Goal: Task Accomplishment & Management: Use online tool/utility

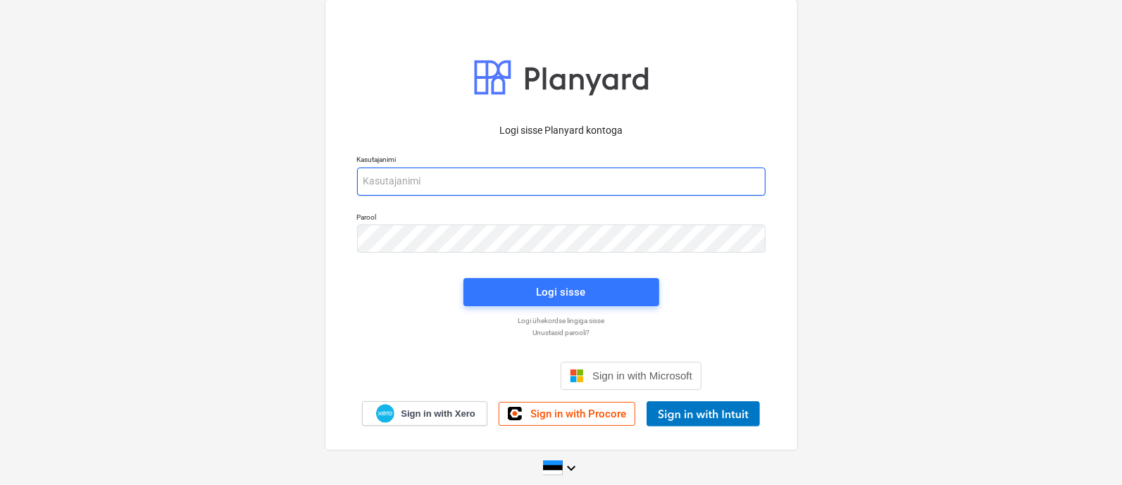
click at [507, 189] on input "email" at bounding box center [561, 182] width 408 height 28
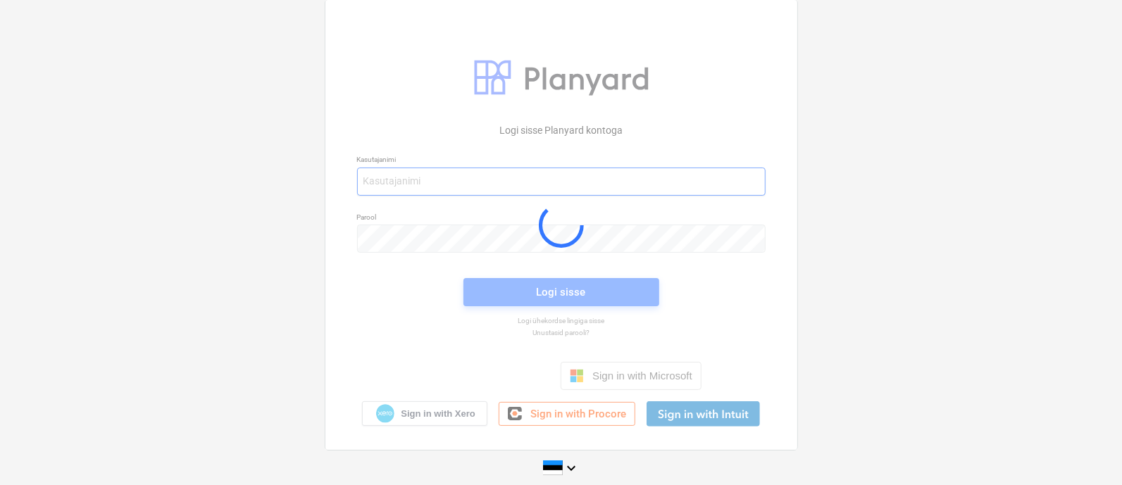
type input "[EMAIL_ADDRESS][MEDICAL_DATA][DOMAIN_NAME]"
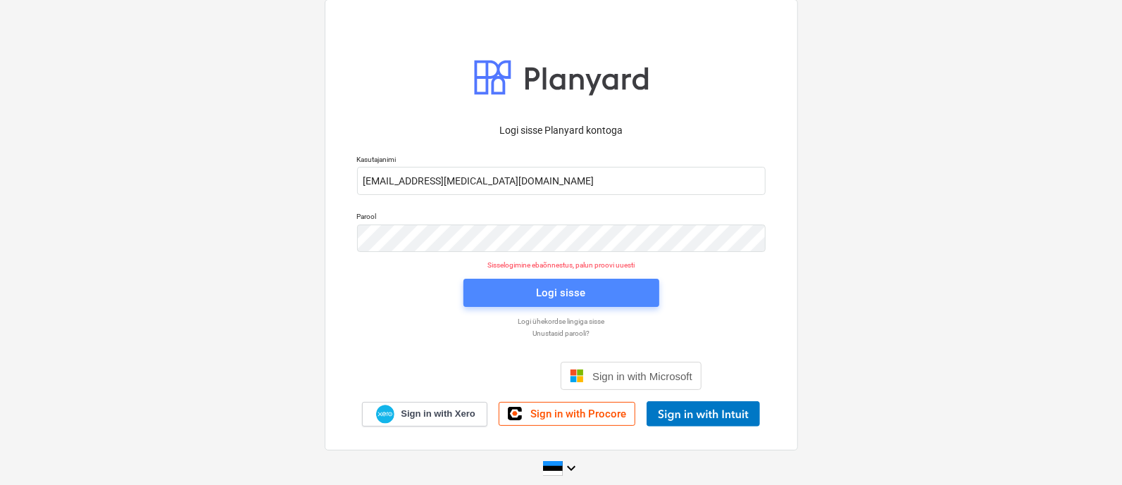
click at [558, 292] on div "Logi sisse" at bounding box center [561, 293] width 49 height 18
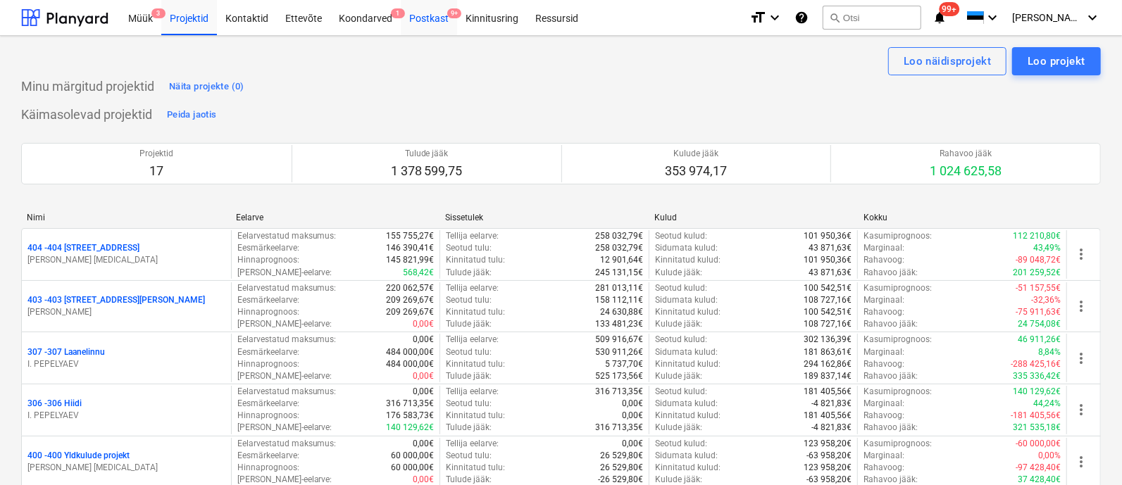
click at [430, 15] on div "Postkast 9+" at bounding box center [429, 17] width 56 height 36
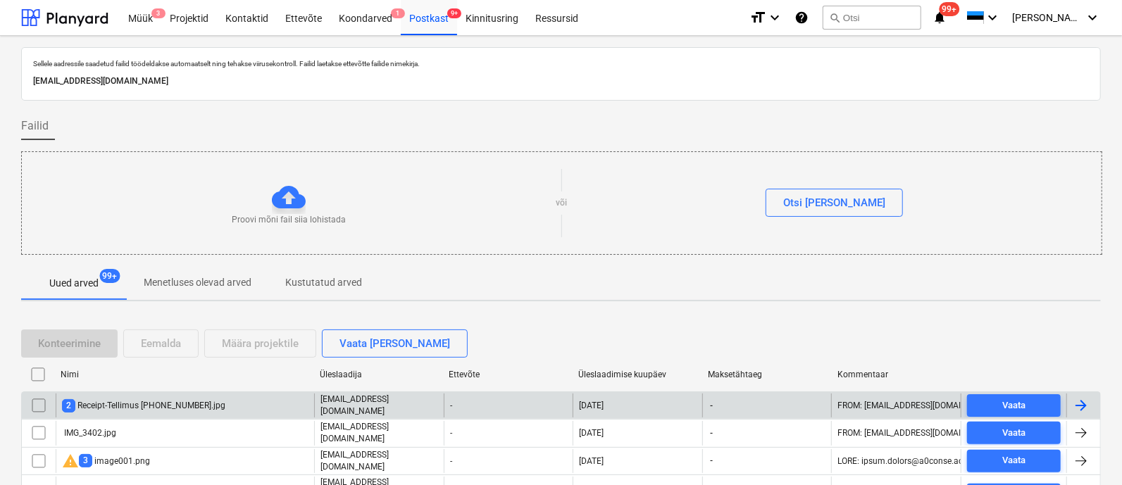
click at [153, 401] on div "2 Receipt-Tellimus [PHONE_NUMBER].jpg" at bounding box center [143, 405] width 163 height 13
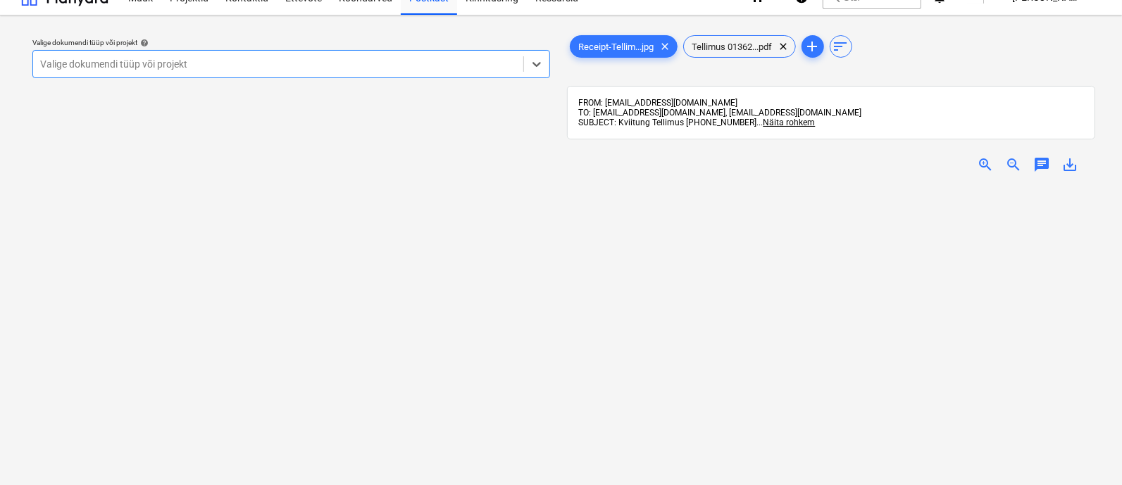
scroll to position [20, 0]
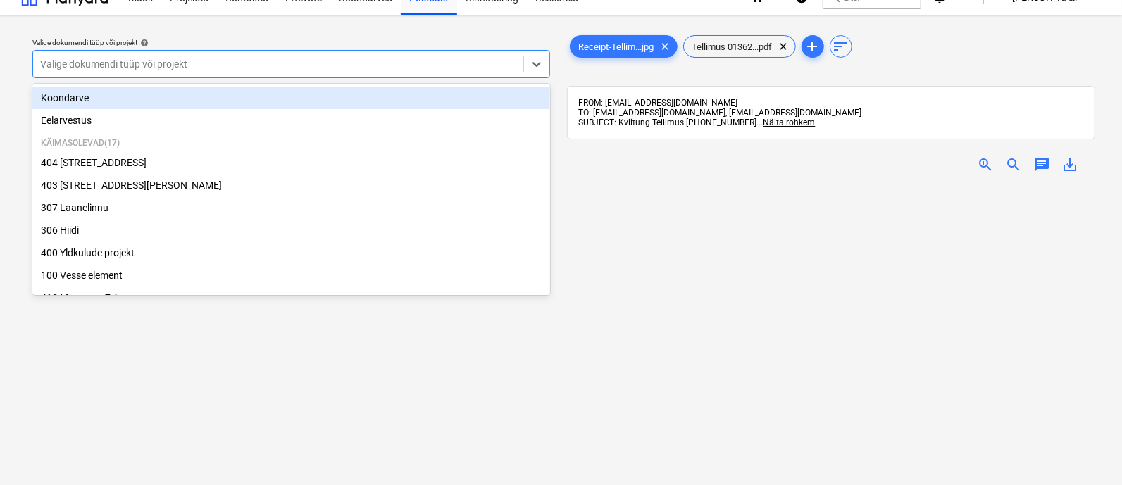
click at [360, 63] on div at bounding box center [278, 64] width 476 height 14
type input "t"
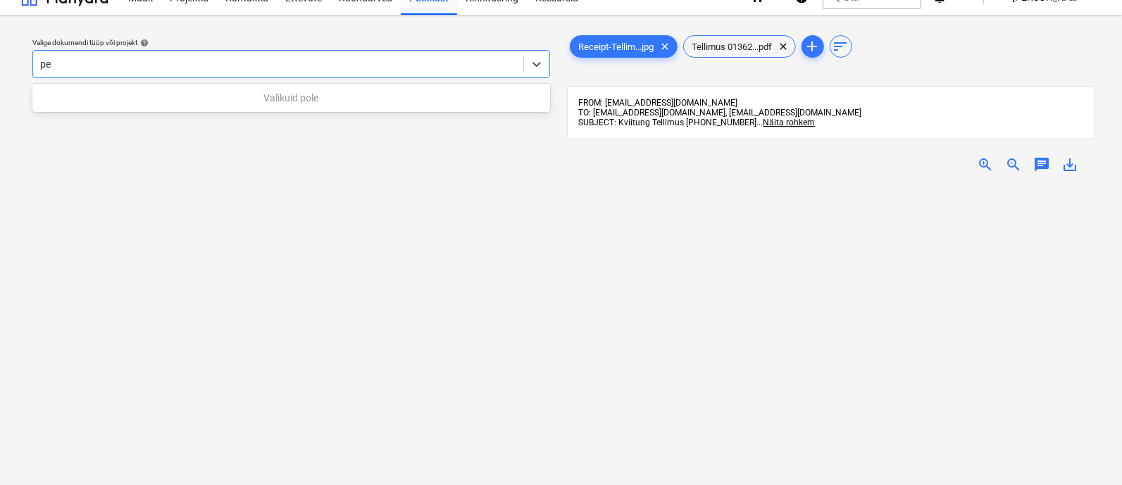
type input "p"
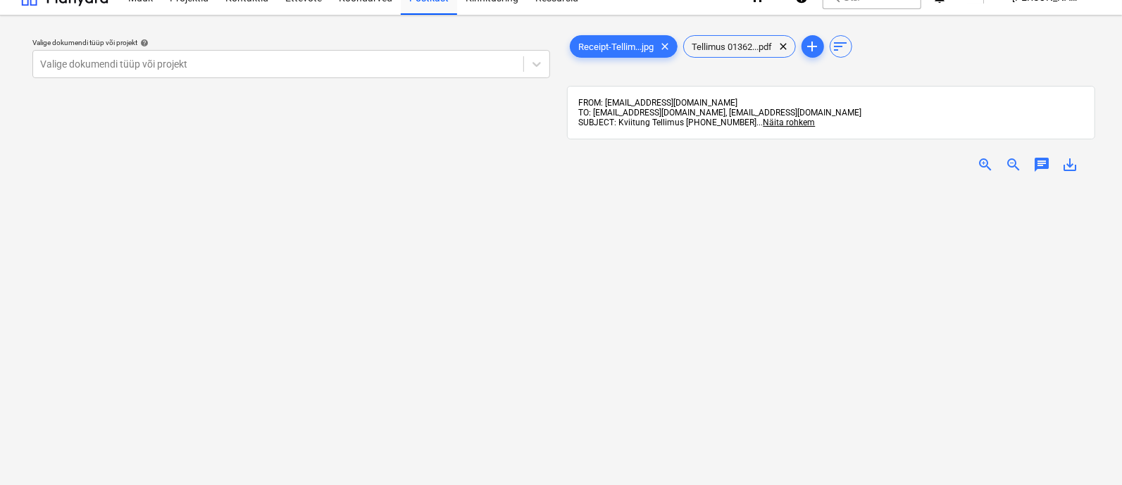
click at [367, 373] on div "Valige dokumendi tüüp või projekt help Valige dokumendi tüüp või projekt" at bounding box center [291, 331] width 540 height 609
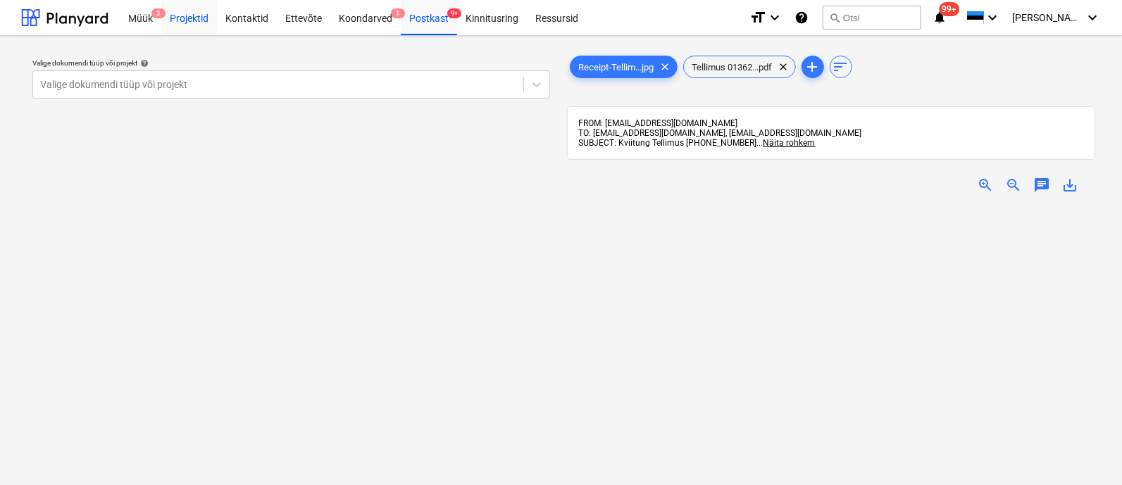
click at [187, 13] on div "Projektid" at bounding box center [189, 17] width 56 height 36
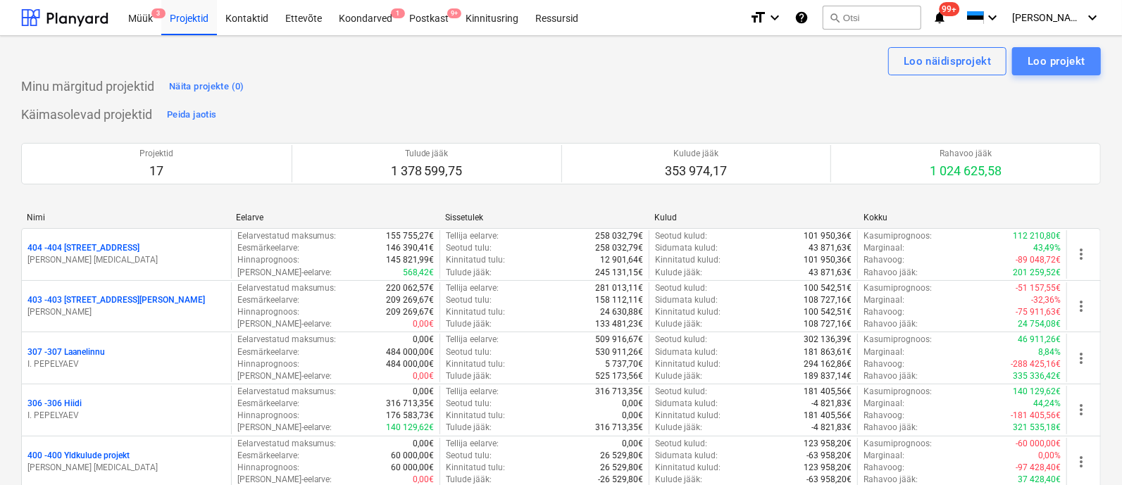
click at [1063, 63] on div "Loo projekt" at bounding box center [1056, 61] width 58 height 18
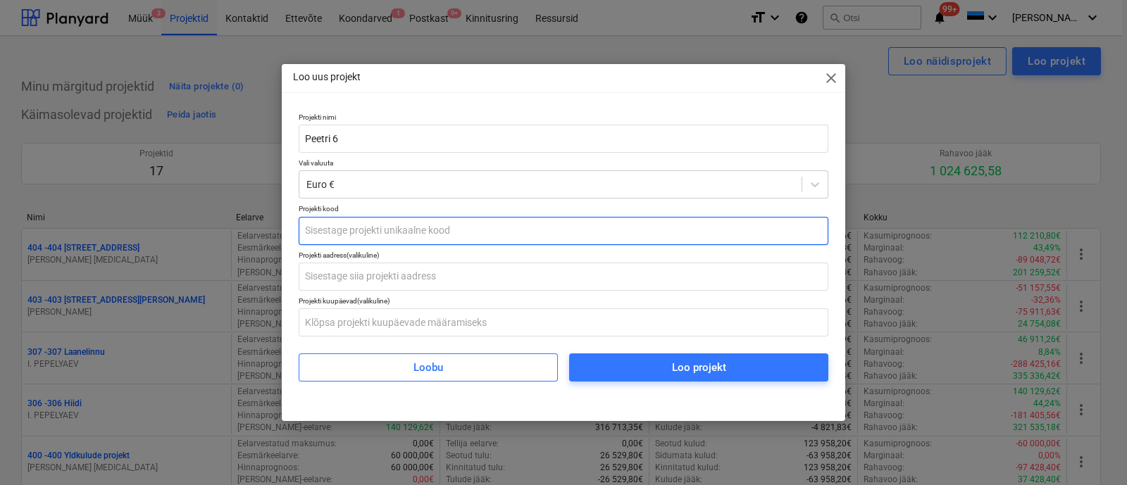
type input "Peetri 6"
click at [489, 223] on input "text" at bounding box center [564, 231] width 530 height 28
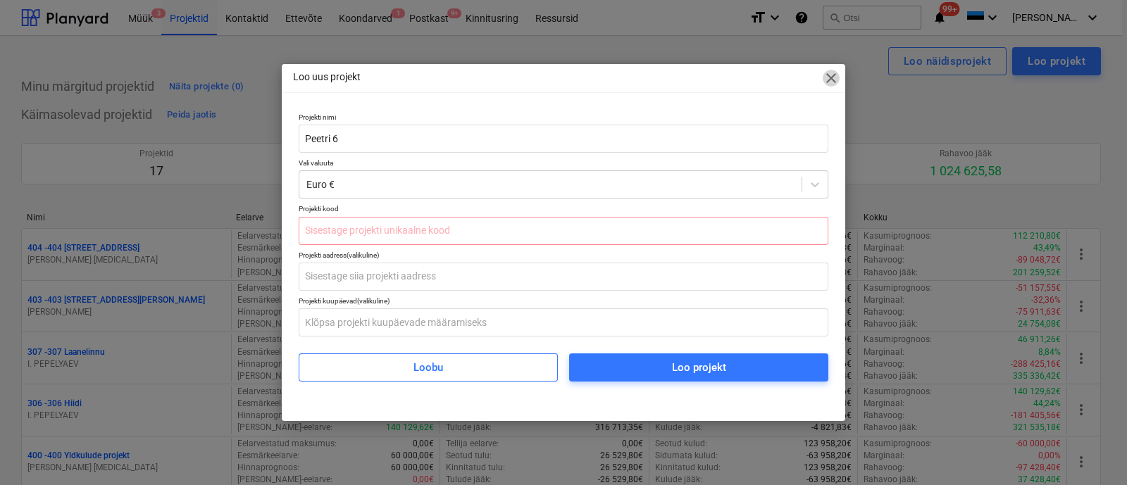
click at [826, 81] on span "close" at bounding box center [830, 78] width 17 height 17
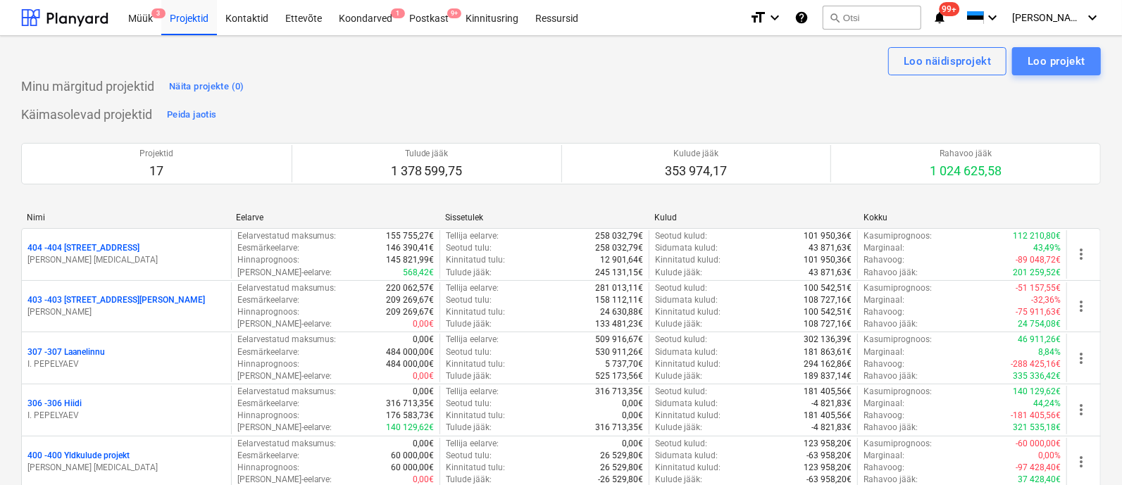
click at [1049, 68] on div "Loo projekt" at bounding box center [1056, 61] width 58 height 18
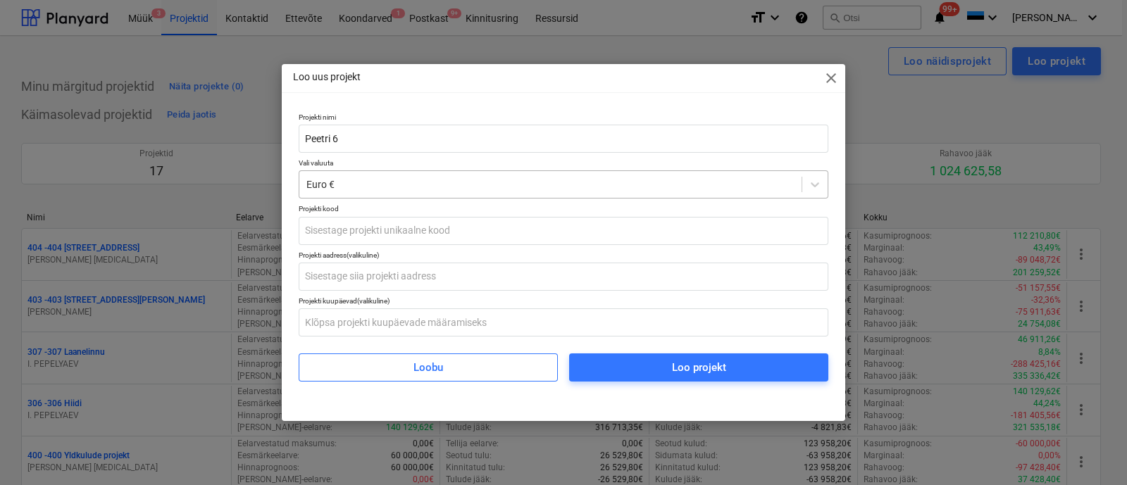
type input "Peetri 6"
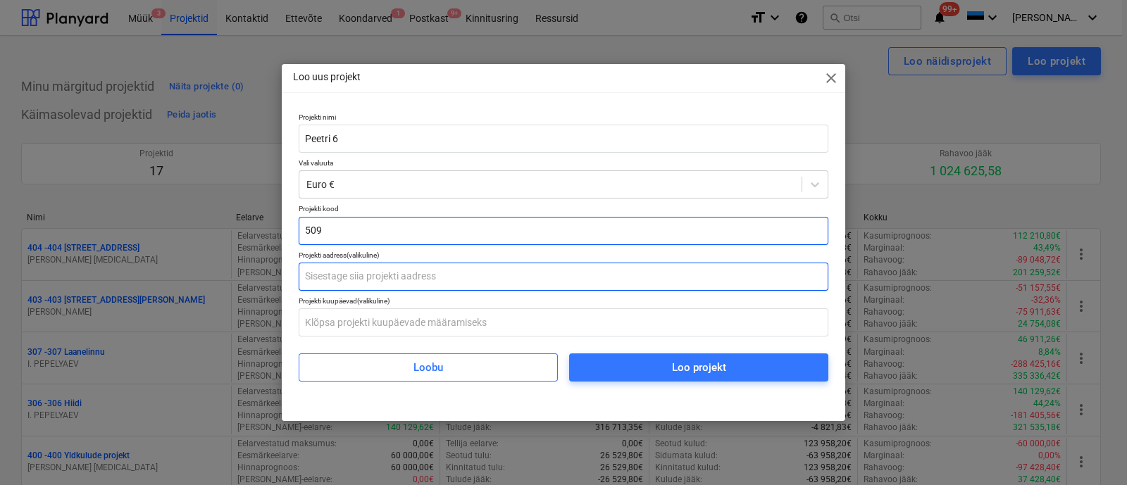
type input "509"
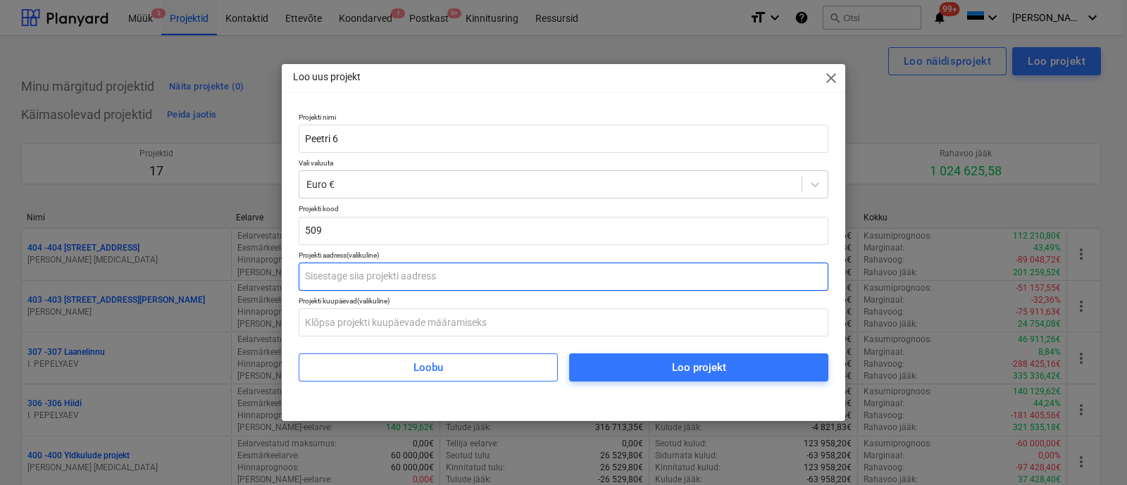
click at [437, 275] on input "text" at bounding box center [564, 277] width 530 height 28
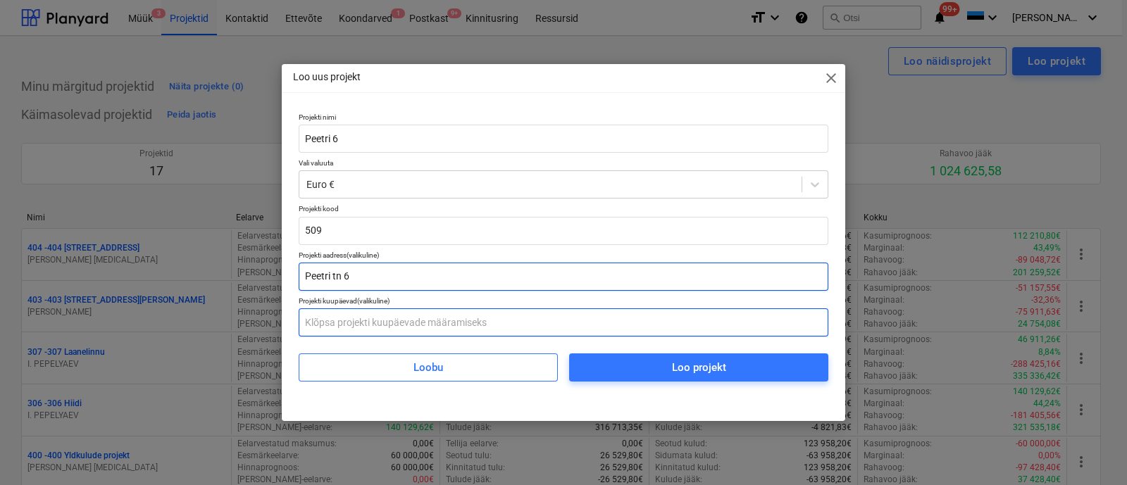
type input "Peetri tn 6"
click at [426, 330] on input "text" at bounding box center [564, 322] width 530 height 28
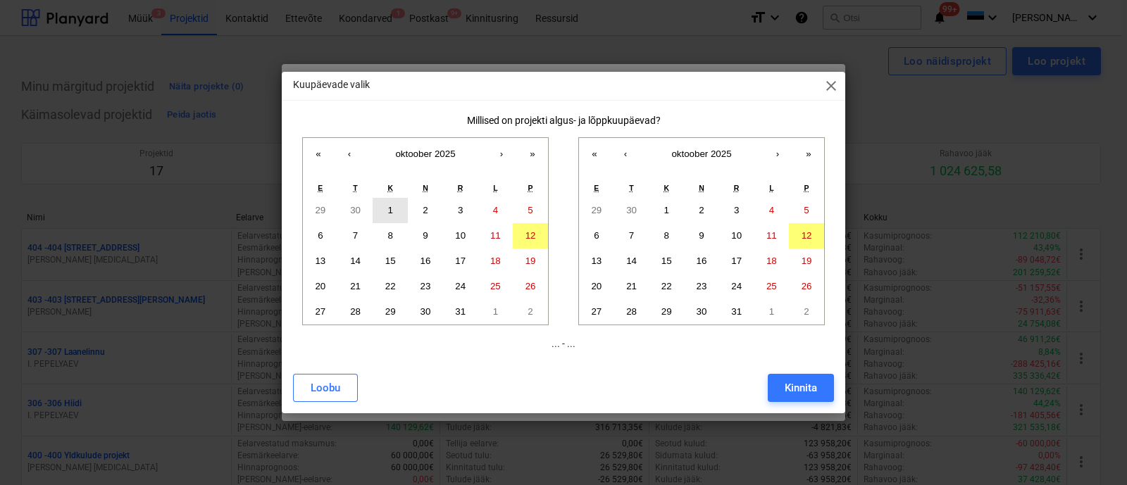
click at [390, 209] on abbr "1" at bounding box center [390, 210] width 5 height 11
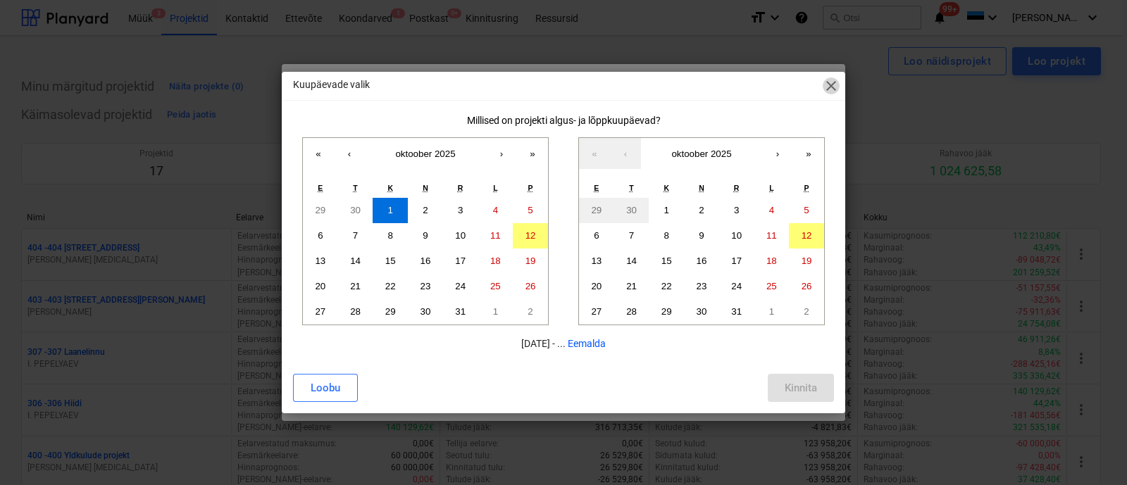
click at [829, 84] on span "close" at bounding box center [830, 85] width 17 height 17
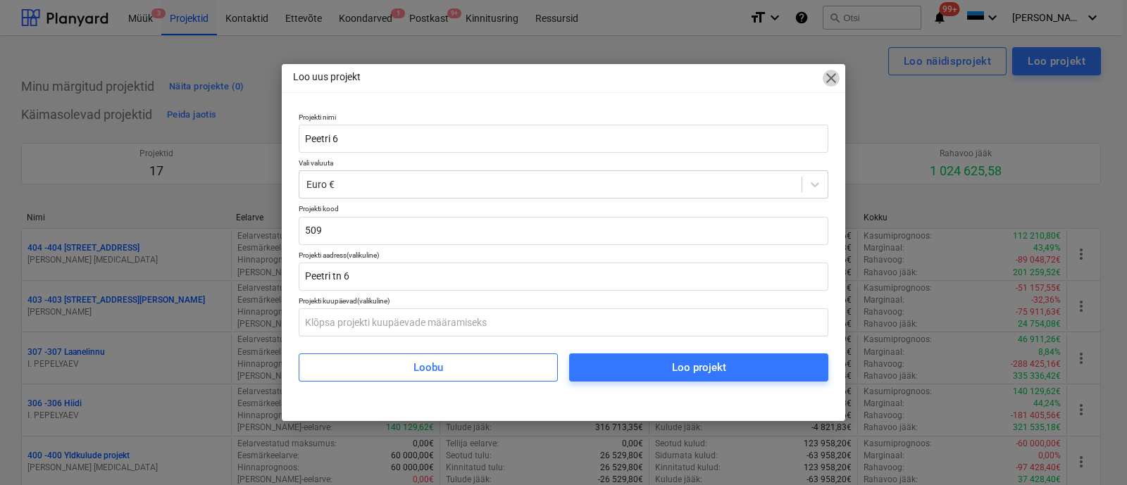
click at [829, 84] on span "close" at bounding box center [830, 78] width 17 height 17
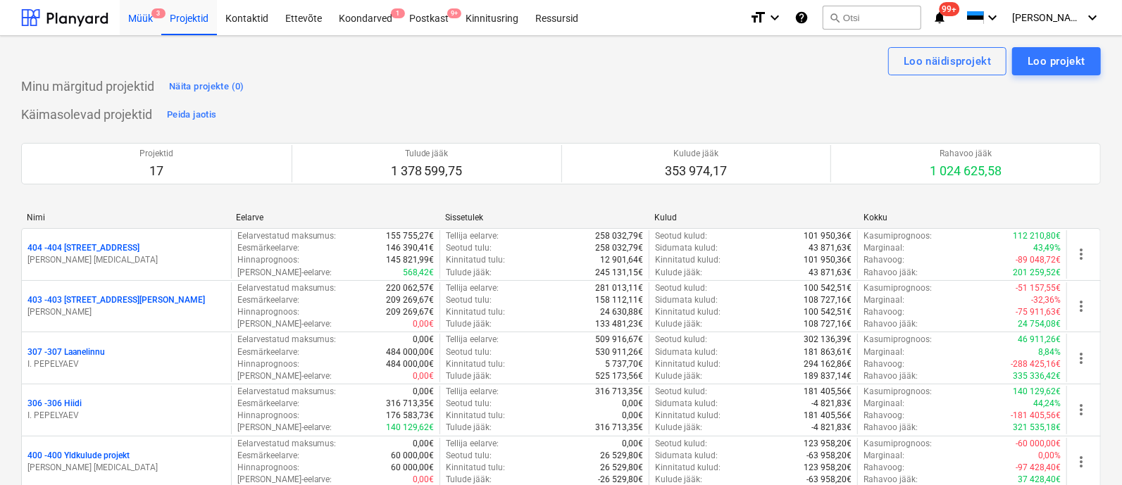
click at [147, 18] on div "Müük 3" at bounding box center [141, 17] width 42 height 36
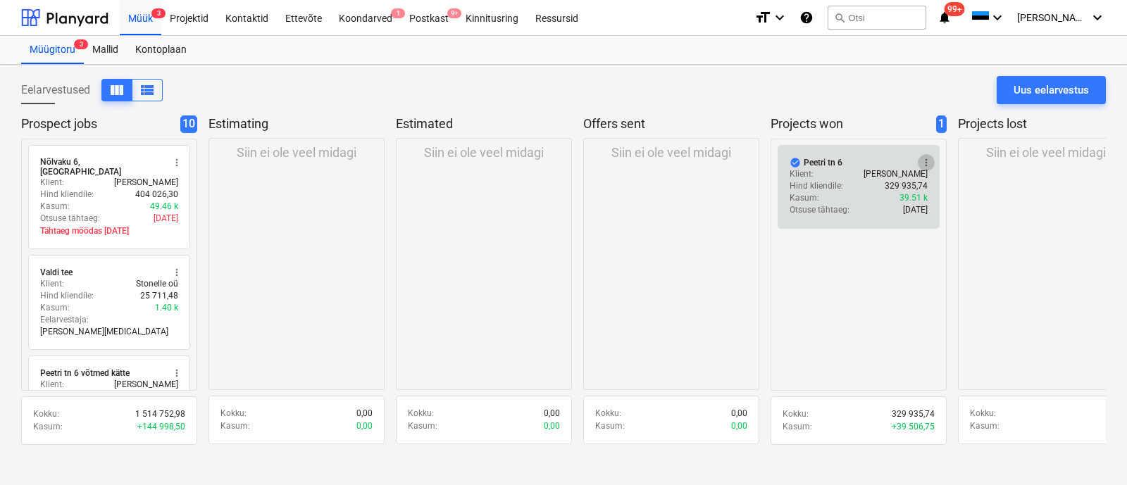
click at [928, 162] on span "more_vert" at bounding box center [925, 162] width 11 height 11
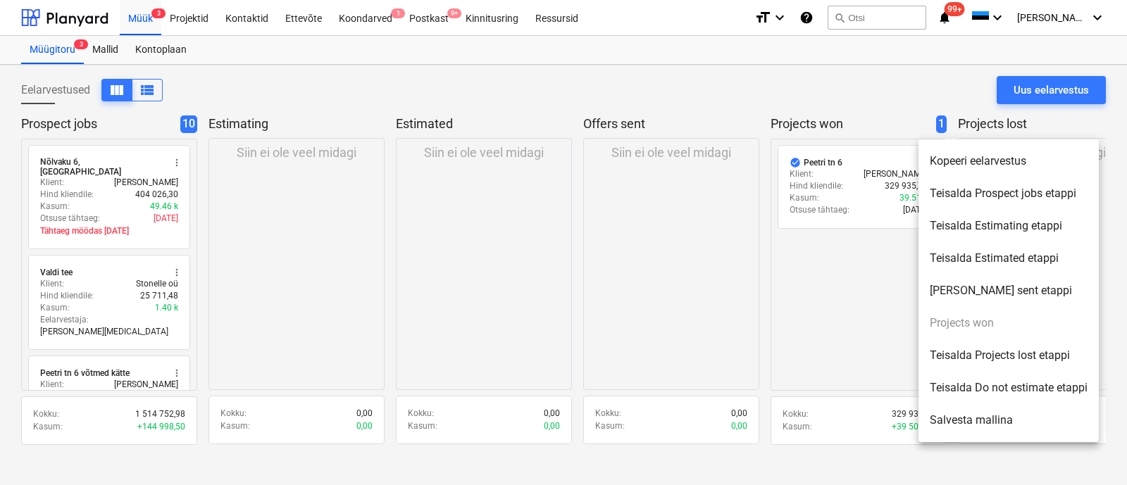
click at [851, 199] on div at bounding box center [563, 242] width 1127 height 485
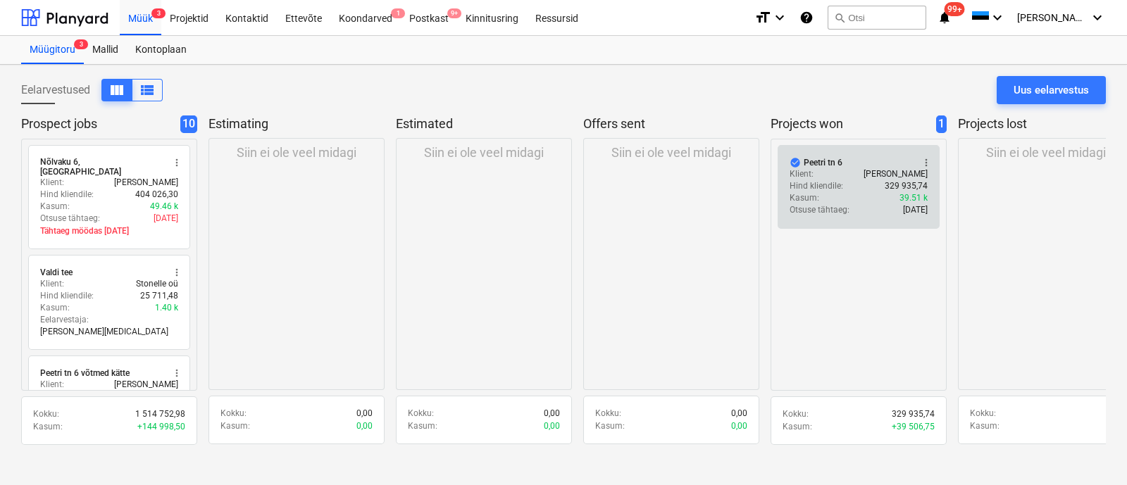
click at [831, 155] on div "check_circle Peetri tn 6 more_vert Klient : [PERSON_NAME] kliendile : 329 935,7…" at bounding box center [858, 187] width 162 height 84
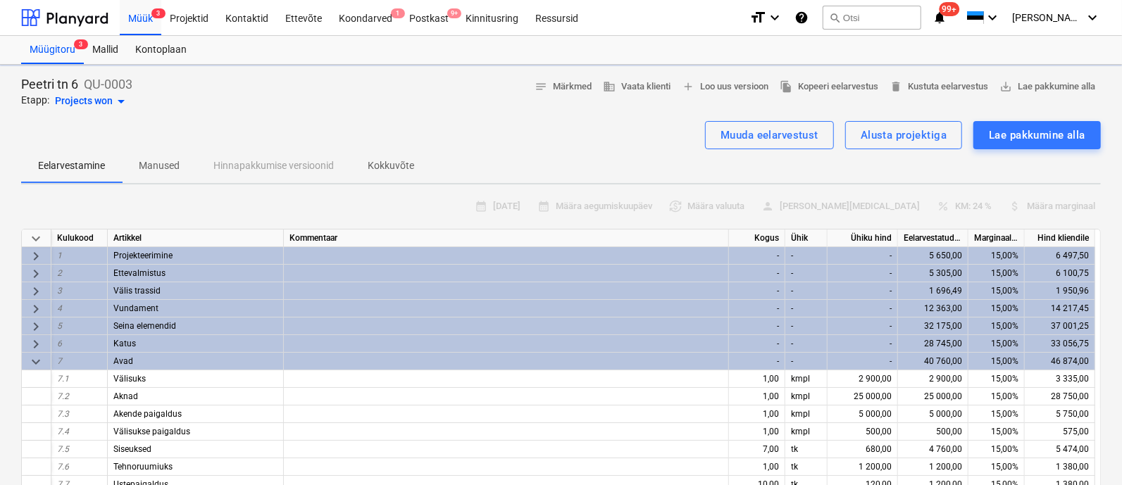
type textarea "x"
click at [894, 130] on div "Alusta projektiga" at bounding box center [903, 135] width 86 height 18
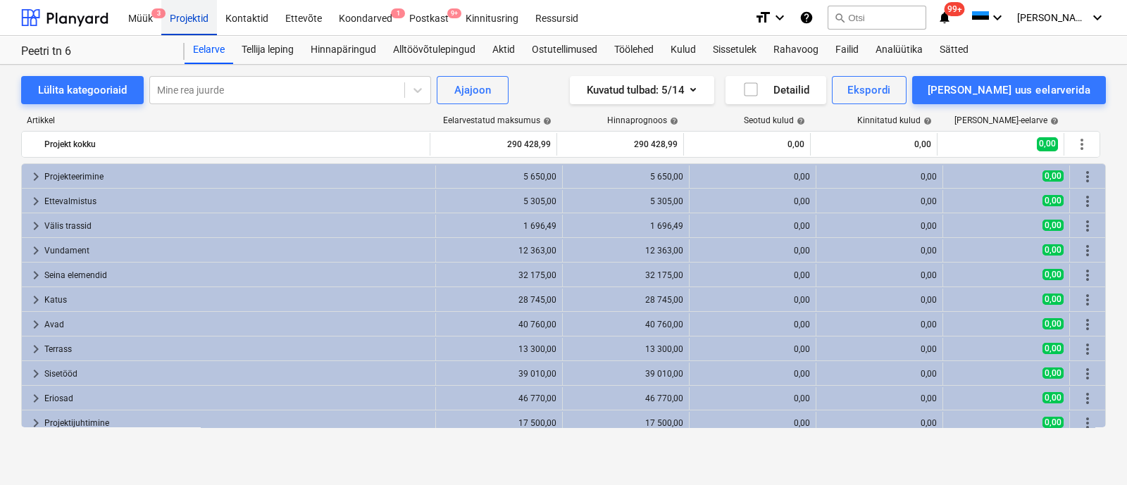
click at [197, 11] on div "Projektid" at bounding box center [189, 17] width 56 height 36
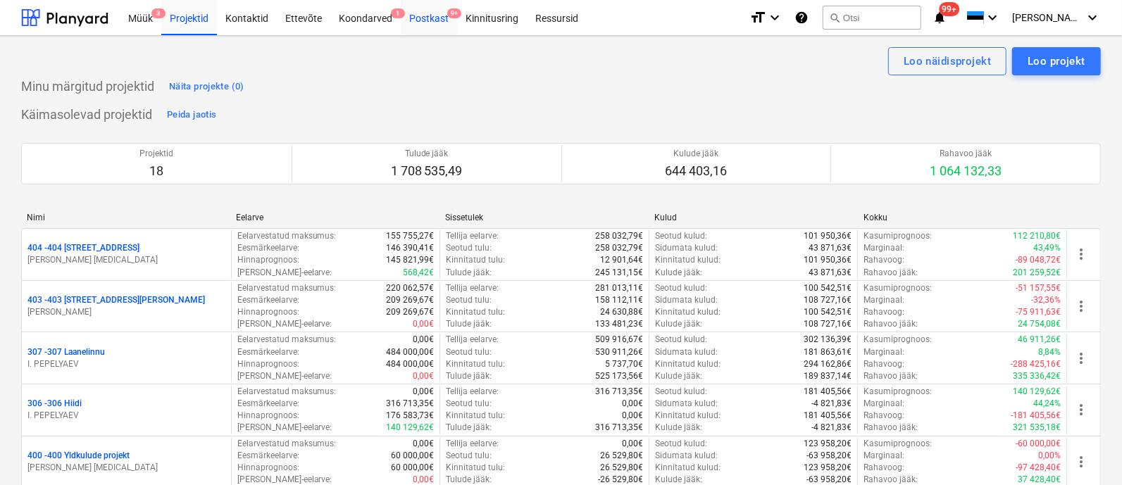
click at [435, 17] on div "Postkast 9+" at bounding box center [429, 17] width 56 height 36
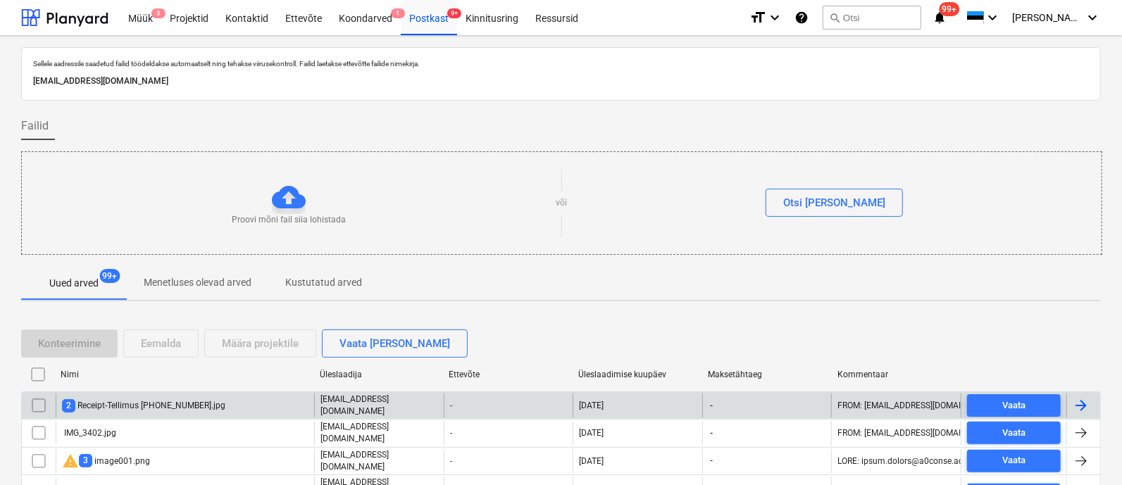
click at [177, 399] on div "2 Receipt-Tellimus [PHONE_NUMBER].jpg" at bounding box center [143, 405] width 163 height 13
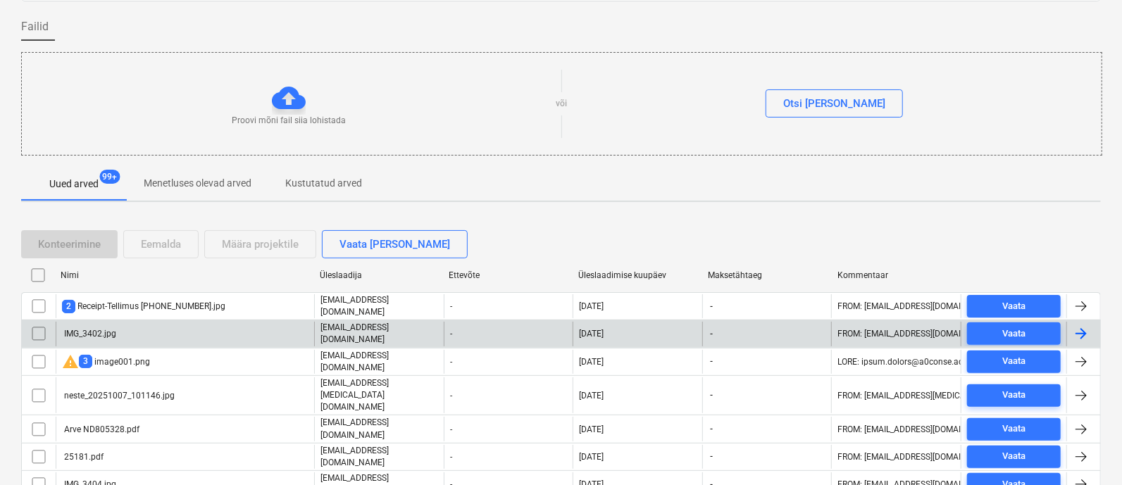
click at [108, 356] on div "warning 3 image001.png" at bounding box center [106, 361] width 88 height 17
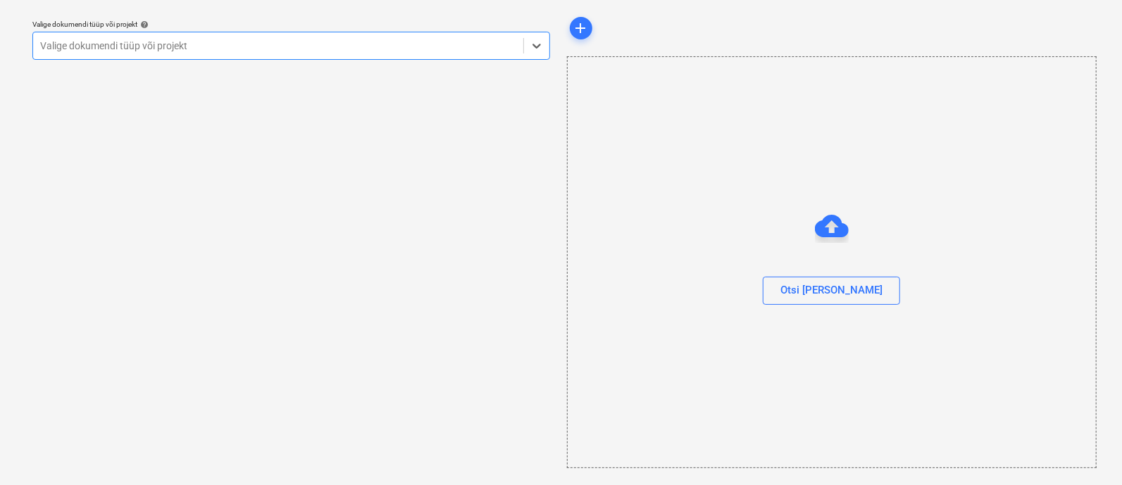
scroll to position [38, 0]
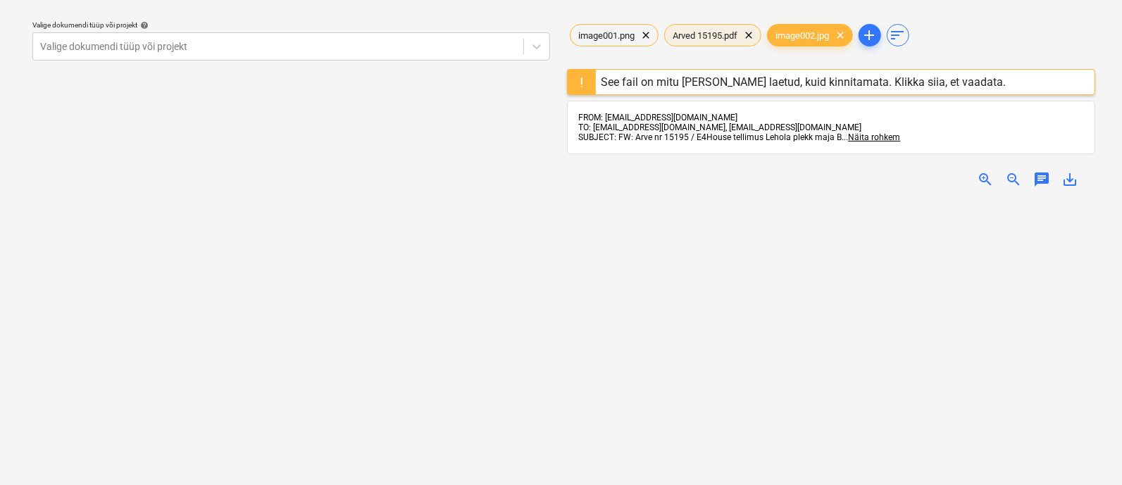
click at [706, 32] on span "Arved 15195.pdf" at bounding box center [706, 35] width 82 height 11
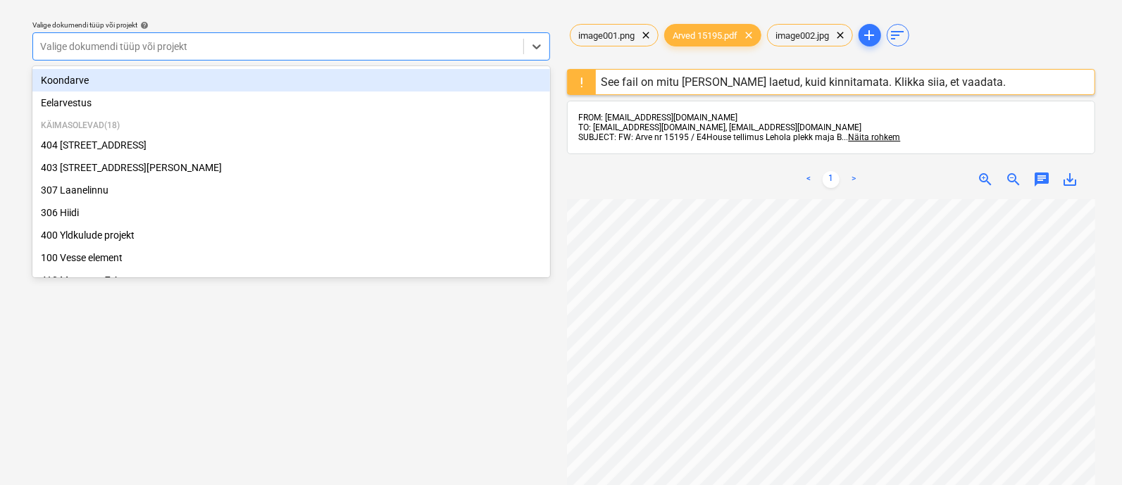
click at [219, 46] on div at bounding box center [278, 46] width 476 height 14
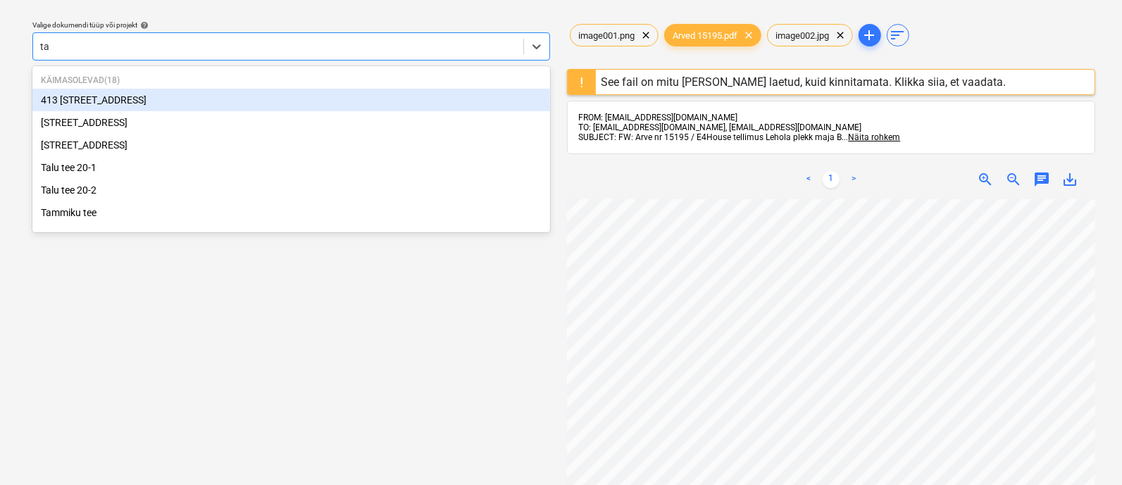
type input "tal"
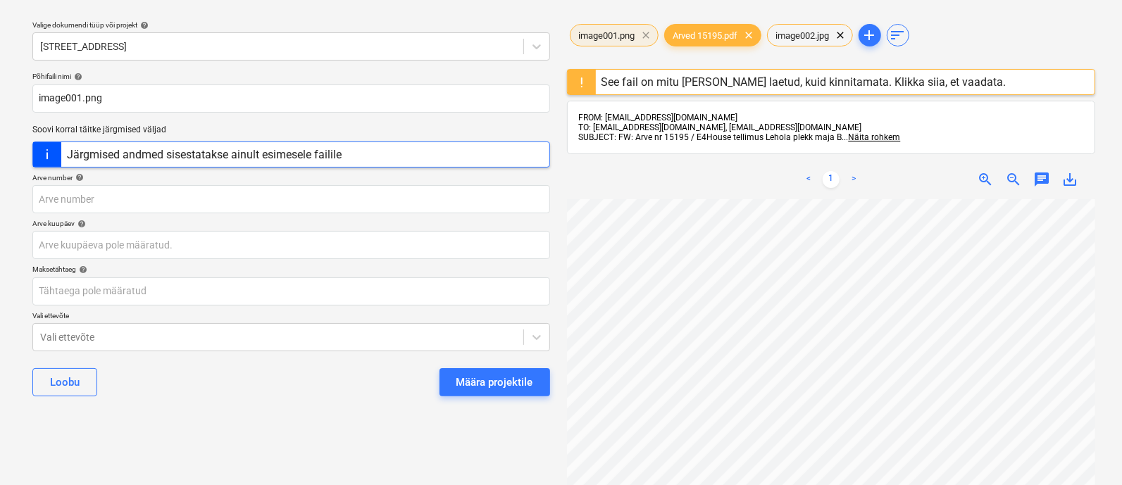
click at [647, 32] on span "clear" at bounding box center [646, 35] width 17 height 17
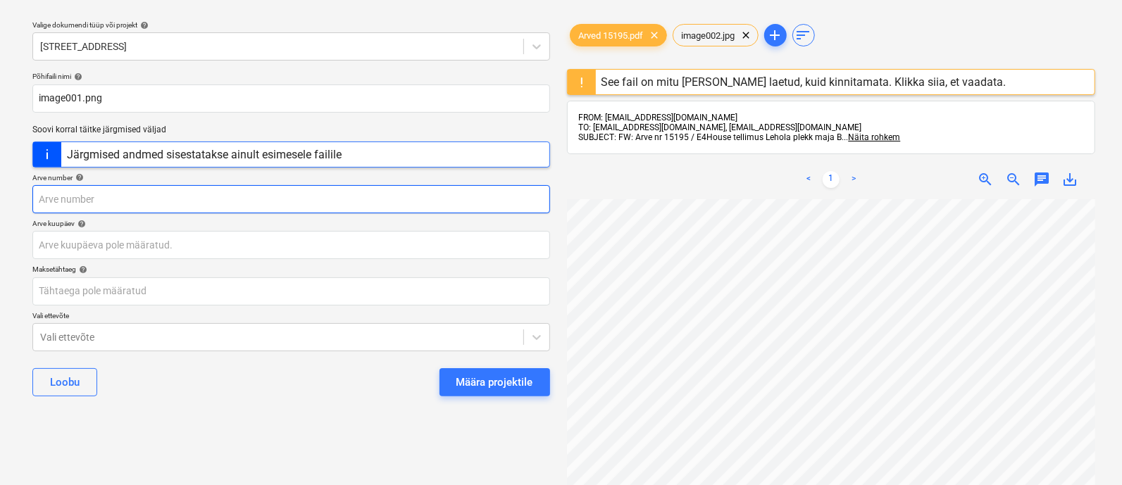
click at [158, 200] on input "text" at bounding box center [291, 199] width 518 height 28
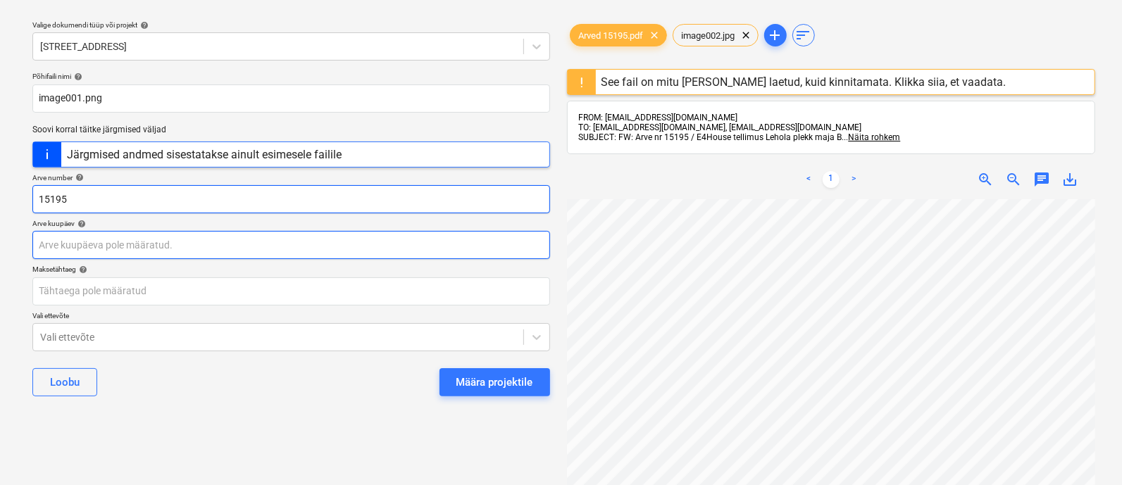
type input "15195"
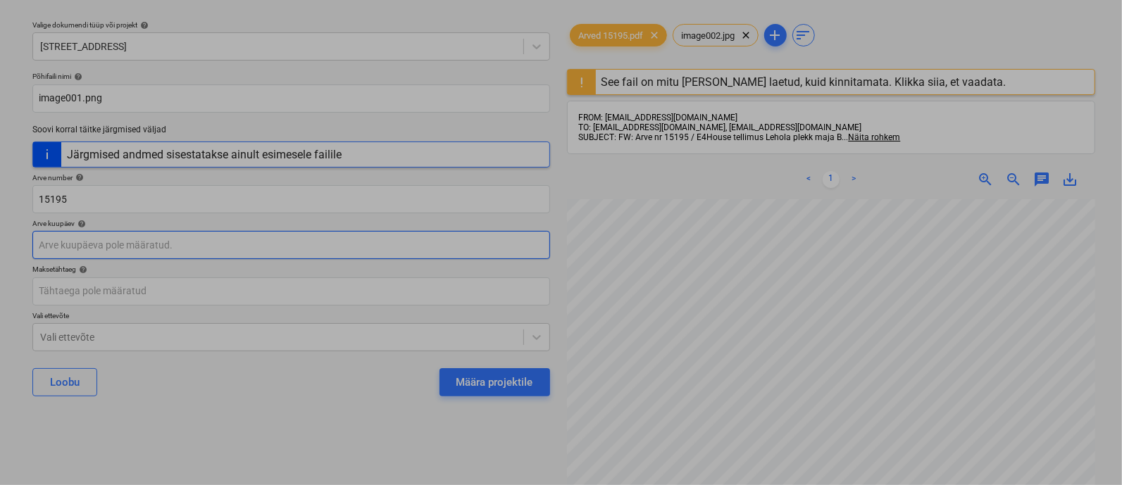
click at [156, 241] on body "Müük 3 Projektid Kontaktid Ettevõte Koondarved 1 Postkast 9+ Kinnitusring Ressu…" at bounding box center [561, 204] width 1122 height 485
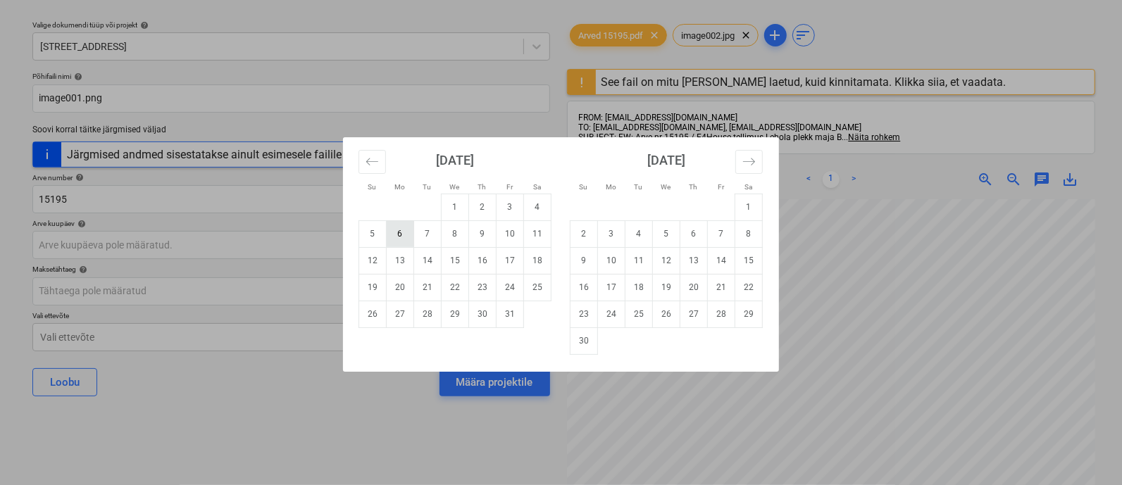
click at [392, 237] on td "6" at bounding box center [400, 233] width 27 height 27
type input "[DATE]"
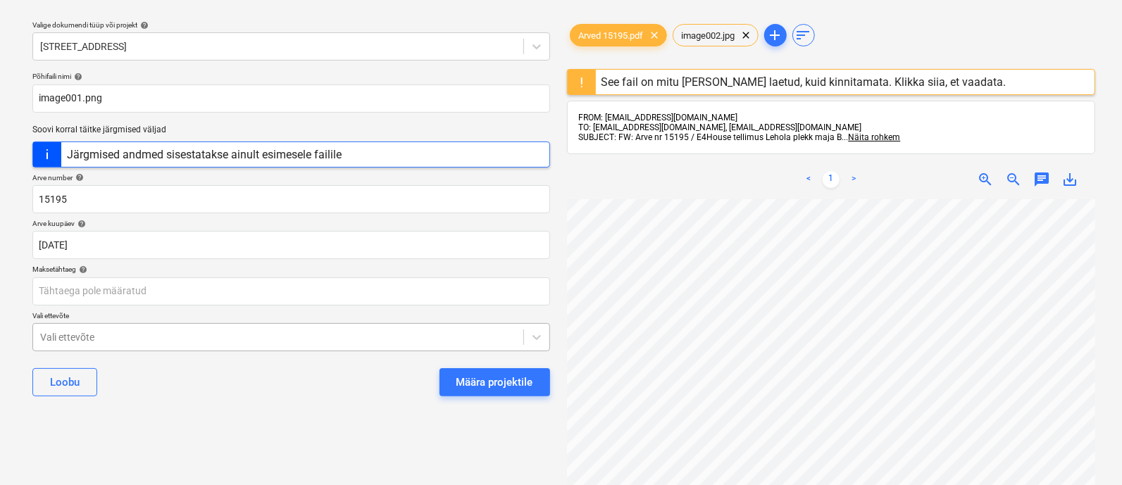
scroll to position [129, 0]
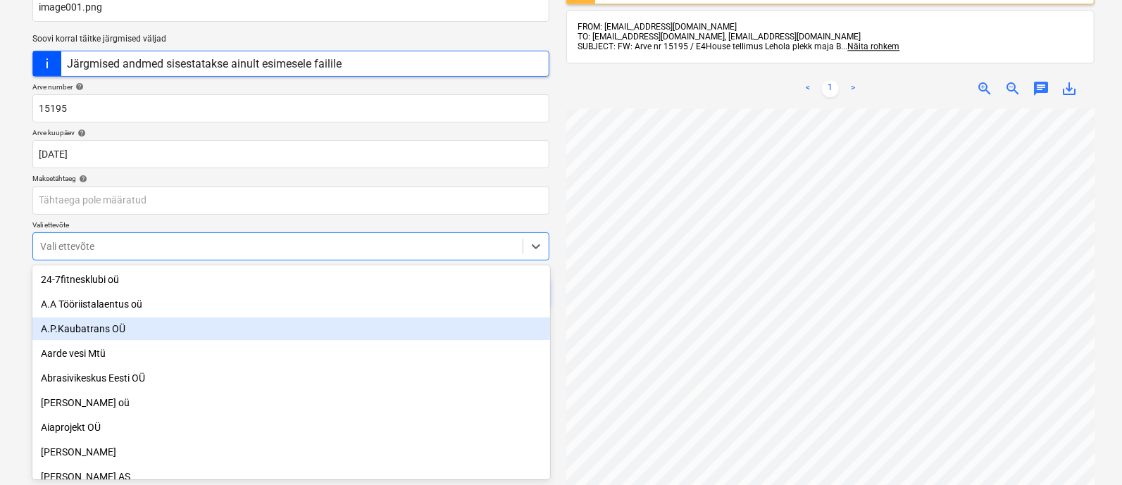
click at [359, 332] on body "Müük 3 Projektid Kontaktid Ettevõte Koondarved 1 Postkast 9+ Kinnitusring Ressu…" at bounding box center [561, 113] width 1122 height 485
click at [359, 332] on div "A.P.Kaubatrans OÜ" at bounding box center [291, 329] width 518 height 23
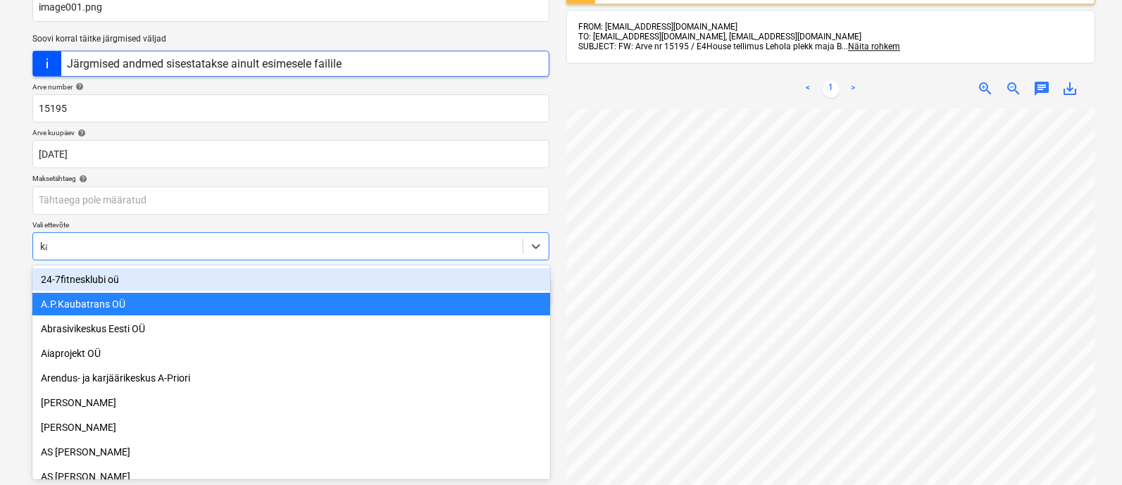
scroll to position [49, 0]
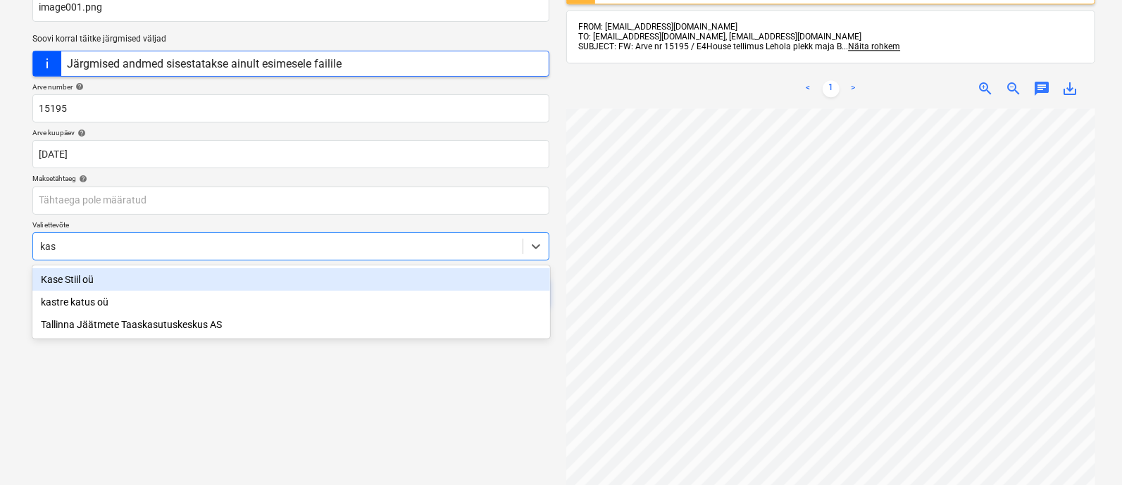
type input "kase"
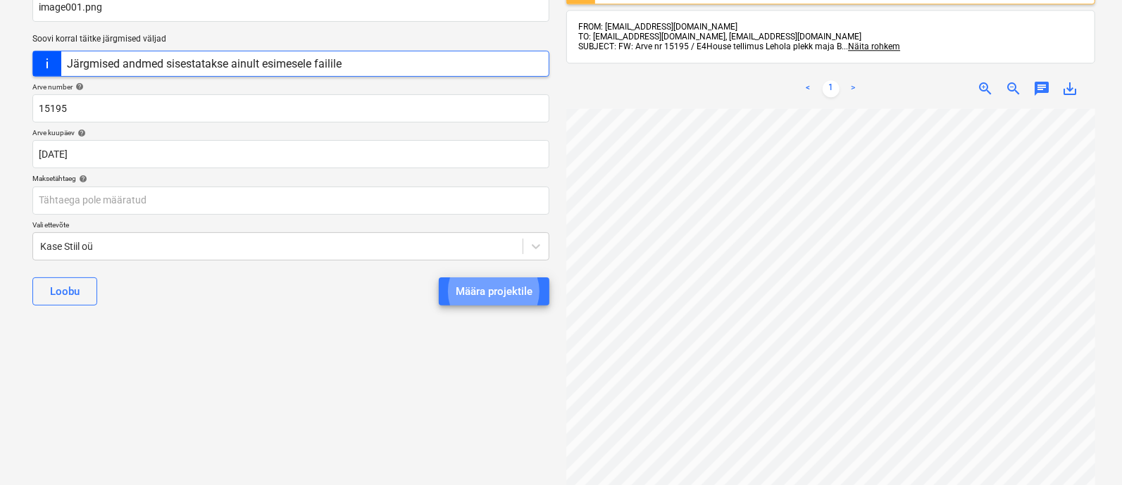
click at [439, 277] on button "Määra projektile" at bounding box center [494, 291] width 111 height 28
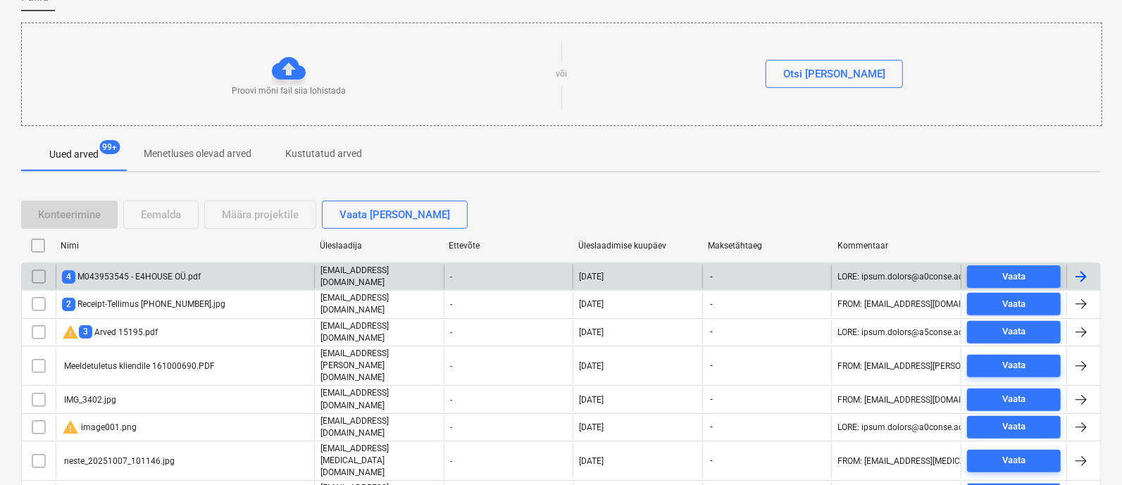
click at [193, 272] on div "4 M043953545 - E4HOUSE OÜ.pdf" at bounding box center [131, 276] width 139 height 13
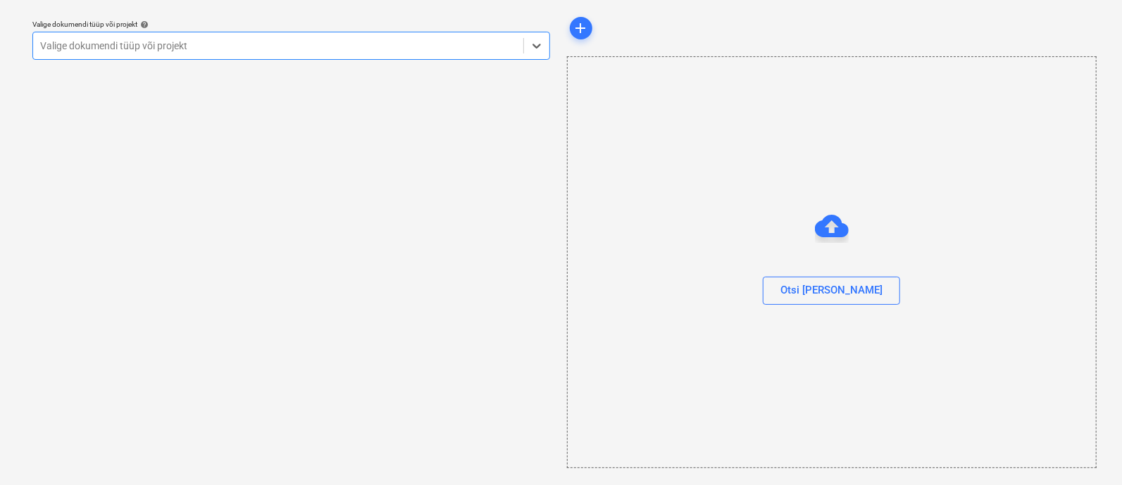
scroll to position [38, 0]
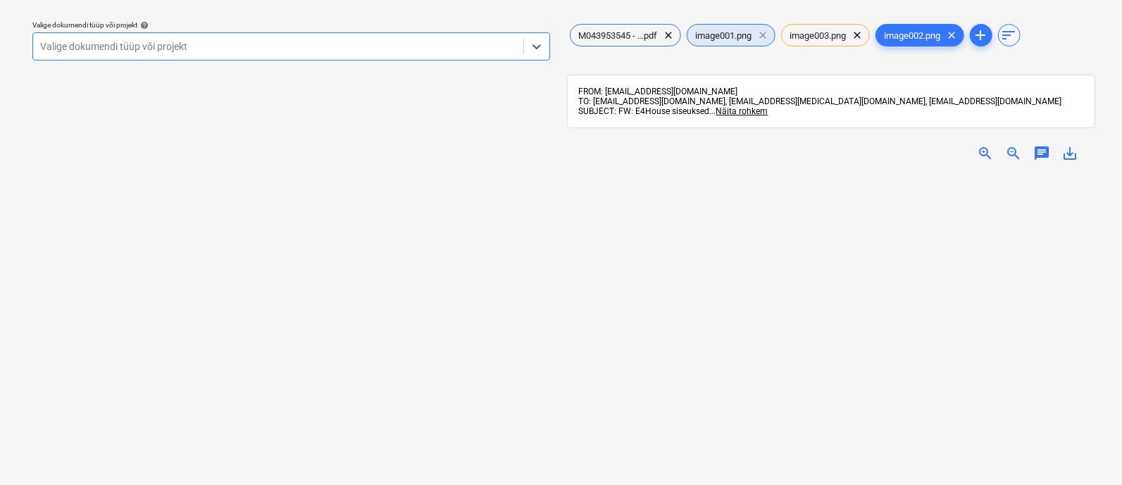
click at [768, 31] on span "clear" at bounding box center [763, 35] width 17 height 17
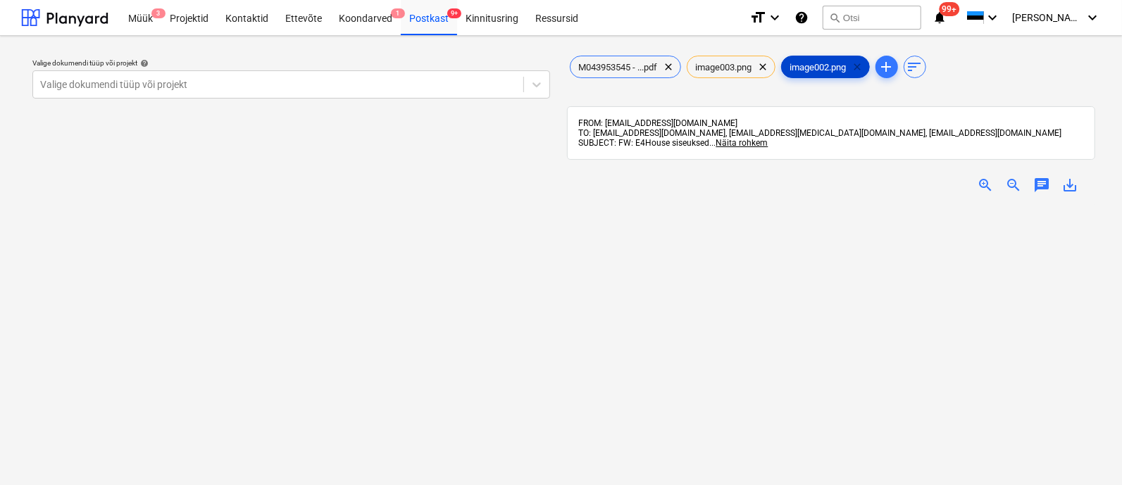
click at [864, 65] on span "clear" at bounding box center [857, 66] width 17 height 17
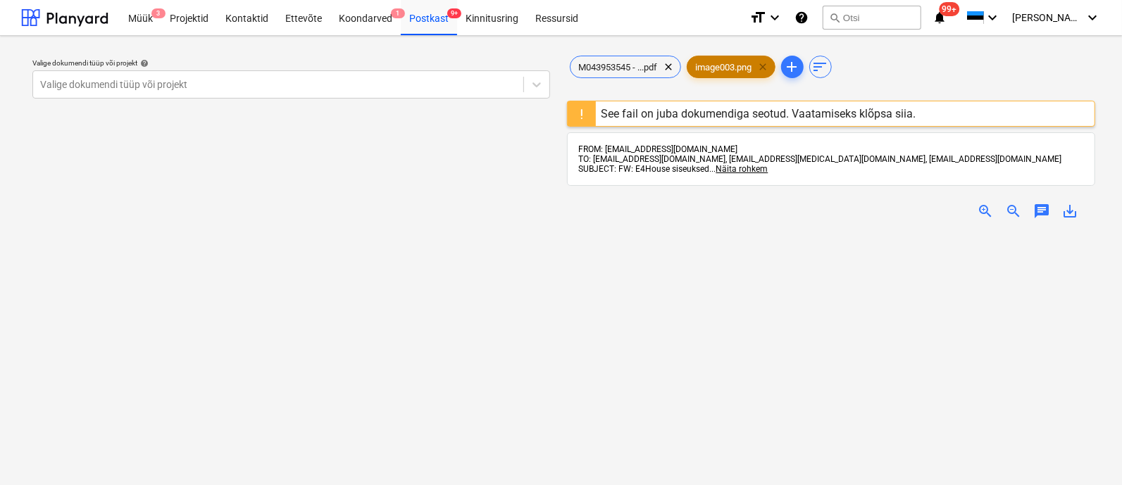
click at [768, 64] on span "clear" at bounding box center [763, 66] width 17 height 17
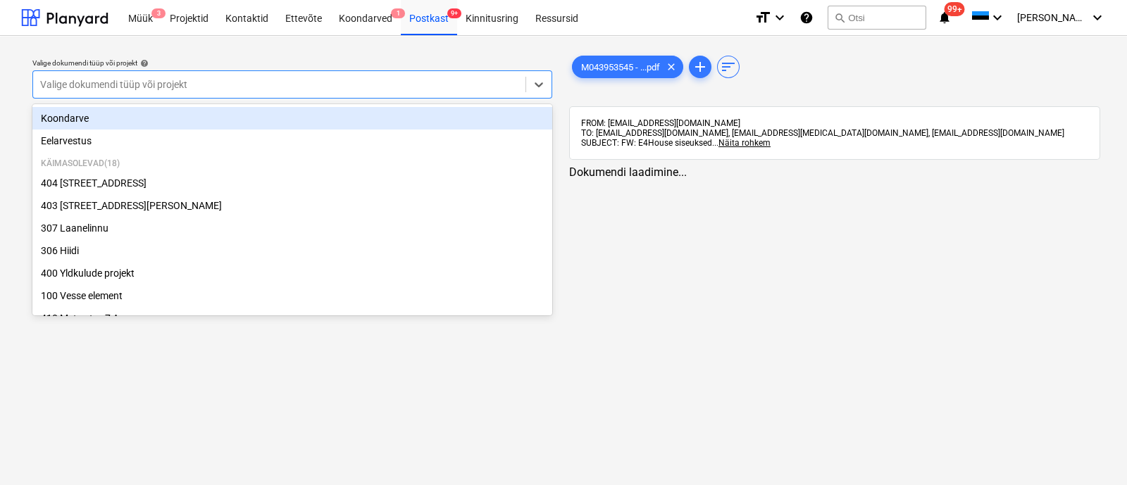
click at [201, 78] on div at bounding box center [279, 84] width 478 height 14
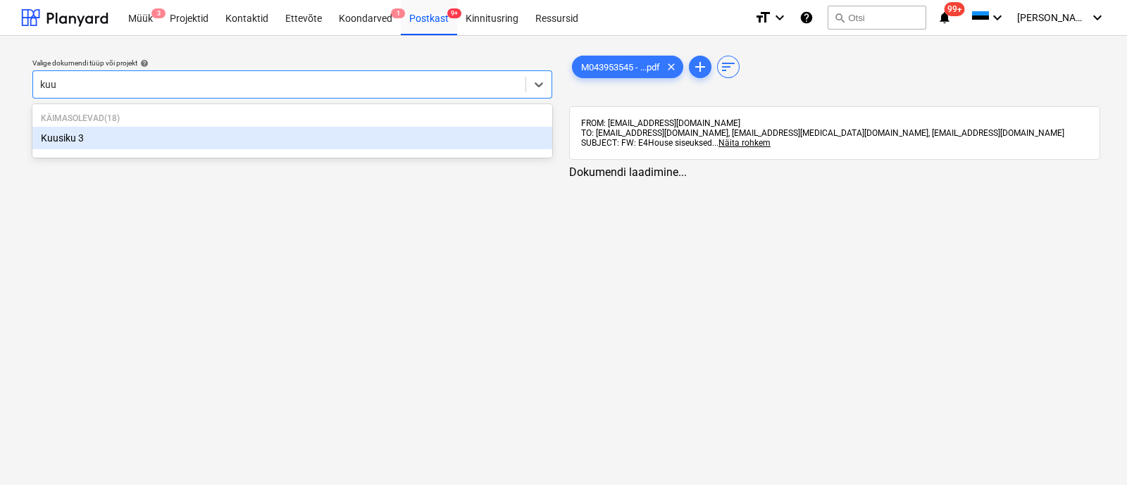
type input "kuus"
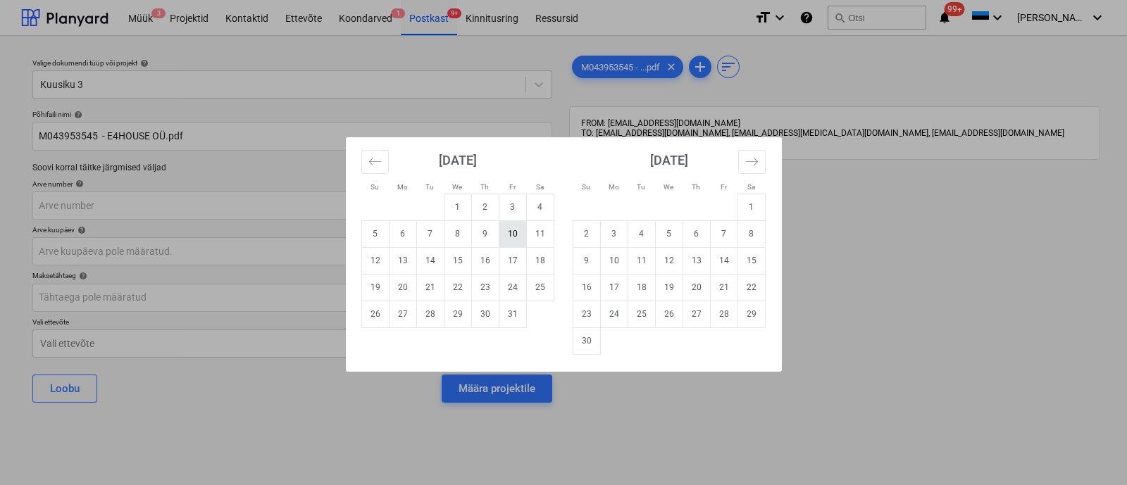
click at [515, 233] on td "10" at bounding box center [512, 233] width 27 height 27
type input "[DATE]"
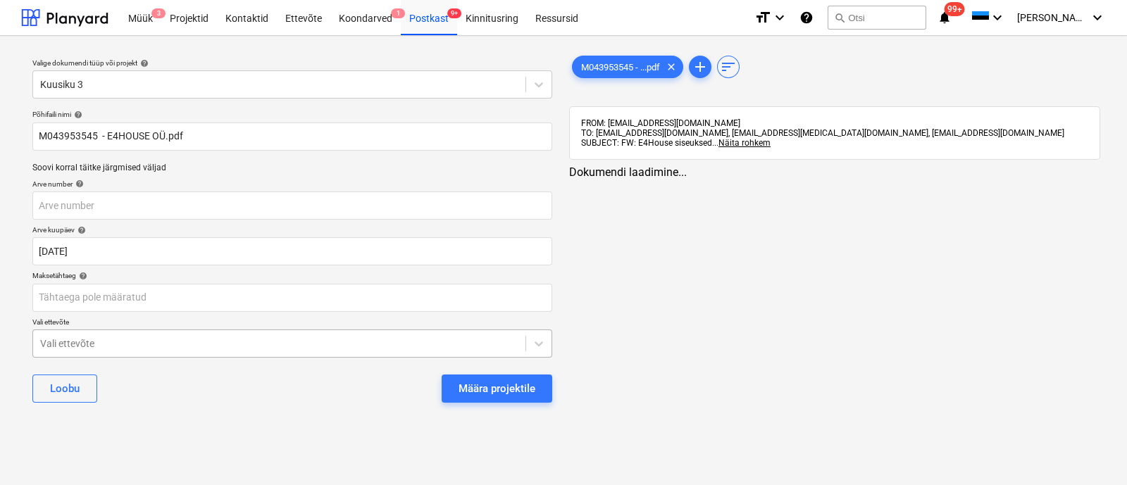
click at [316, 337] on div at bounding box center [279, 344] width 478 height 14
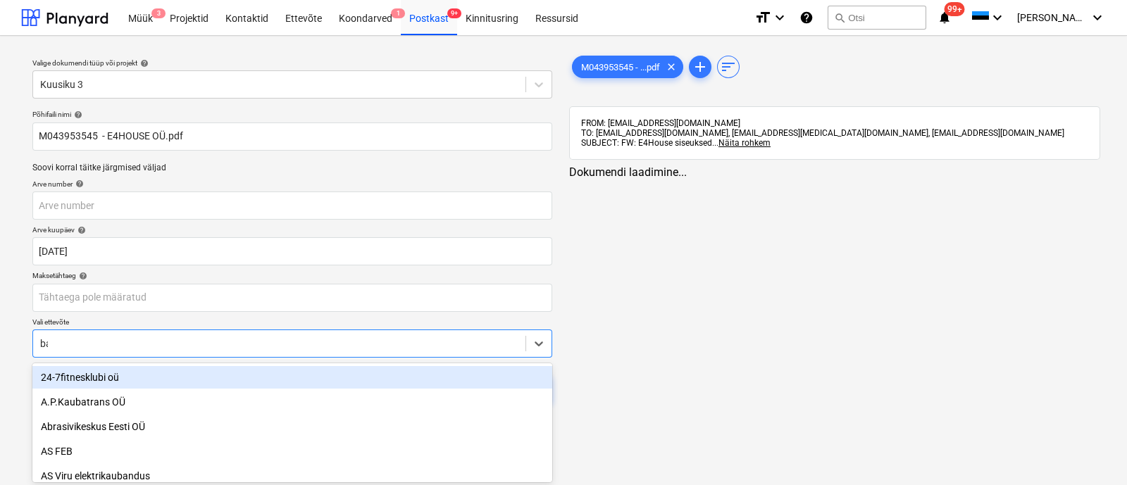
type input "bau"
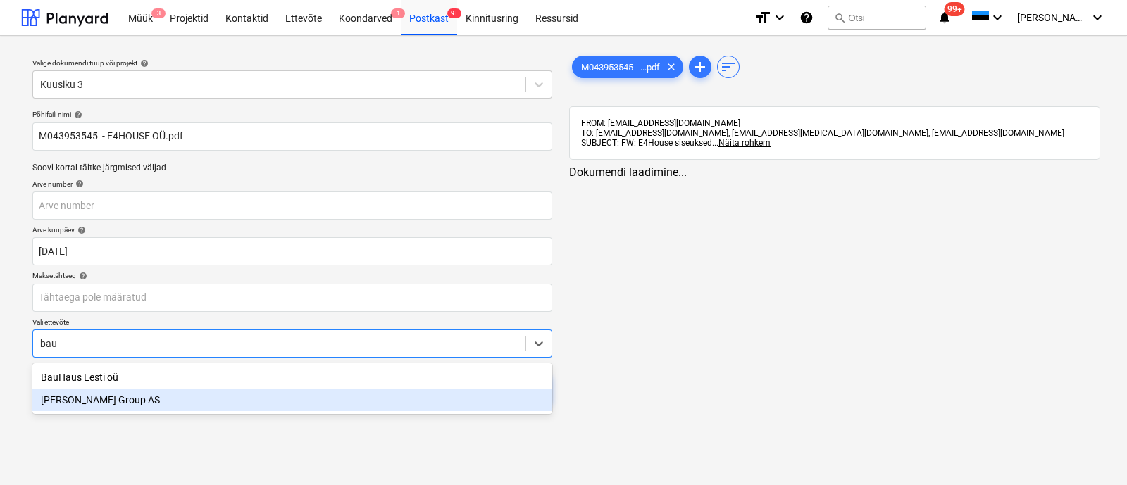
click at [254, 396] on div "[PERSON_NAME] Group AS" at bounding box center [292, 400] width 520 height 23
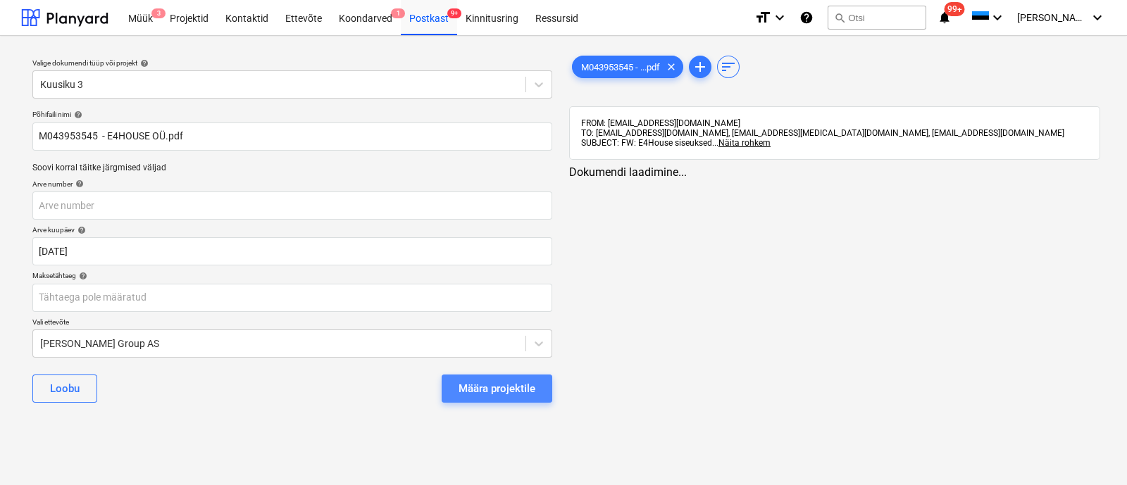
click at [505, 385] on div "Määra projektile" at bounding box center [496, 389] width 77 height 18
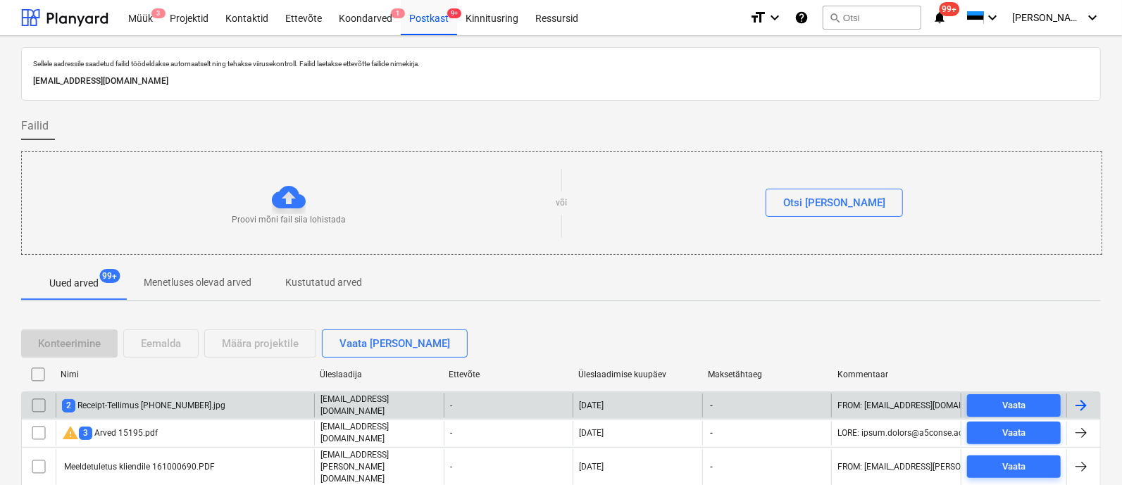
click at [137, 399] on div "2 Receipt-Tellimus [PHONE_NUMBER].jpg" at bounding box center [143, 405] width 163 height 13
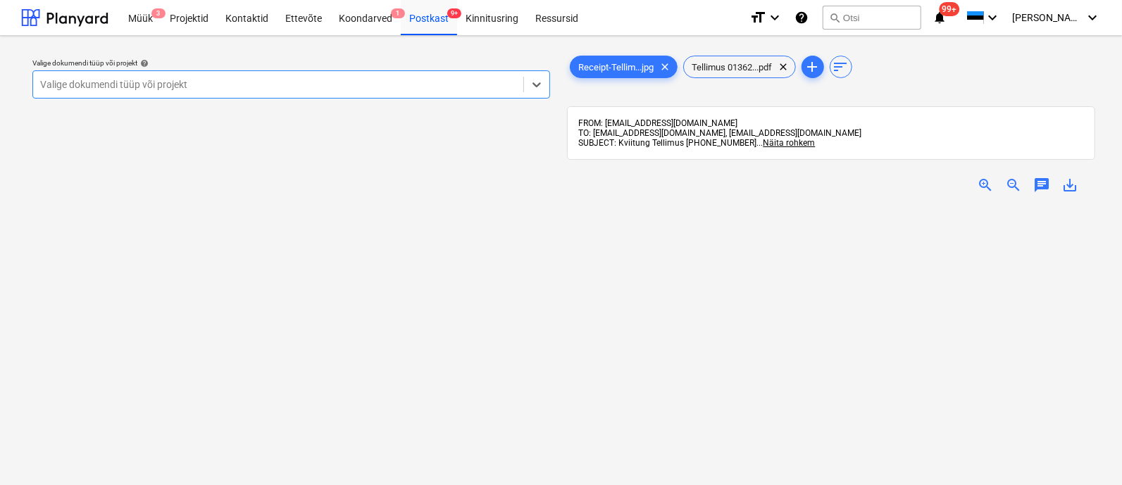
click at [204, 85] on div at bounding box center [278, 84] width 476 height 14
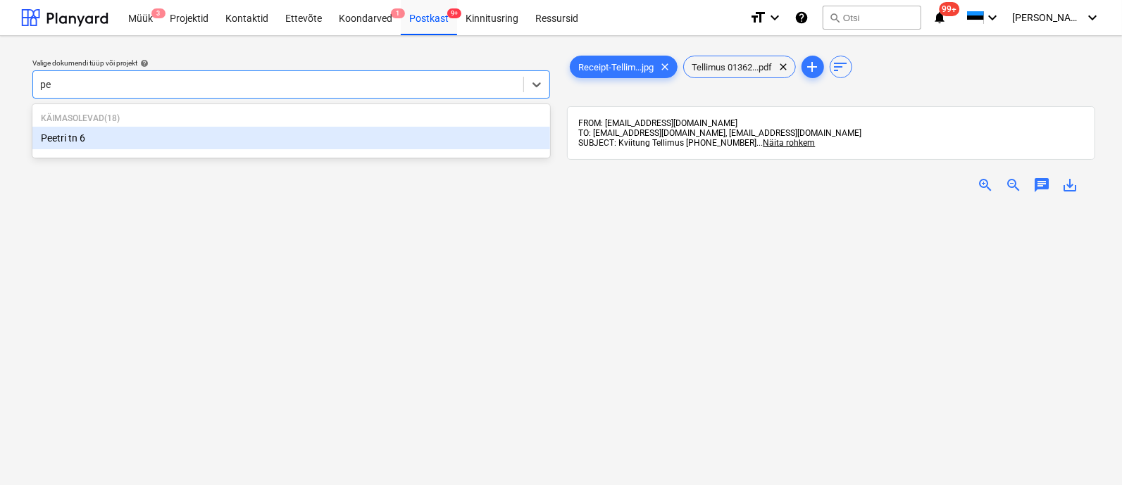
type input "pee"
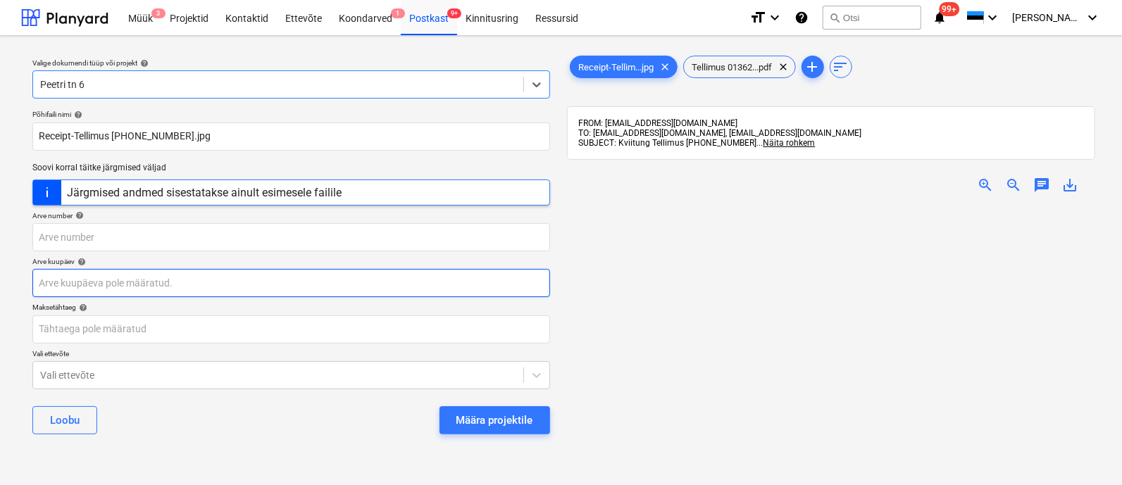
click at [130, 280] on body "Müük 3 Projektid Kontaktid Ettevõte Koondarved 1 Postkast 9+ Kinnitusring Ressu…" at bounding box center [561, 242] width 1122 height 485
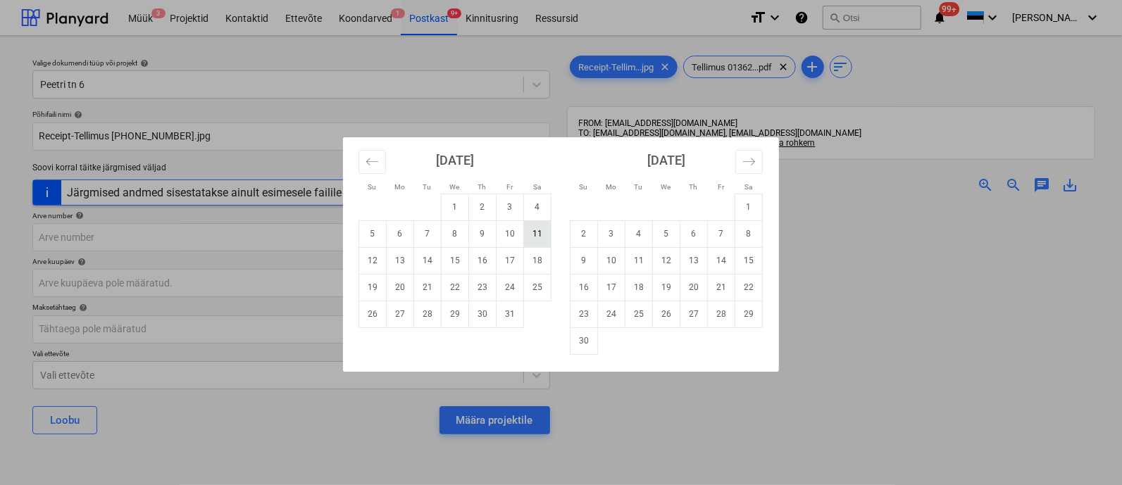
click at [537, 231] on td "11" at bounding box center [537, 233] width 27 height 27
type input "[DATE]"
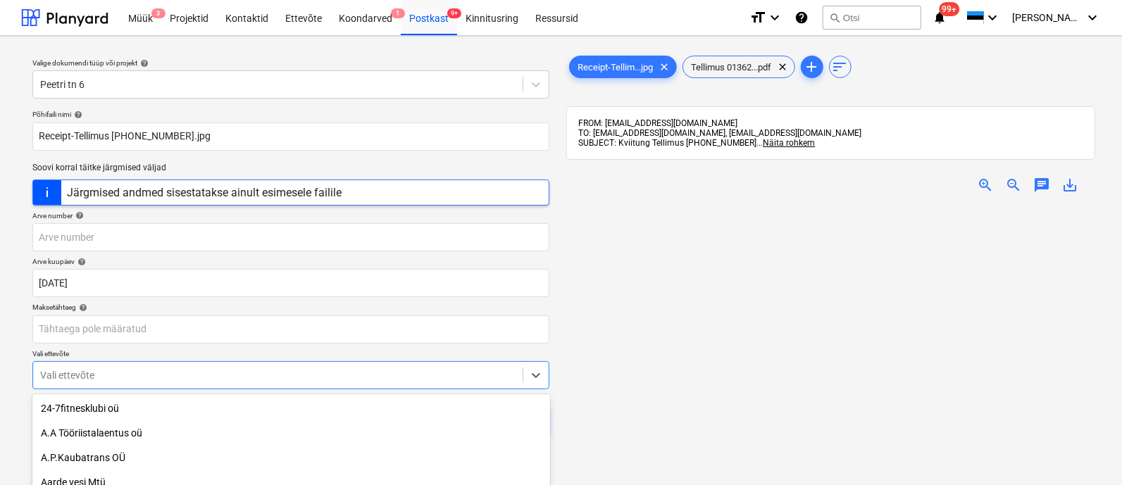
click at [148, 382] on body "Müük 3 Projektid Kontaktid Ettevõte Koondarved 1 Postkast 9+ Kinnitusring Ressu…" at bounding box center [561, 242] width 1122 height 485
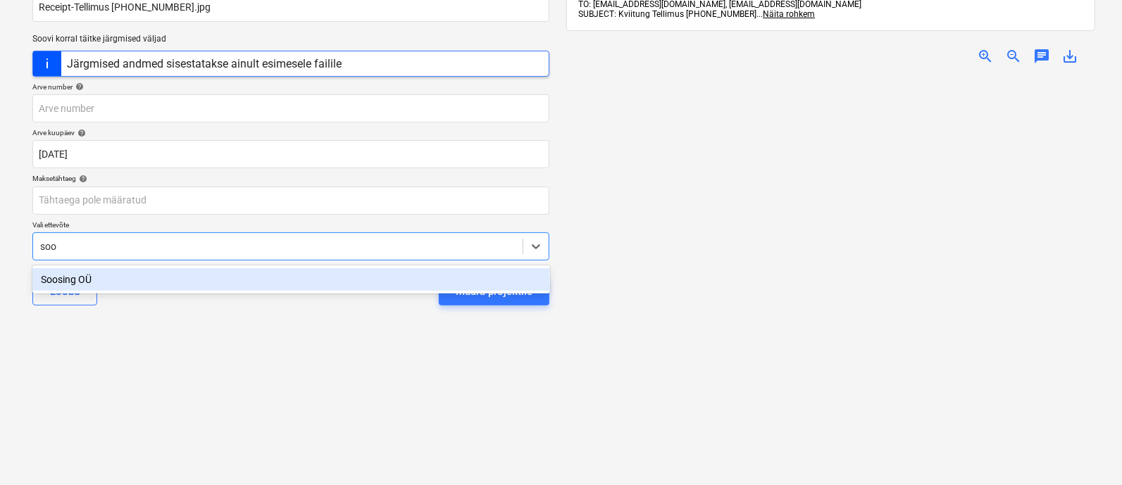
type input "[PERSON_NAME]"
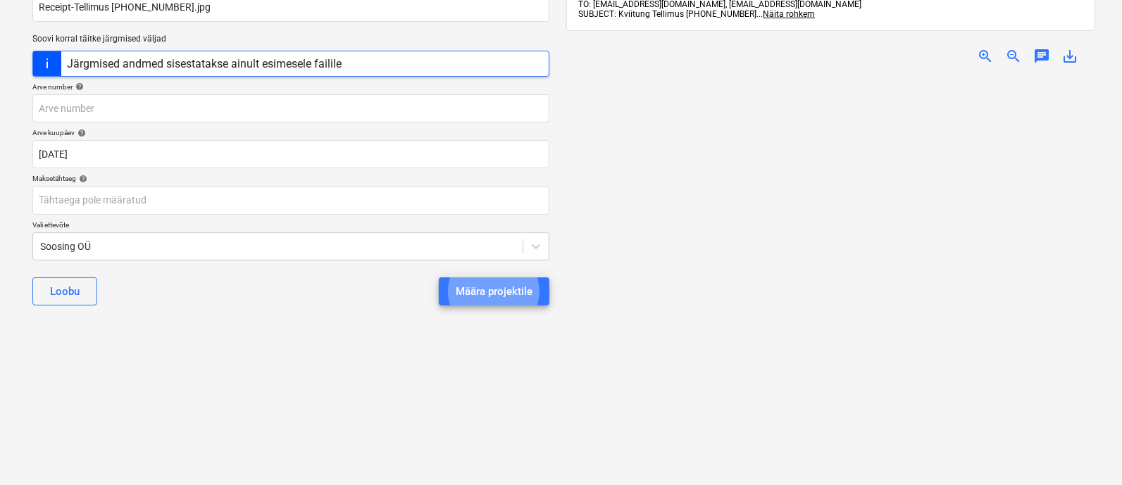
click at [439, 277] on button "Määra projektile" at bounding box center [494, 291] width 111 height 28
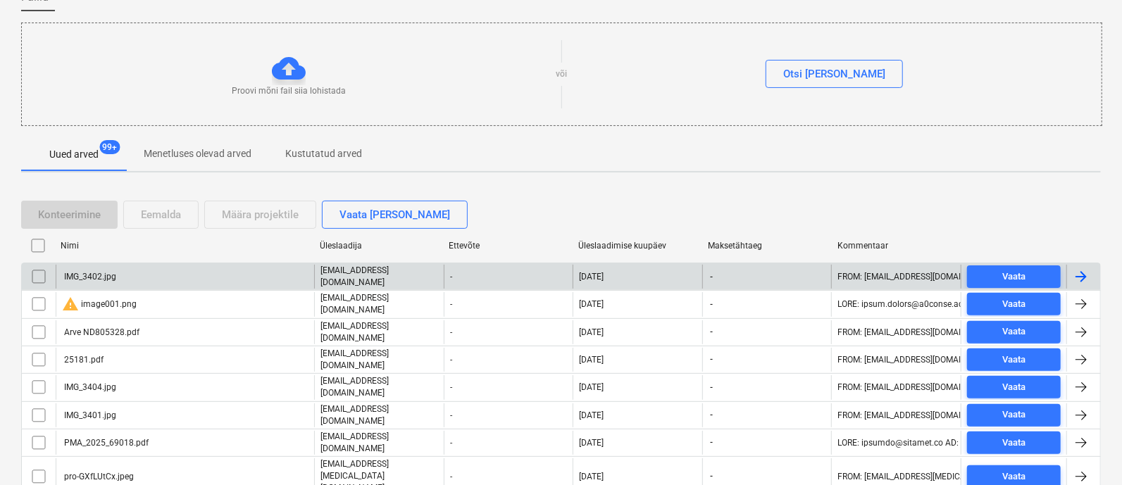
click at [149, 273] on div "IMG_3402.jpg" at bounding box center [185, 277] width 258 height 24
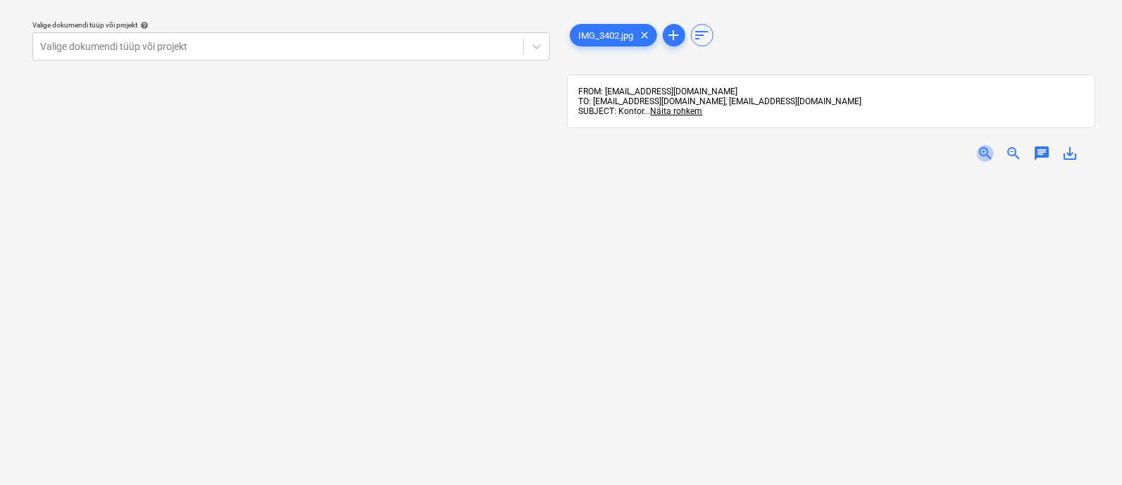
click at [982, 154] on span "zoom_in" at bounding box center [985, 153] width 17 height 17
click at [979, 154] on span "zoom_in" at bounding box center [985, 153] width 17 height 17
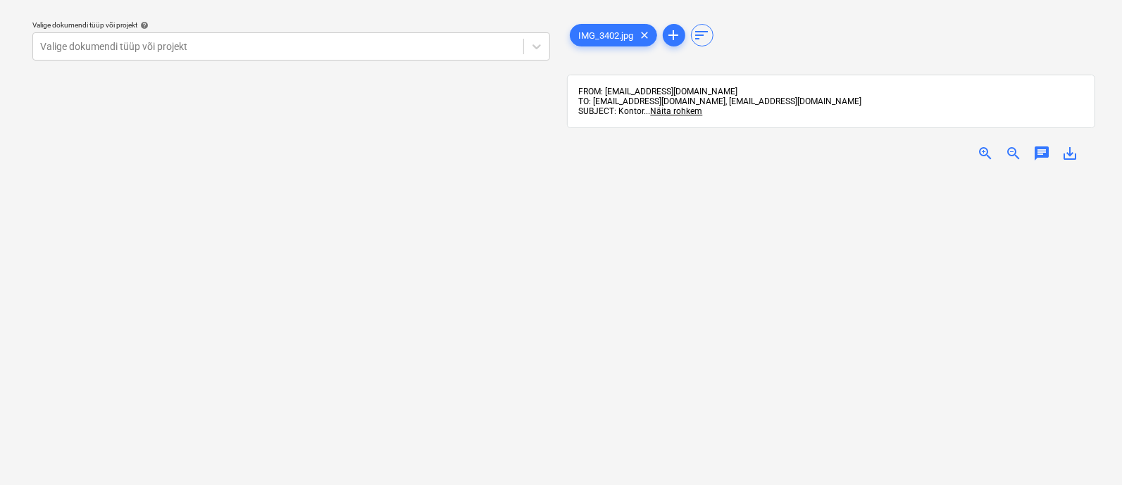
scroll to position [105, 0]
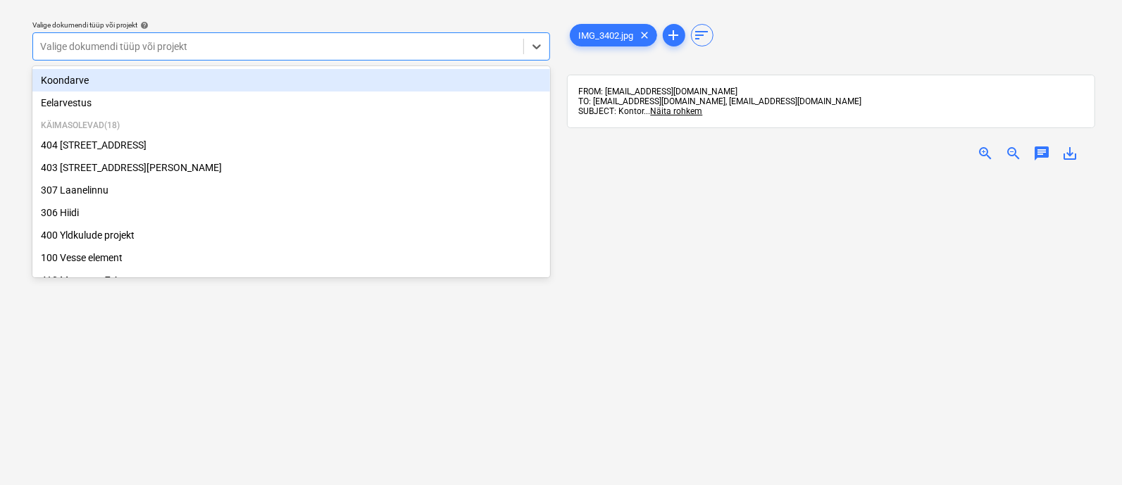
click at [271, 44] on div at bounding box center [278, 46] width 476 height 14
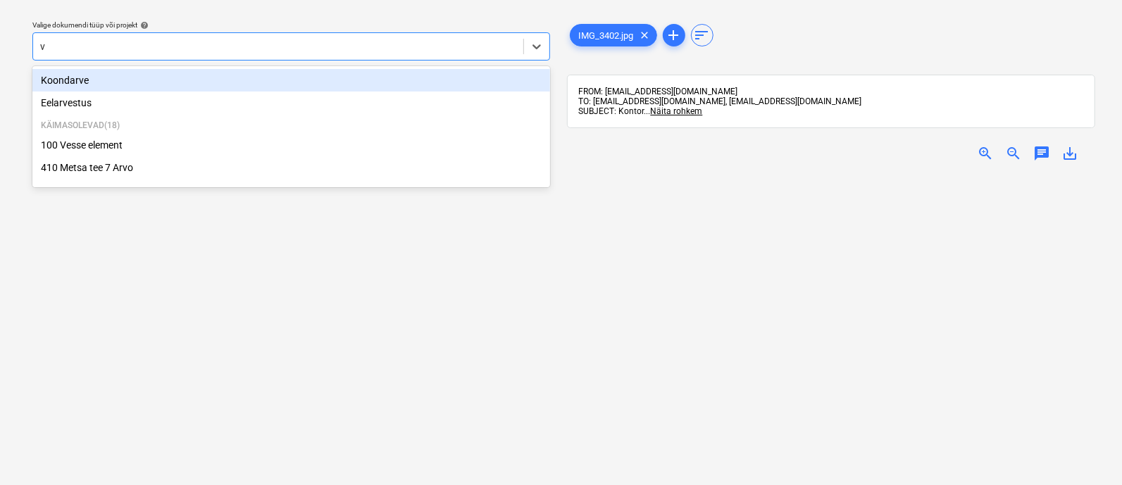
type input "ve"
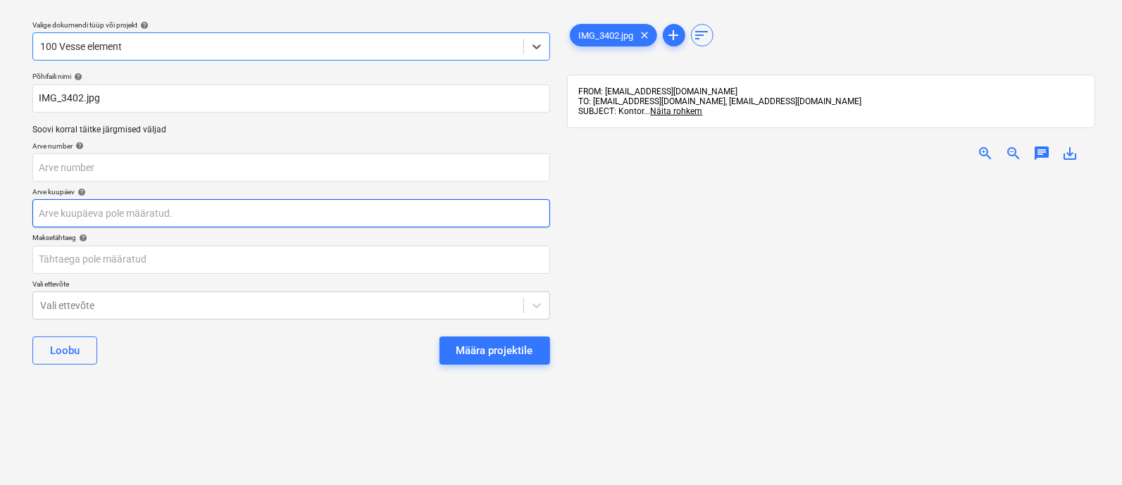
click at [192, 217] on body "Müük 3 Projektid Kontaktid Ettevõte Koondarved 1 Postkast 9+ Kinnitusring Ressu…" at bounding box center [561, 204] width 1122 height 485
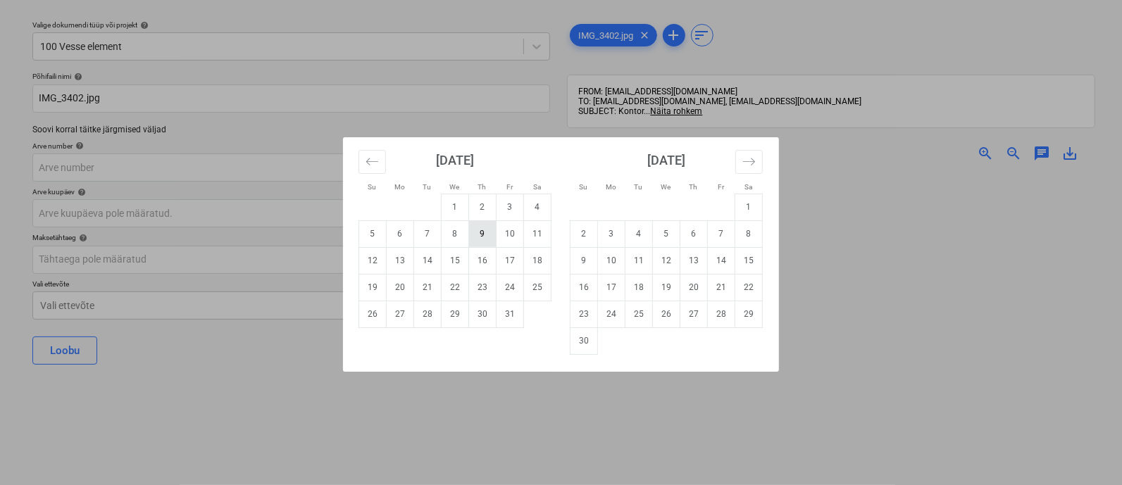
click at [475, 234] on td "9" at bounding box center [482, 233] width 27 height 27
type input "[DATE]"
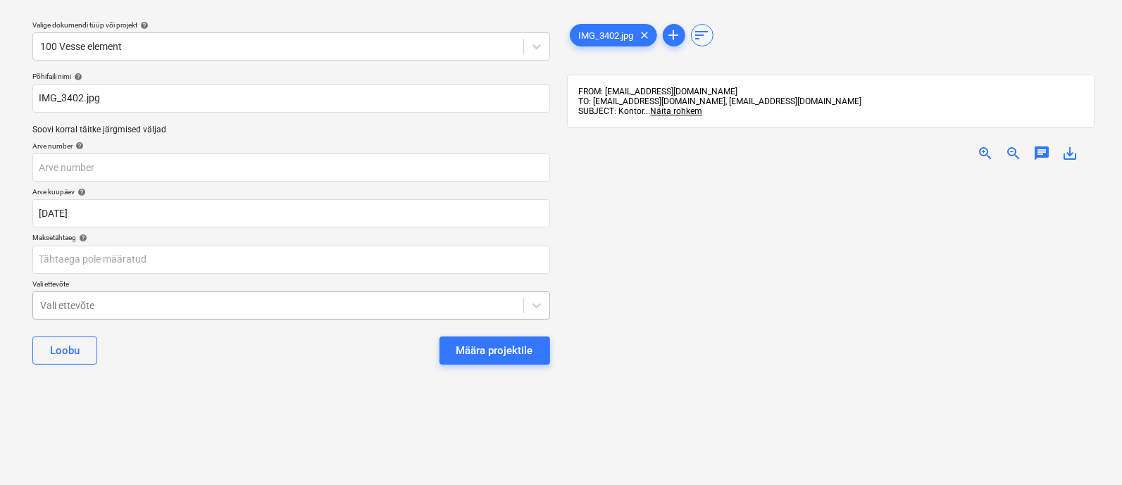
click at [194, 310] on body "Müük 3 Projektid Kontaktid Ettevõte Koondarved 1 Postkast 9+ Kinnitusring Ressu…" at bounding box center [561, 204] width 1122 height 485
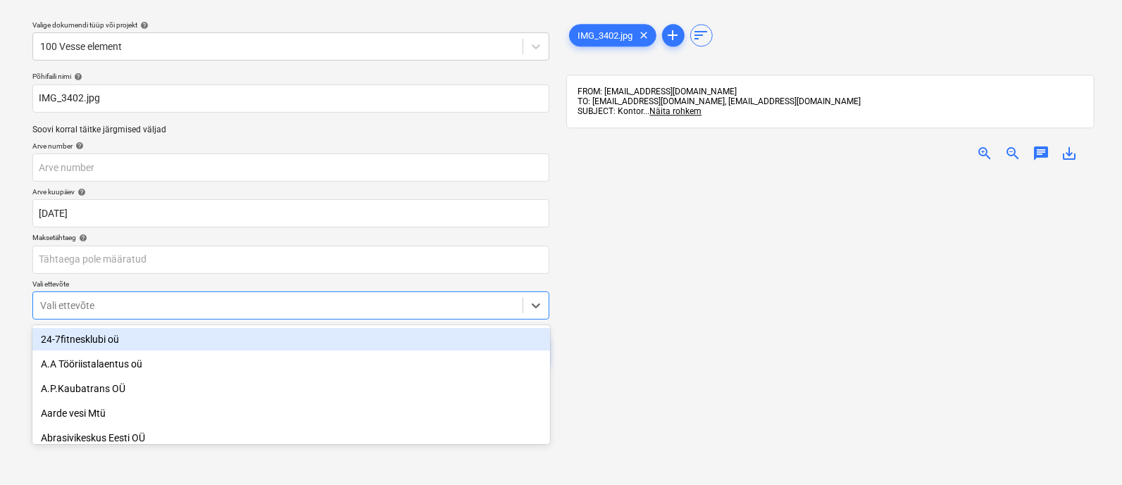
scroll to position [97, 0]
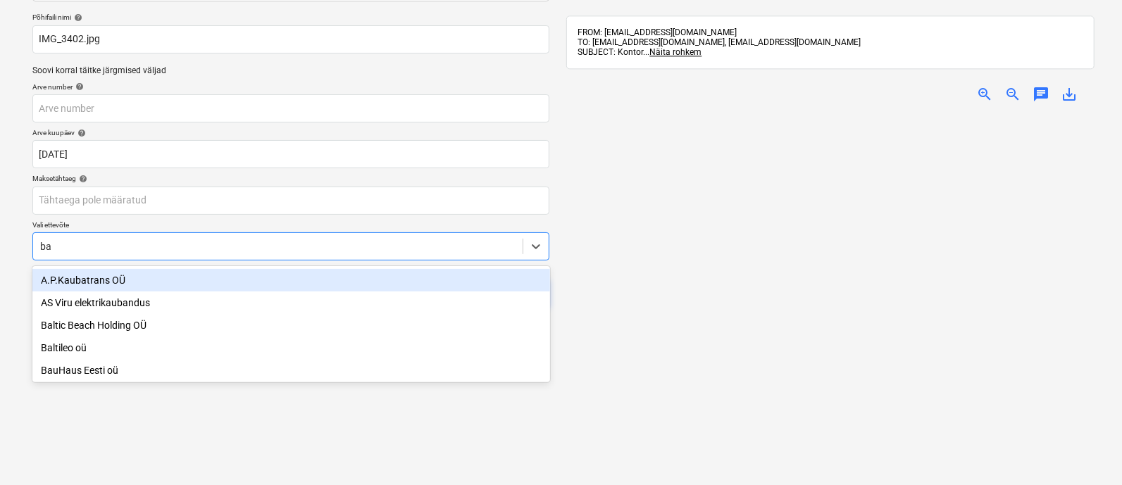
type input "bau"
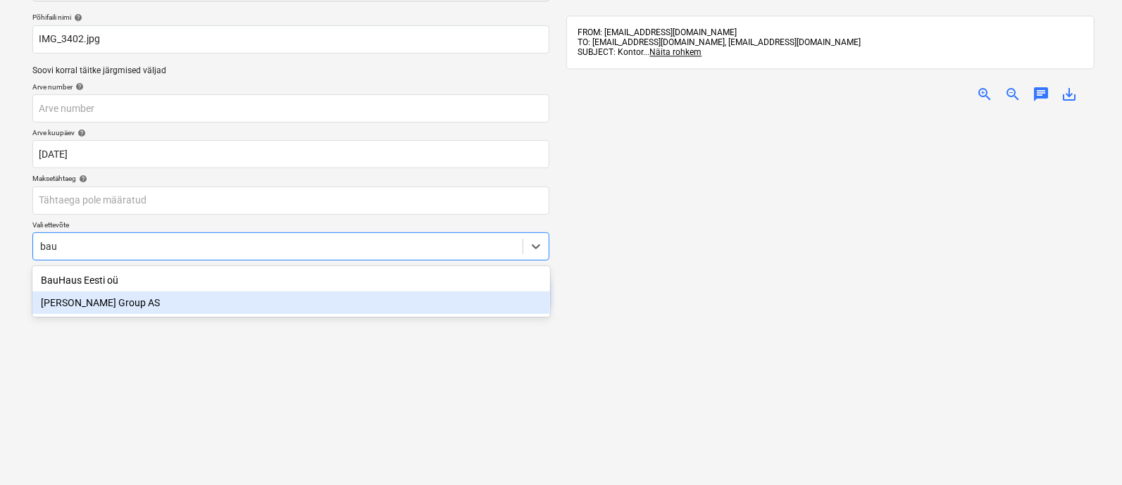
click at [190, 305] on div "[PERSON_NAME] Group AS" at bounding box center [291, 303] width 518 height 23
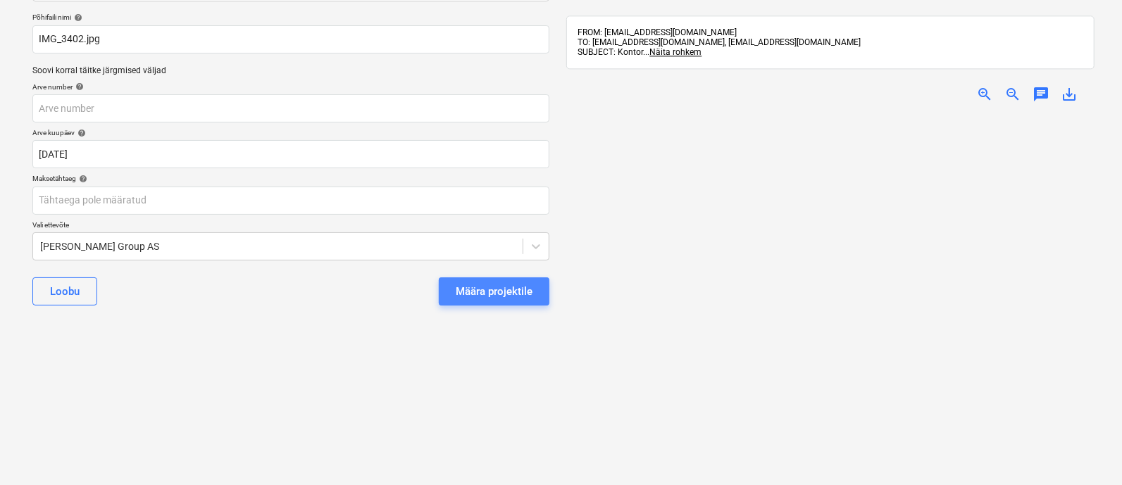
click at [475, 290] on div "Määra projektile" at bounding box center [494, 291] width 77 height 18
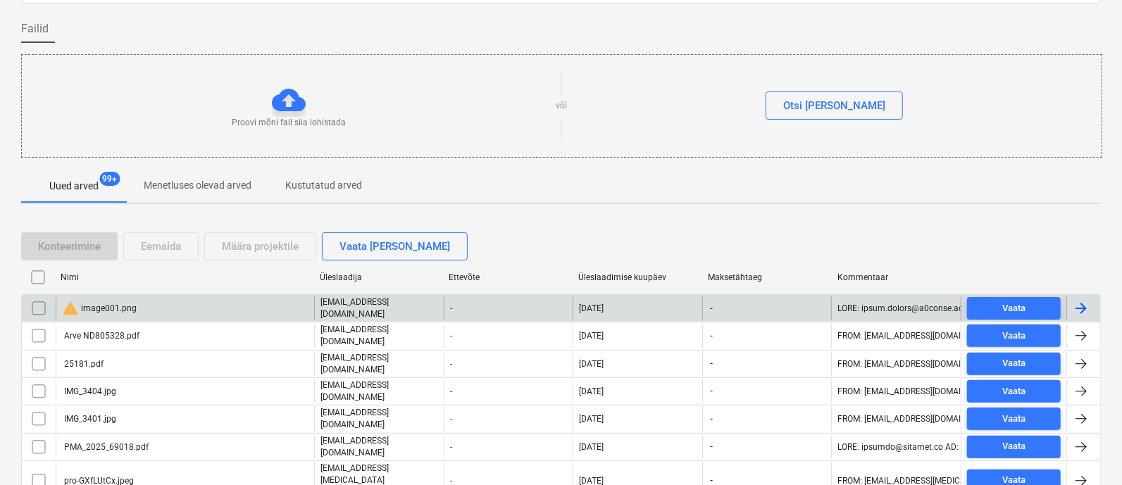
click at [113, 305] on div "warning image001.png" at bounding box center [99, 308] width 75 height 17
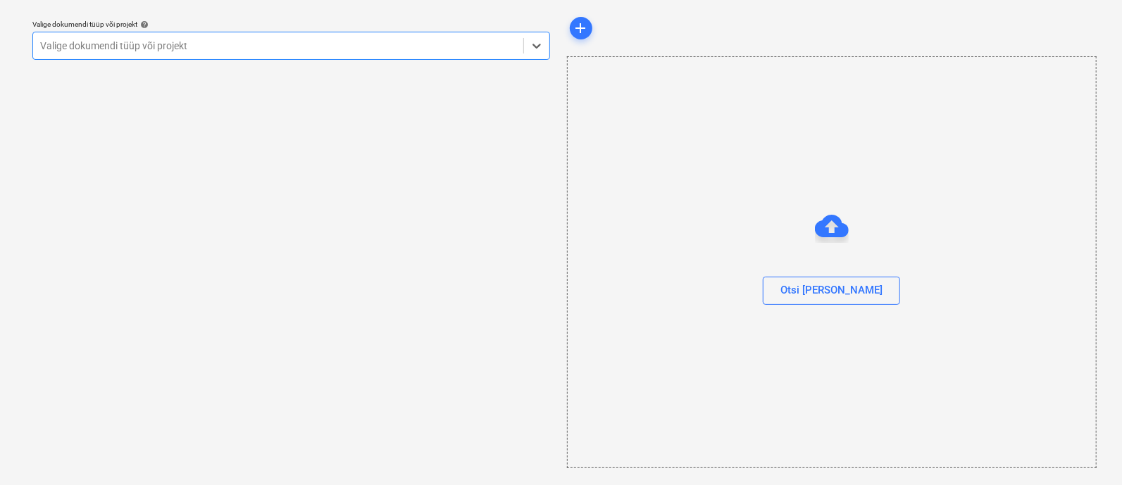
scroll to position [38, 0]
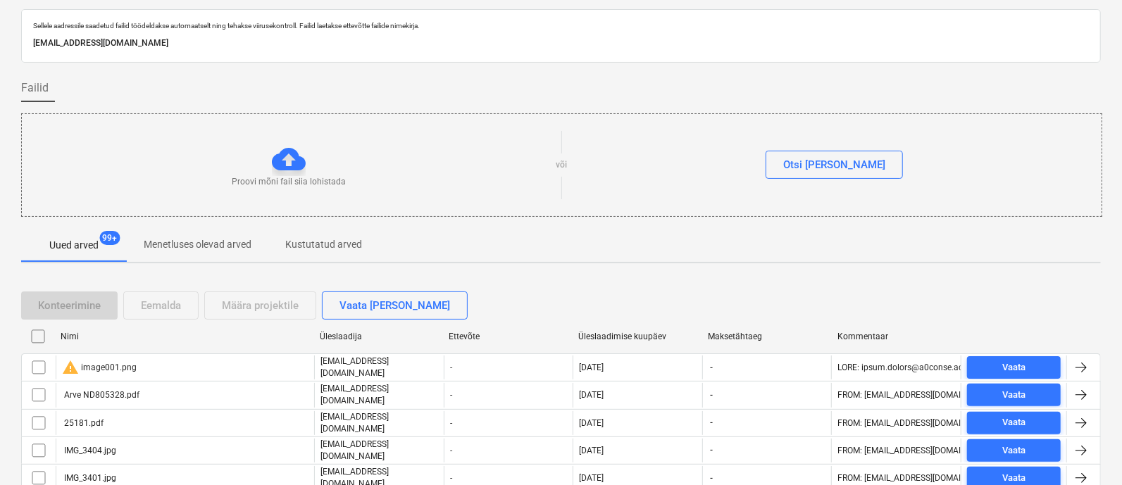
scroll to position [97, 0]
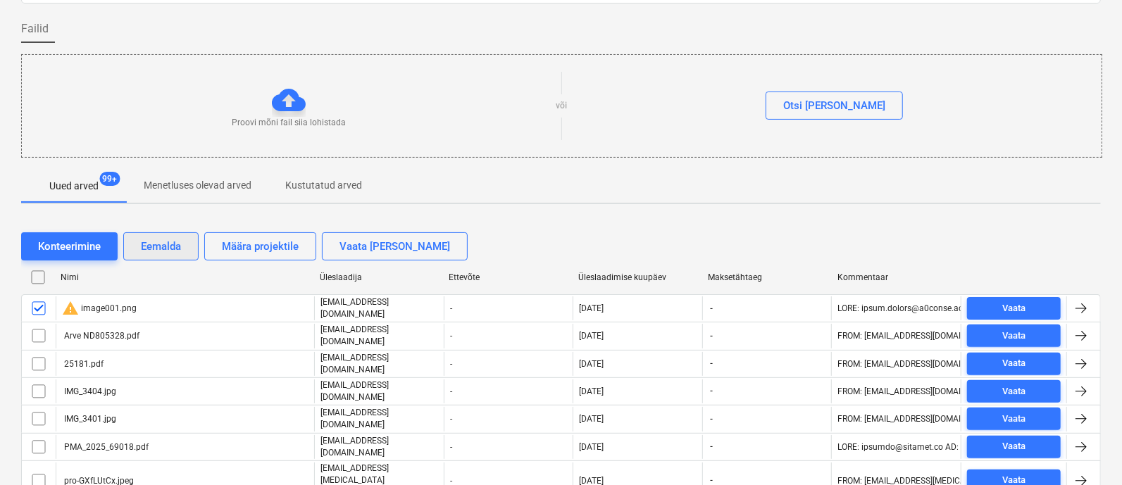
click at [151, 244] on div "Eemalda" at bounding box center [161, 246] width 40 height 18
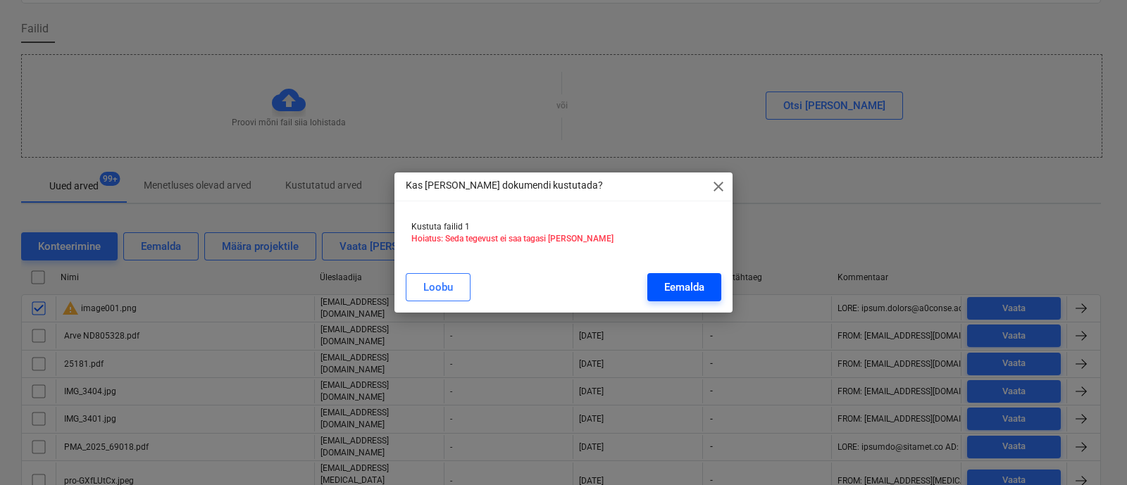
click at [681, 286] on div "Eemalda" at bounding box center [684, 287] width 40 height 18
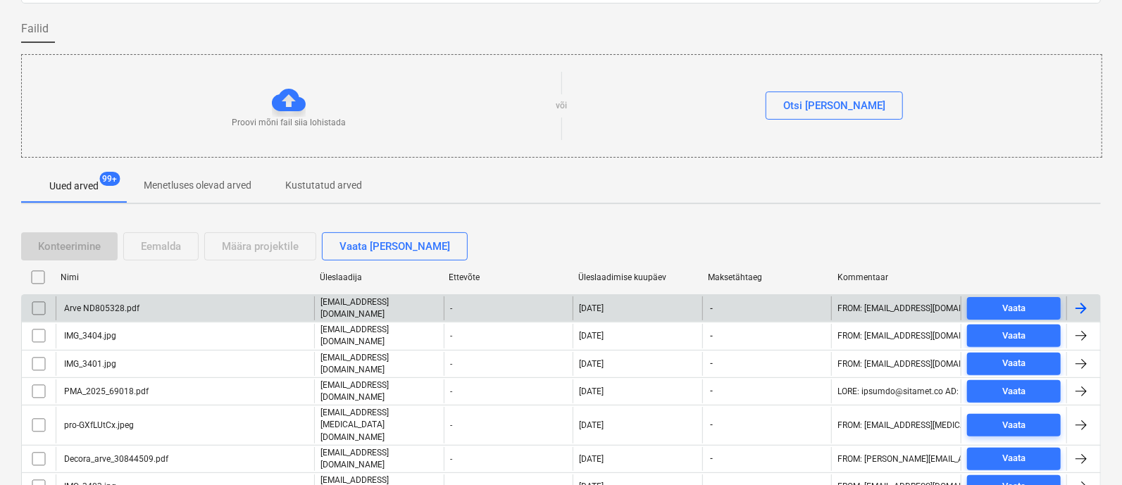
click at [111, 303] on div "Arve ND805328.pdf" at bounding box center [100, 308] width 77 height 10
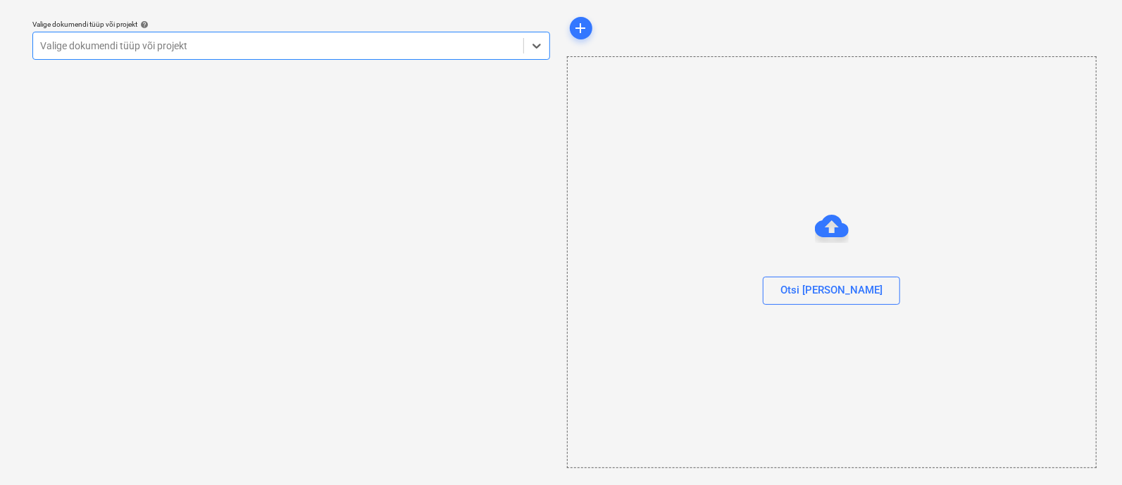
scroll to position [38, 0]
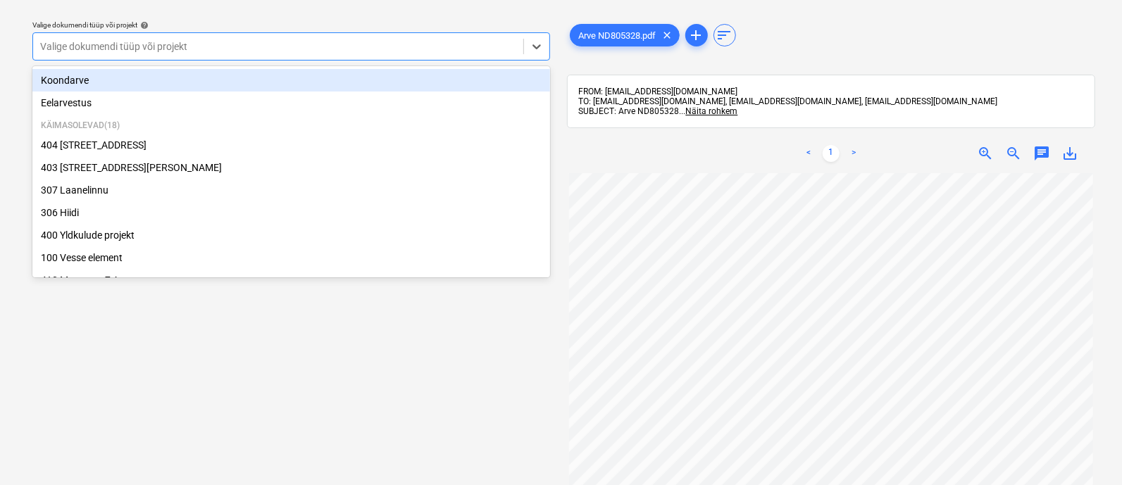
click at [127, 46] on div at bounding box center [278, 46] width 476 height 14
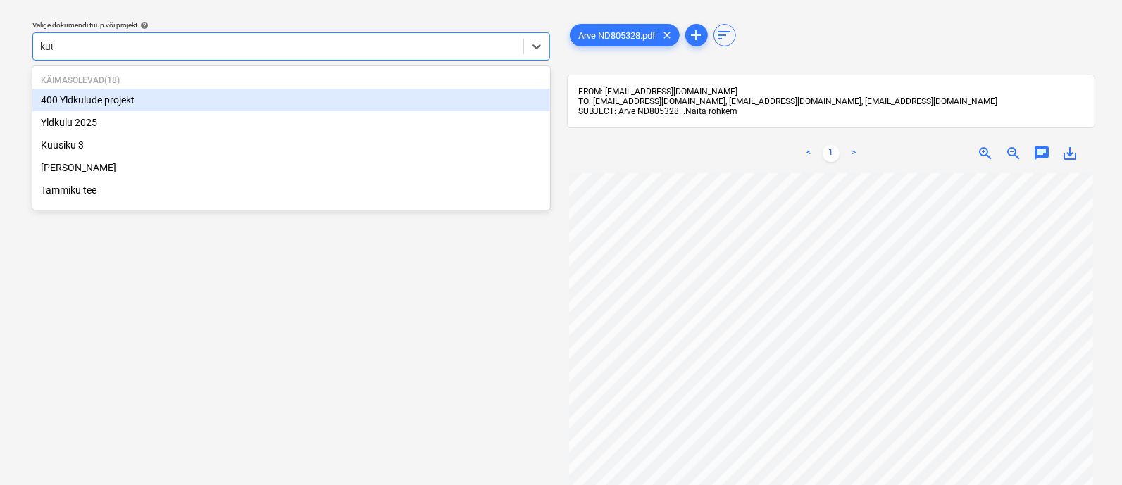
type input "kuus"
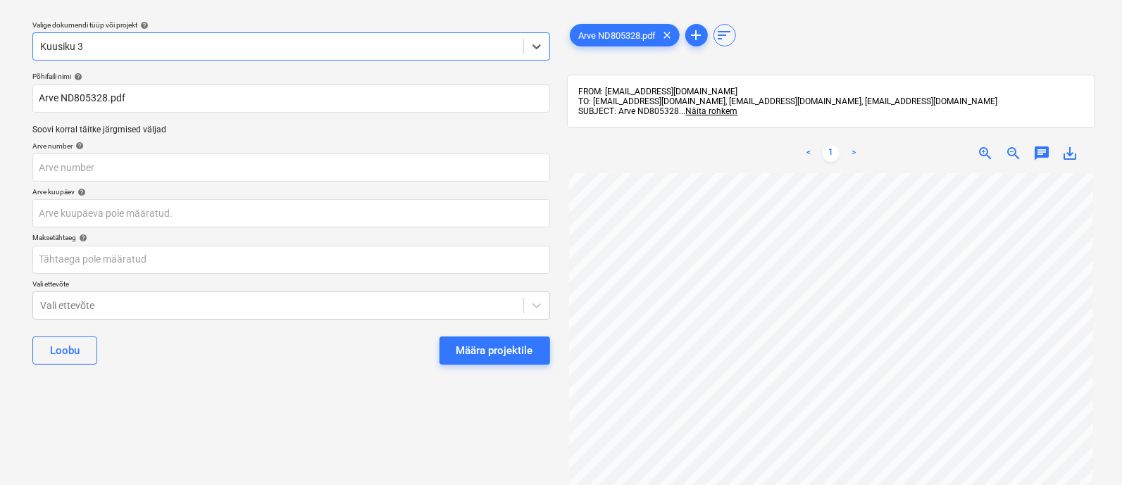
scroll to position [123, 0]
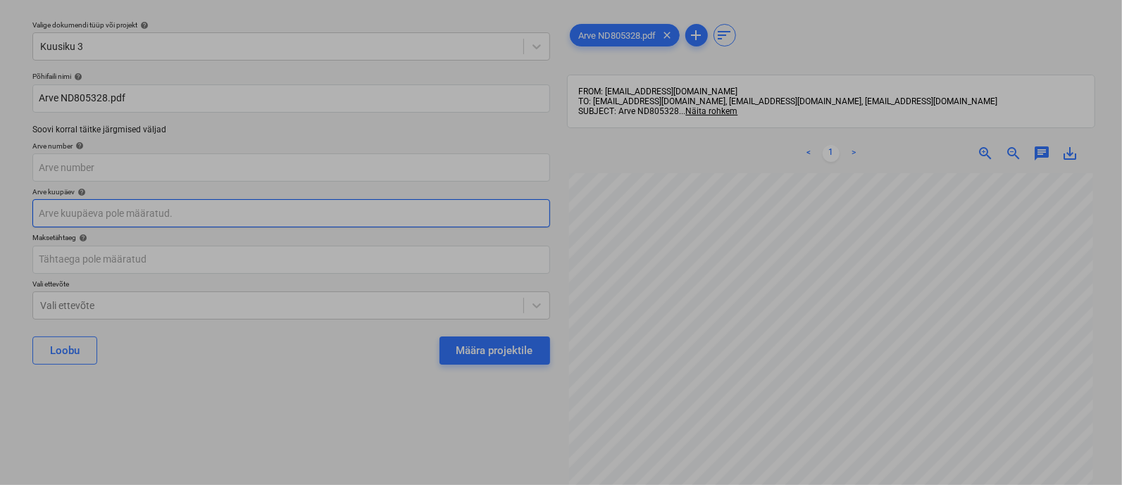
click at [201, 204] on body "Müük 3 Projektid Kontaktid Ettevõte Koondarved 1 Postkast 9+ Kinnitusring Ressu…" at bounding box center [561, 204] width 1122 height 485
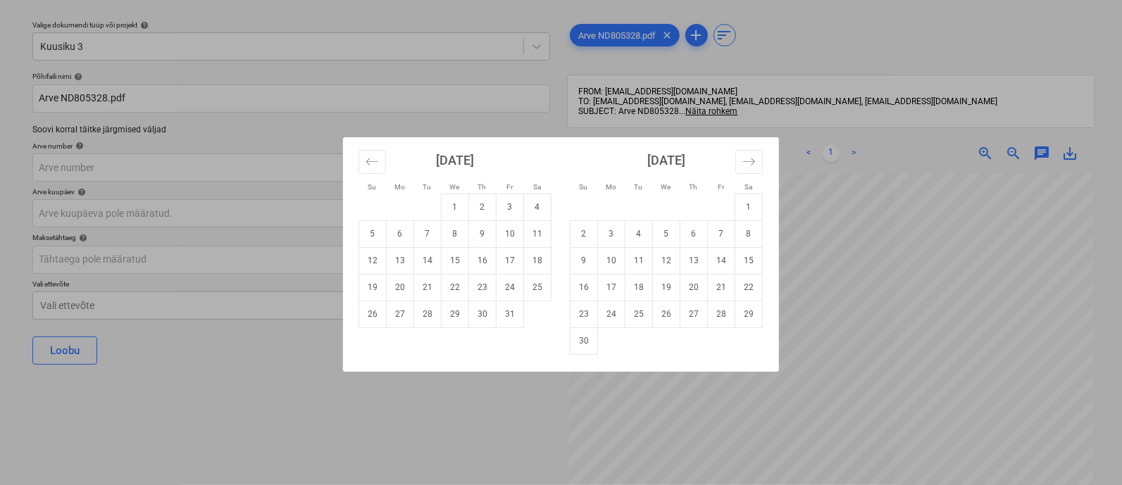
click at [420, 398] on div "Su Mo Tu We Th Fr Sa Su Mo Tu We Th Fr Sa [DATE] 1 2 3 4 5 6 7 8 9 10 11 12 13 …" at bounding box center [561, 242] width 1122 height 485
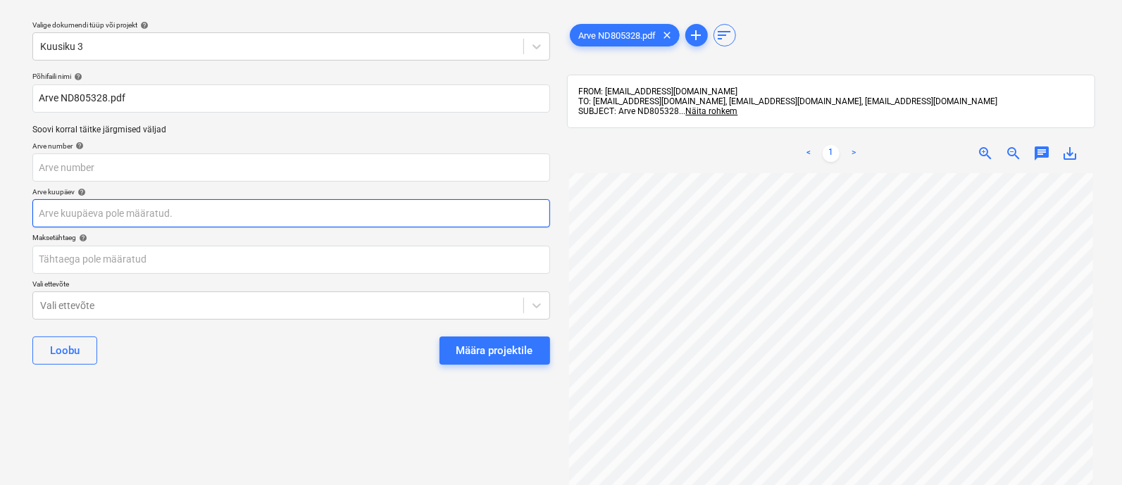
click at [160, 208] on body "Müük 3 Projektid Kontaktid Ettevõte Koondarved 1 Postkast 9+ Kinnitusring Ressu…" at bounding box center [561, 204] width 1122 height 485
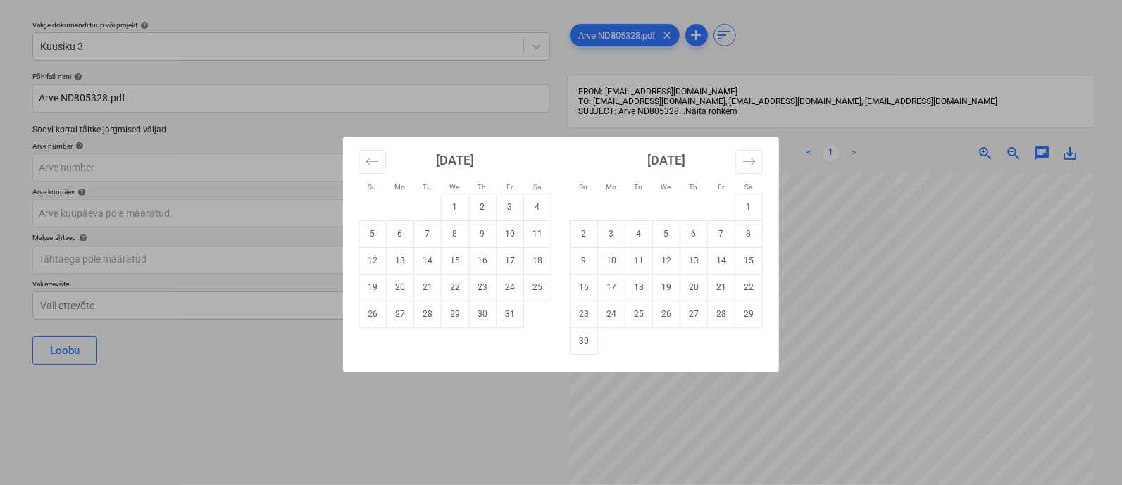
click at [508, 241] on td "10" at bounding box center [509, 233] width 27 height 27
type input "[DATE]"
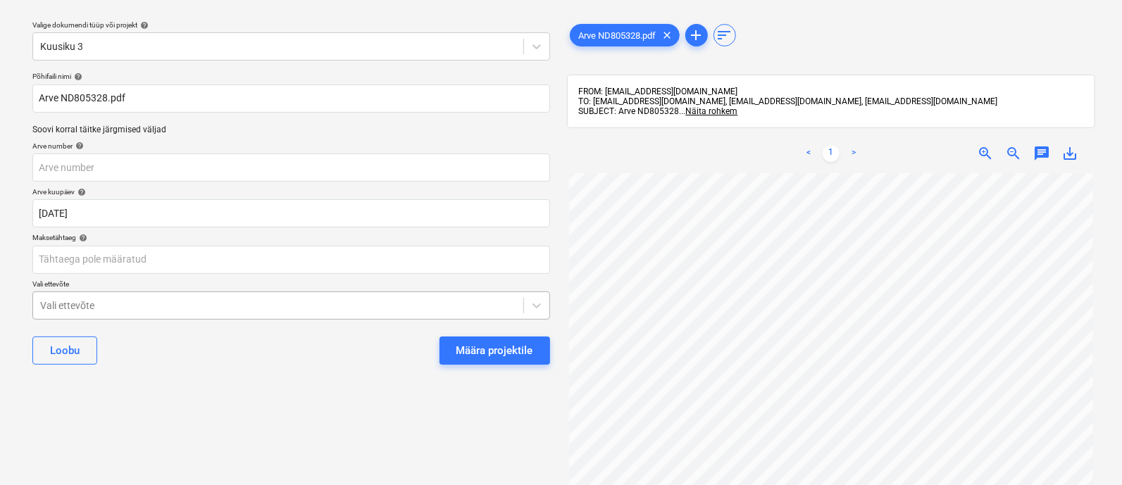
click at [255, 305] on body "Müük 3 Projektid Kontaktid Ettevõte Koondarved 1 Postkast 9+ Kinnitusring Ressu…" at bounding box center [561, 204] width 1122 height 485
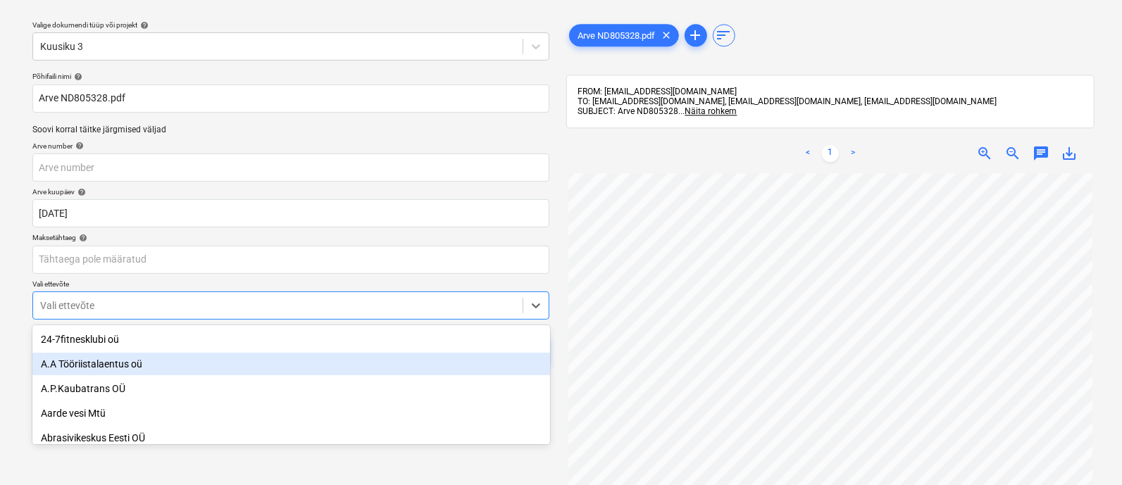
scroll to position [97, 0]
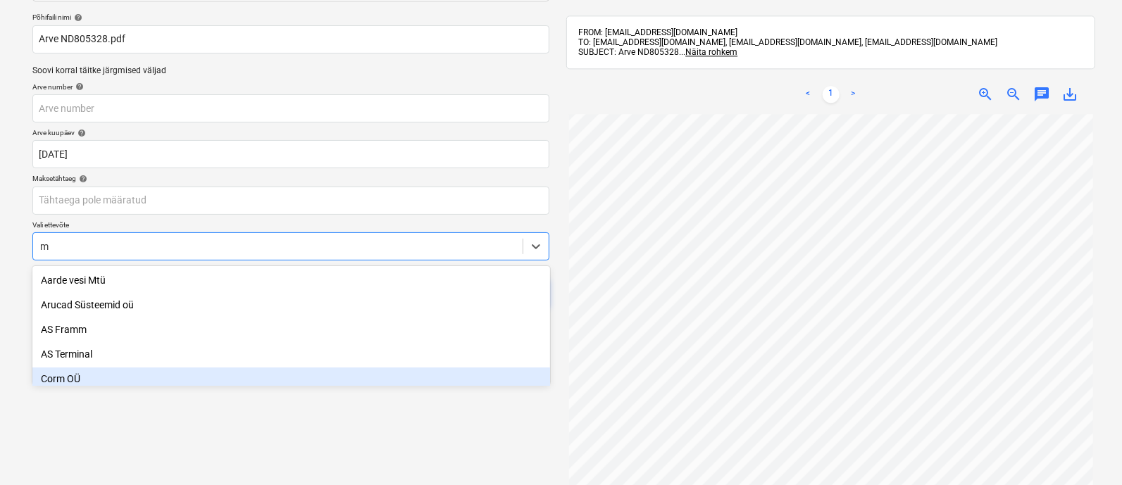
type input "m"
click at [323, 417] on div "Valige dokumendi tüüp või projekt help Kuusiku 3 Põhifaili nimi help Arve ND805…" at bounding box center [290, 255] width 539 height 611
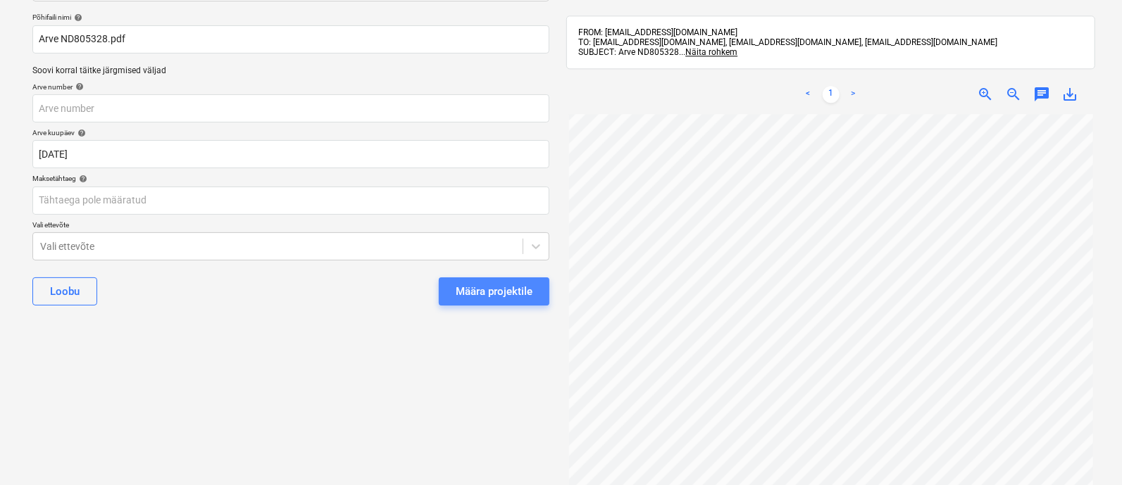
click at [486, 296] on div "Määra projektile" at bounding box center [494, 291] width 77 height 18
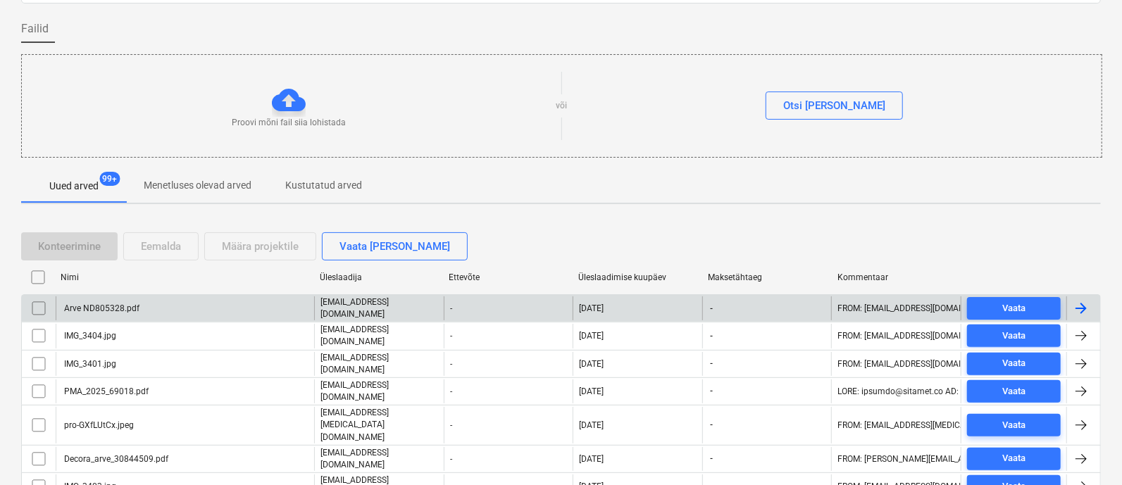
click at [172, 303] on div "Arve ND805328.pdf" at bounding box center [185, 308] width 258 height 24
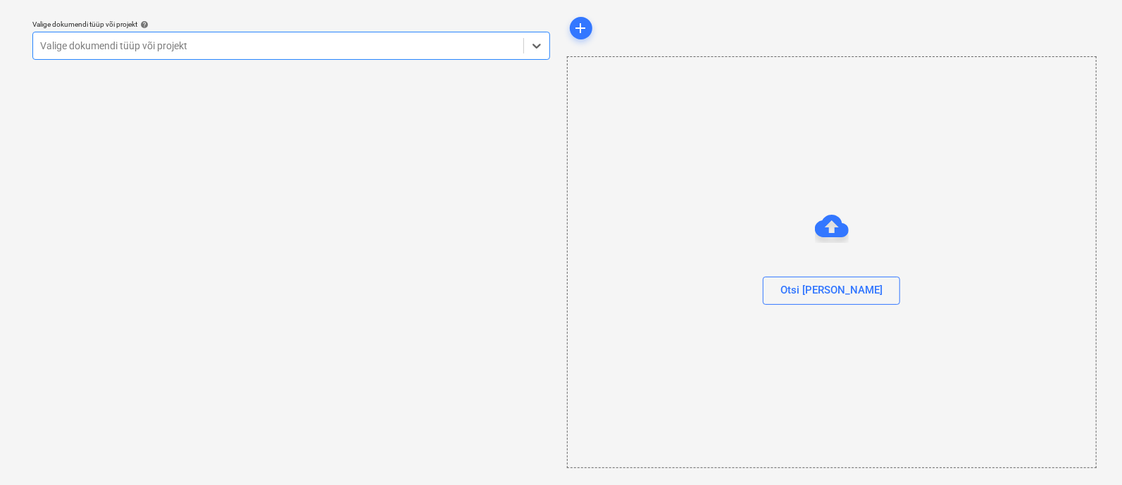
scroll to position [38, 0]
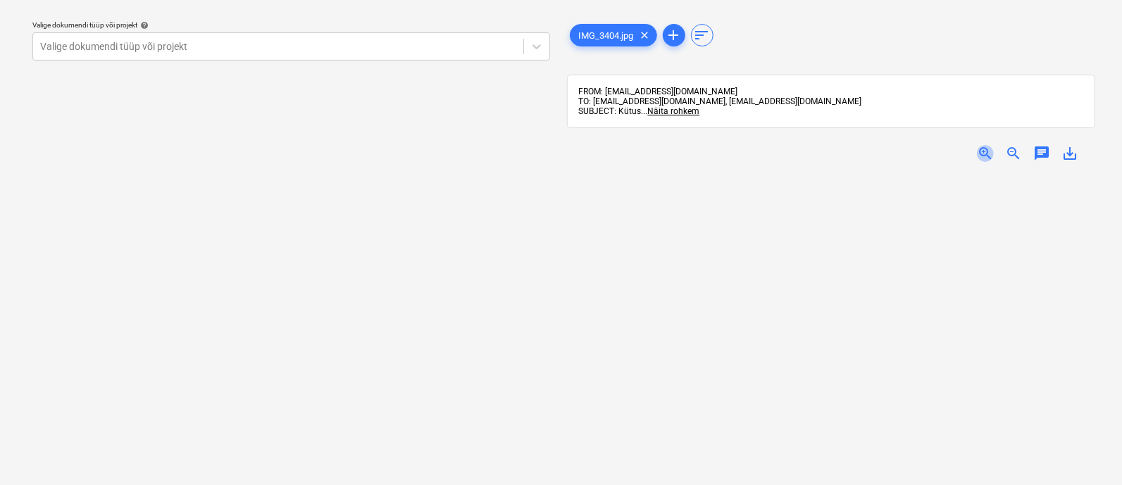
click at [983, 149] on span "zoom_in" at bounding box center [985, 153] width 17 height 17
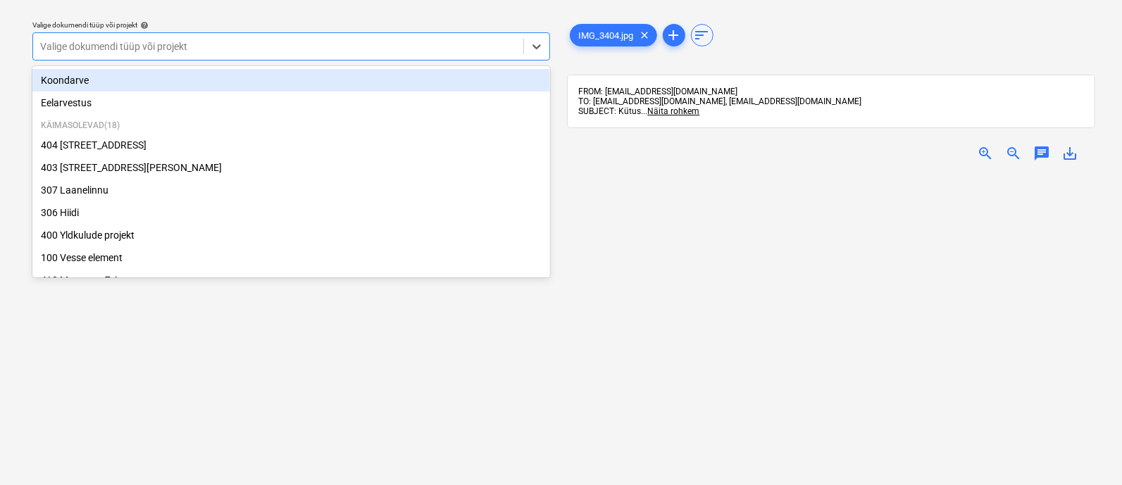
click at [308, 48] on div at bounding box center [278, 46] width 476 height 14
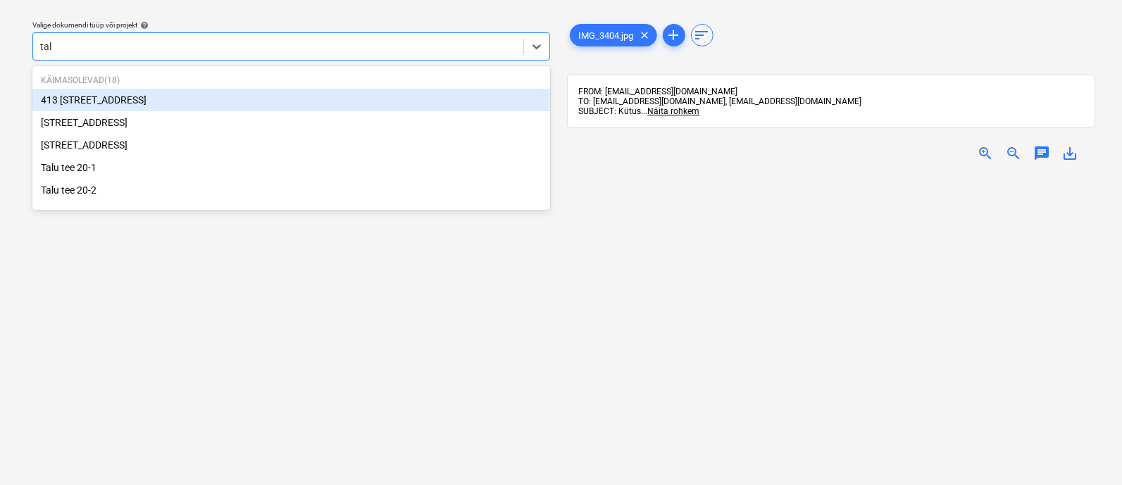
type input "talu"
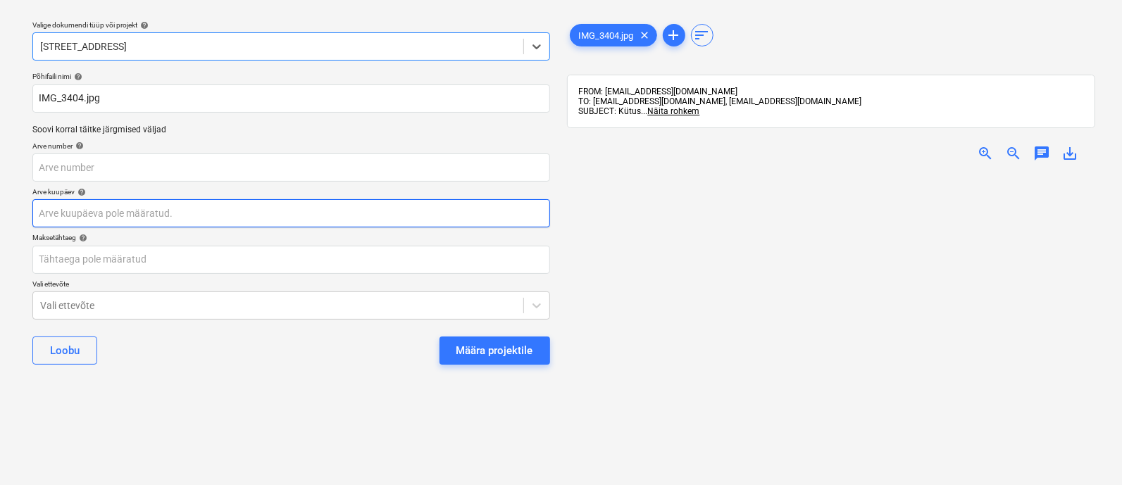
click at [123, 215] on body "Müük 3 Projektid Kontaktid Ettevõte Koondarved 1 Postkast 9+ Kinnitusring Ressu…" at bounding box center [561, 204] width 1122 height 485
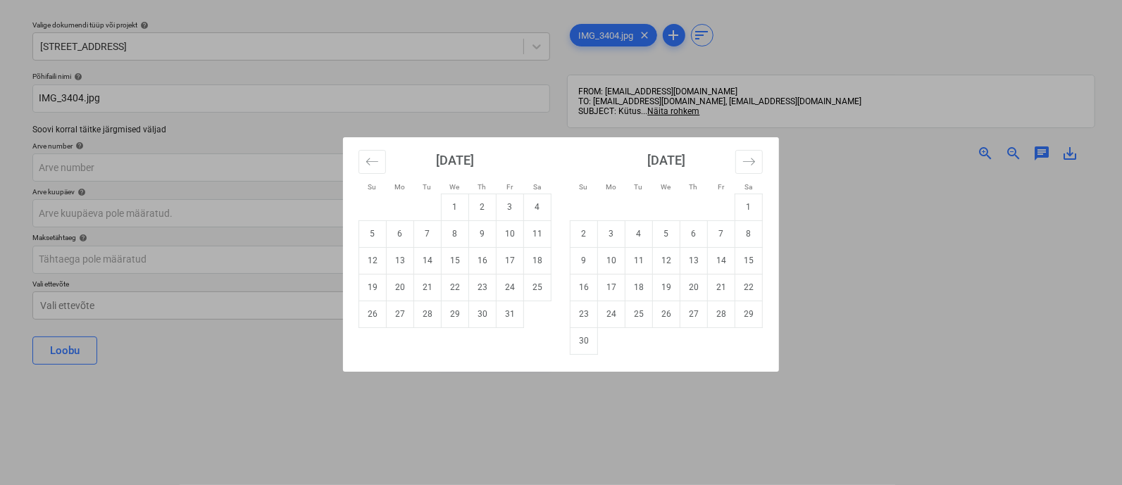
click at [184, 406] on div "Su Mo Tu We Th Fr Sa Su Mo Tu We Th Fr Sa [DATE] 1 2 3 4 5 6 7 8 9 10 11 12 13 …" at bounding box center [561, 242] width 1122 height 485
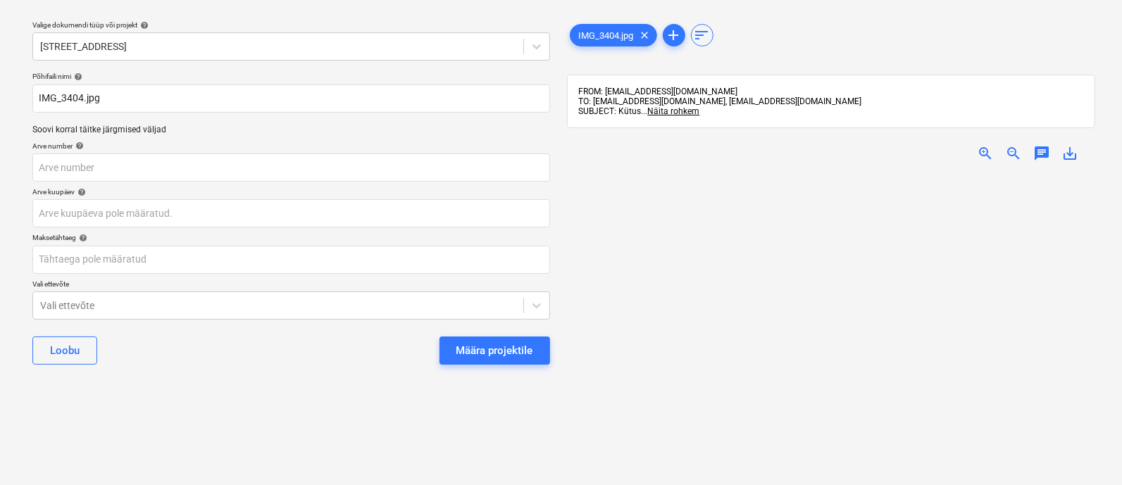
scroll to position [163, 0]
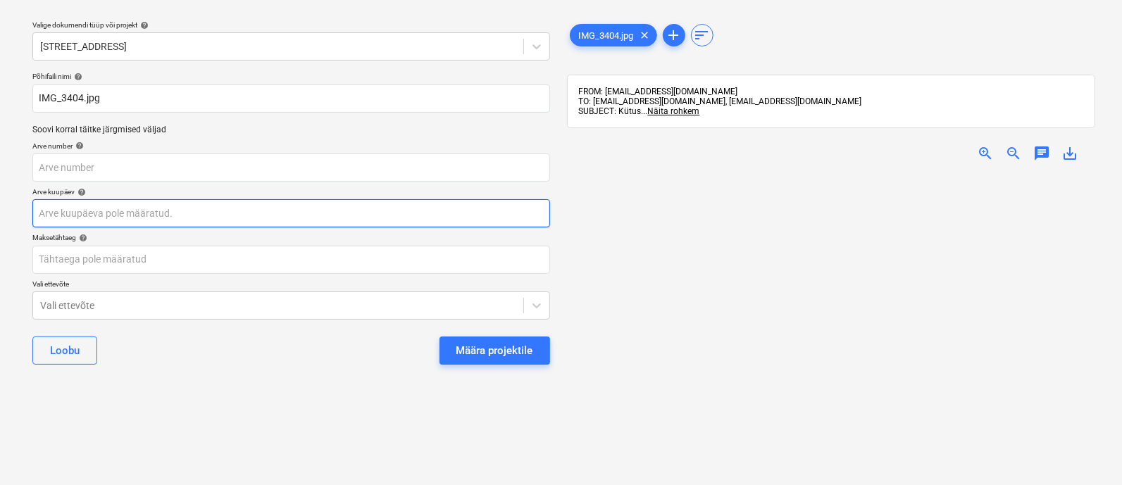
click at [137, 210] on body "Müük 3 Projektid Kontaktid Ettevõte Koondarved 1 Postkast 9+ Kinnitusring Ressu…" at bounding box center [561, 204] width 1122 height 485
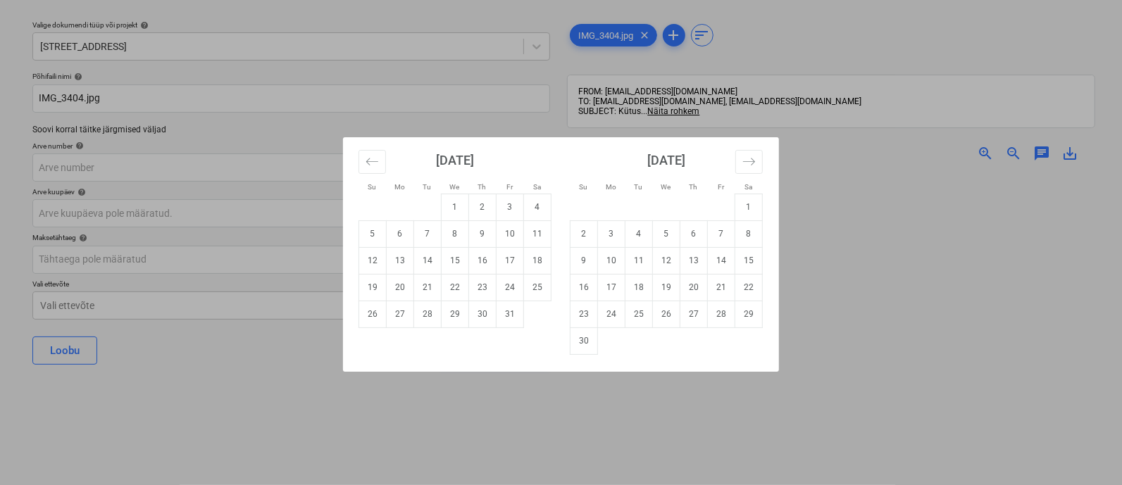
click at [535, 234] on td "11" at bounding box center [537, 233] width 27 height 27
type input "[DATE]"
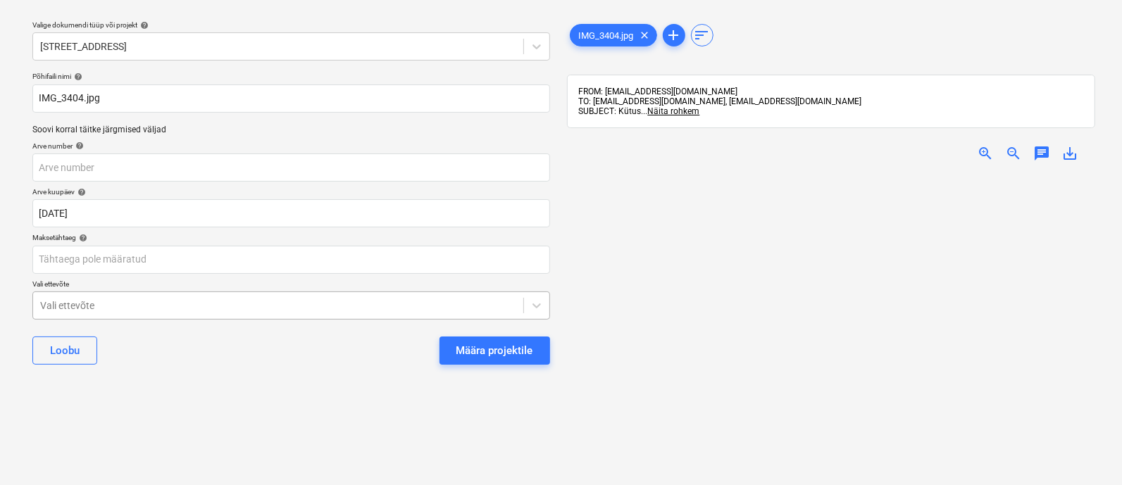
click at [227, 305] on body "Müük 3 Projektid Kontaktid Ettevõte Koondarved 1 Postkast 9+ Kinnitusring Ressu…" at bounding box center [561, 204] width 1122 height 485
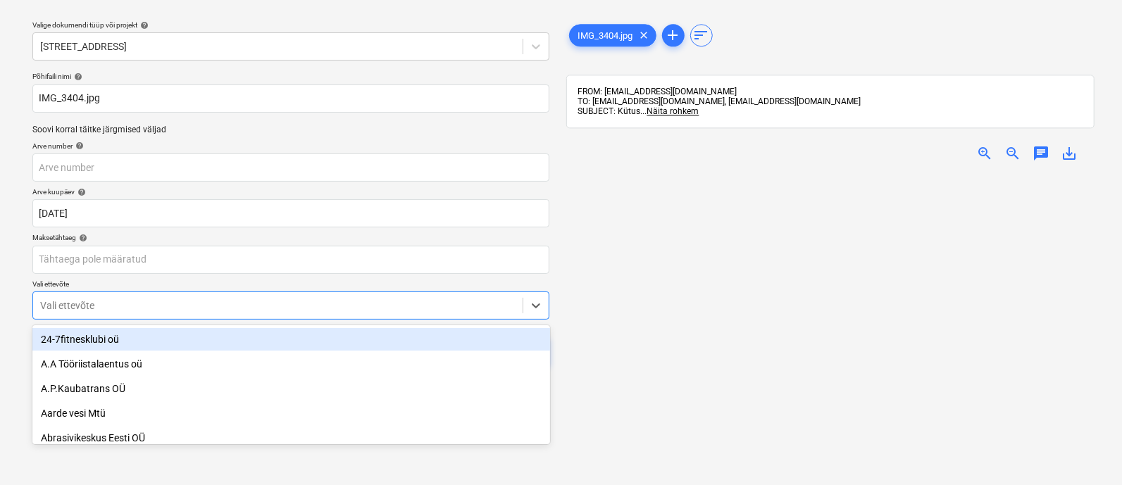
scroll to position [97, 0]
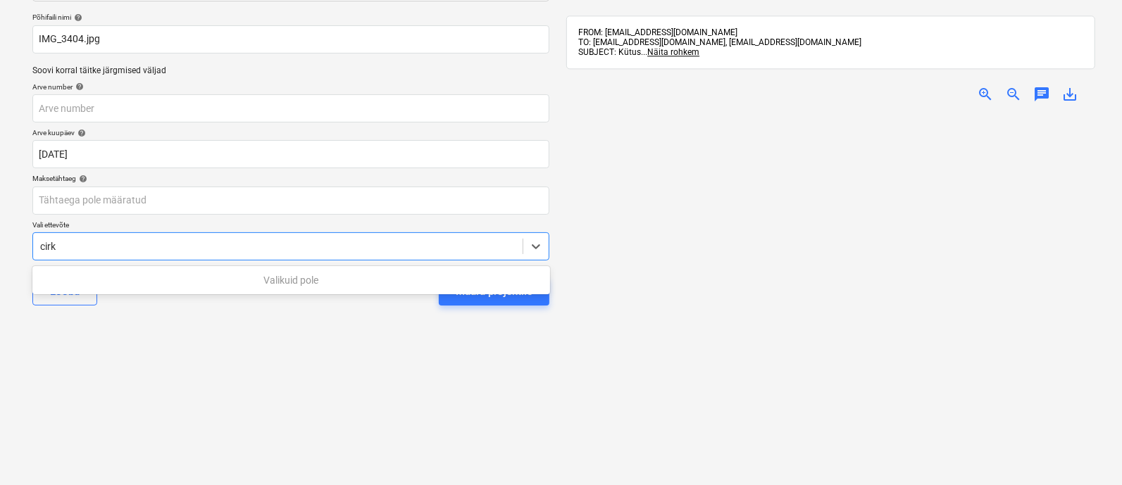
type input "cir"
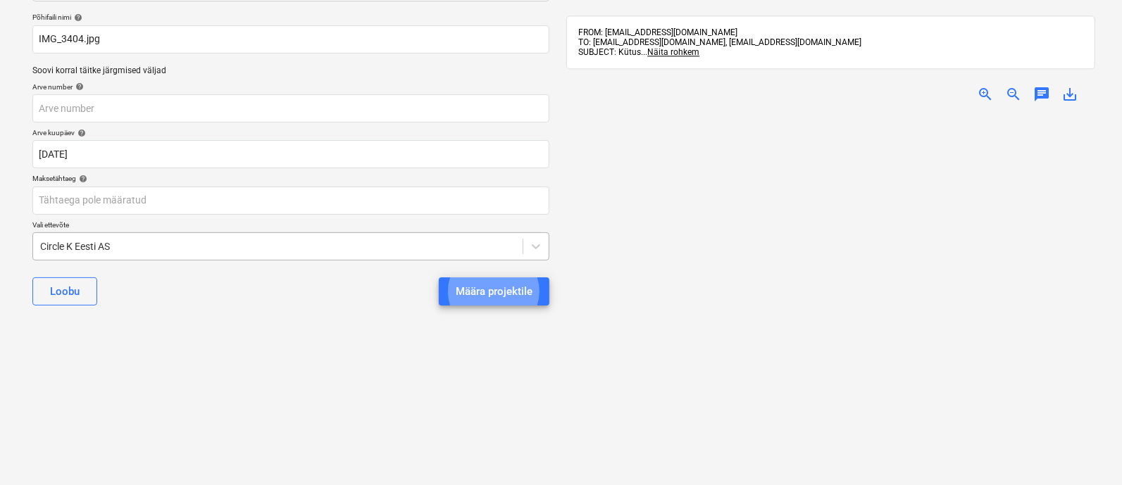
click at [439, 277] on button "Määra projektile" at bounding box center [494, 291] width 111 height 28
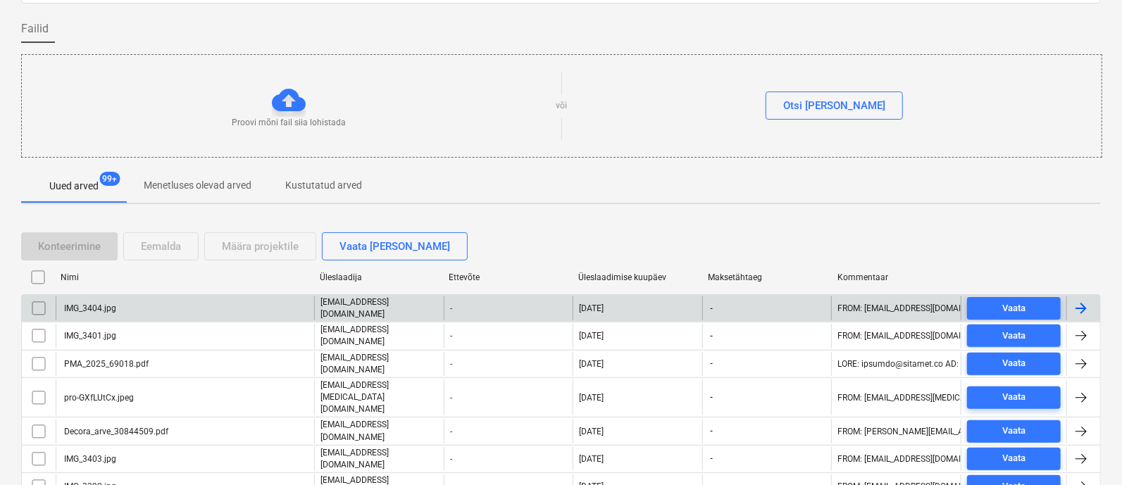
click at [190, 308] on div "IMG_3404.jpg" at bounding box center [185, 308] width 258 height 24
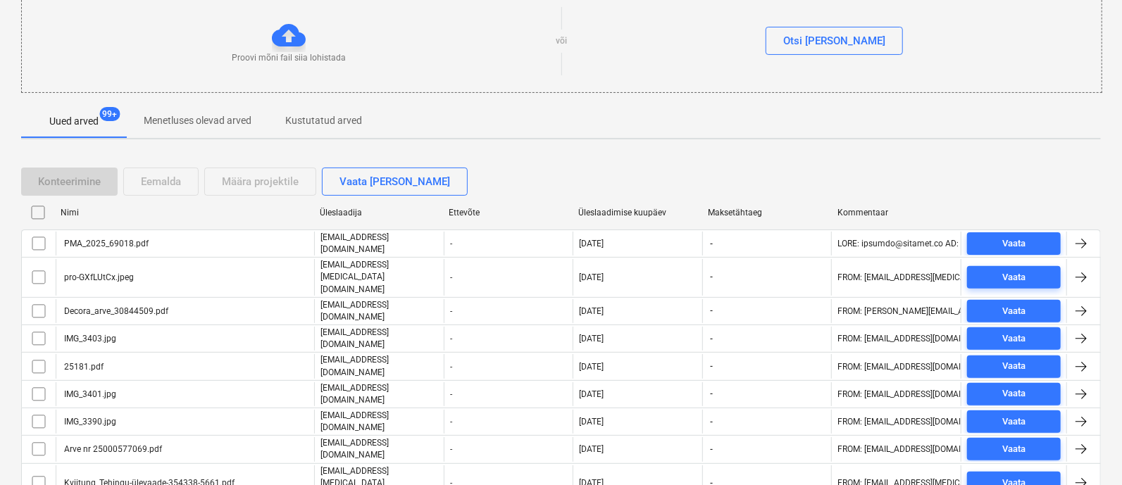
scroll to position [176, 0]
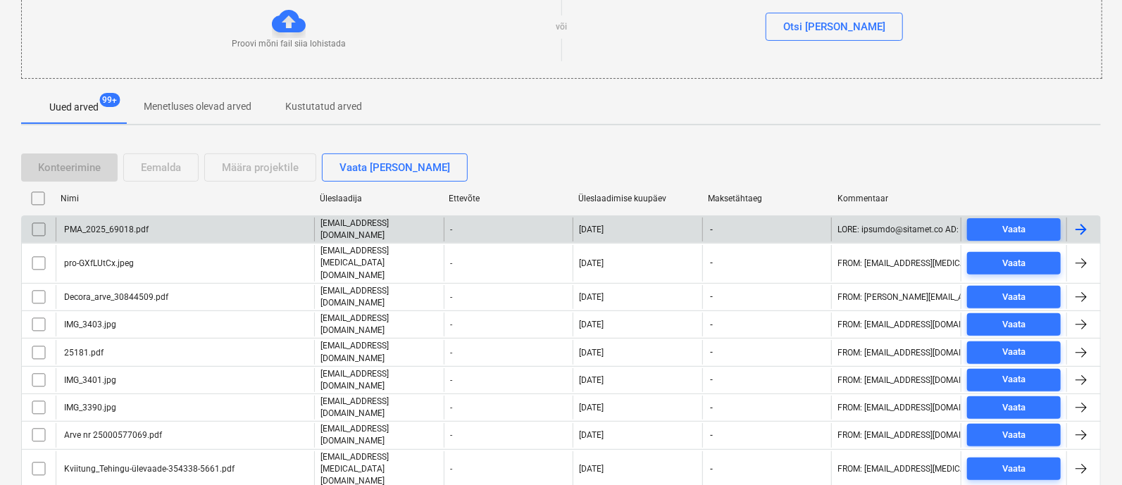
click at [127, 226] on div "PMA_2025_69018.pdf" at bounding box center [105, 230] width 87 height 10
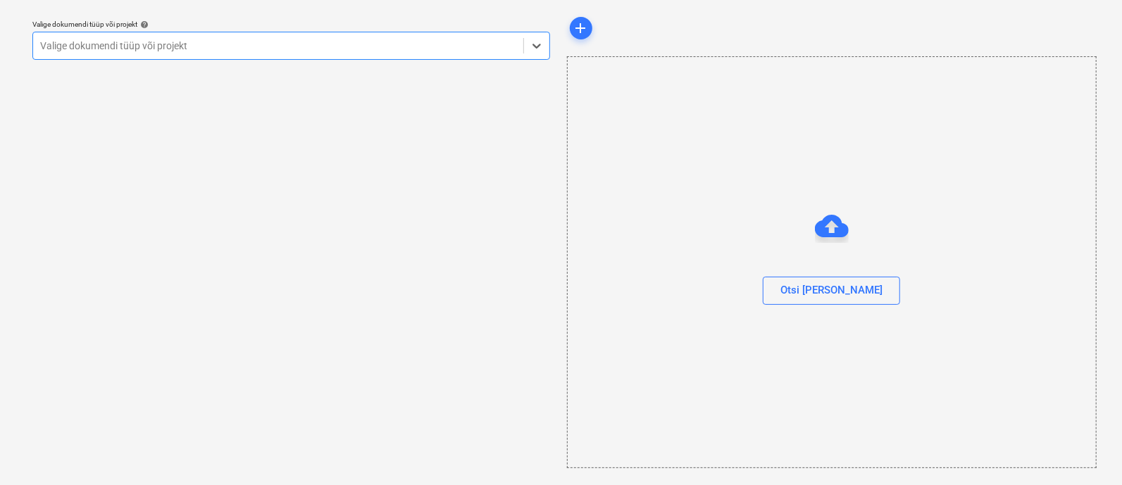
scroll to position [38, 0]
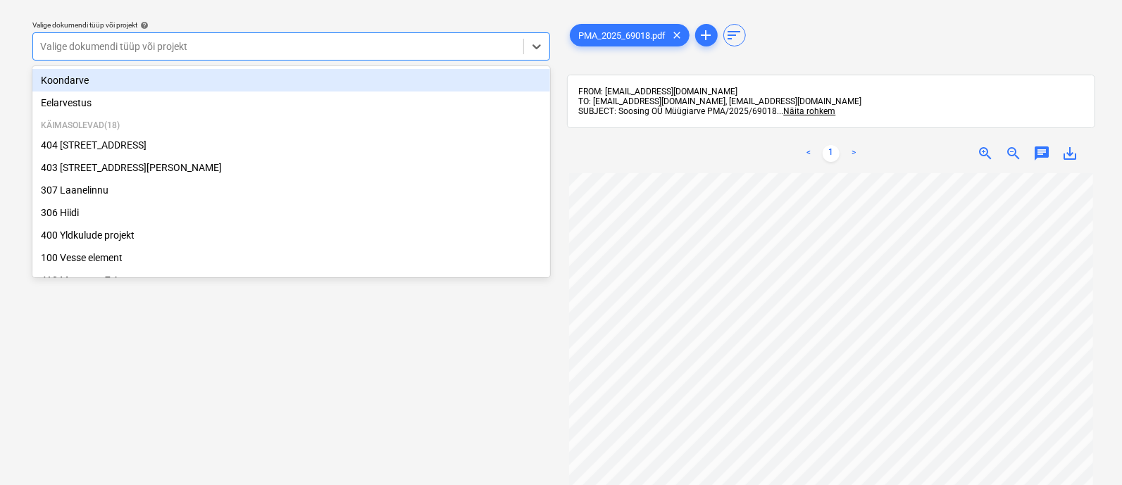
click at [213, 44] on div at bounding box center [278, 46] width 476 height 14
type input "k"
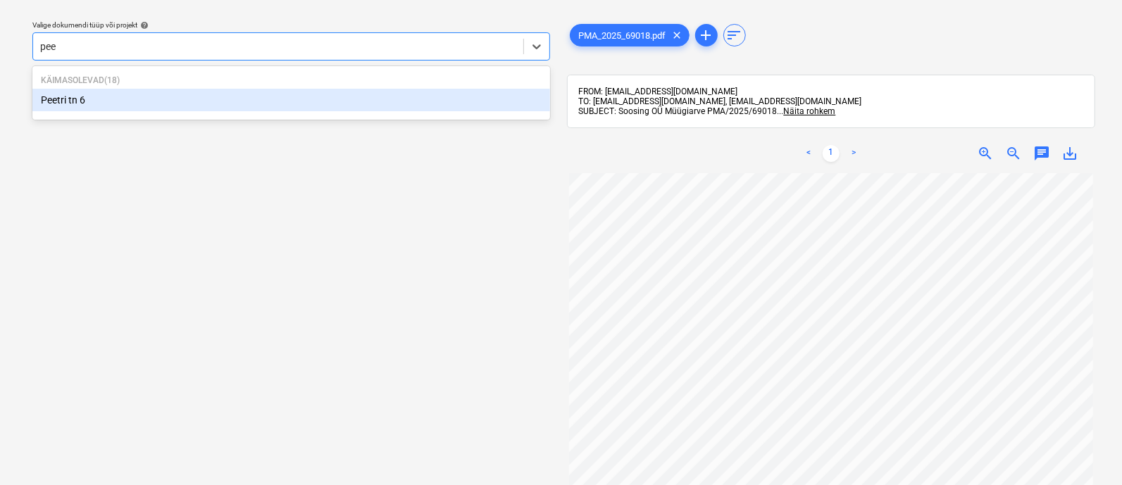
type input "peet"
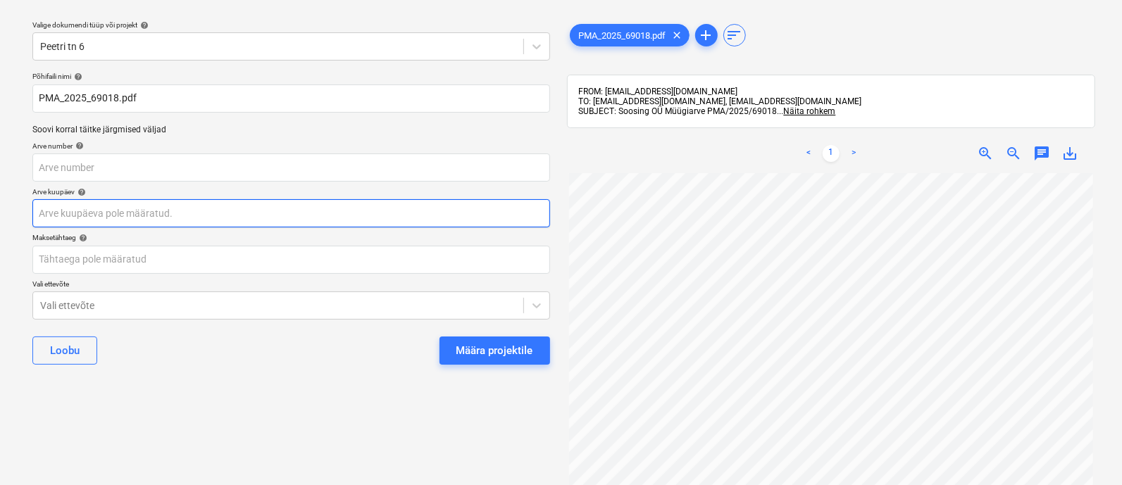
click at [176, 204] on body "Müük 3 Projektid Kontaktid Ettevõte Koondarved 1 Postkast 9+ Kinnitusring Ressu…" at bounding box center [561, 204] width 1122 height 485
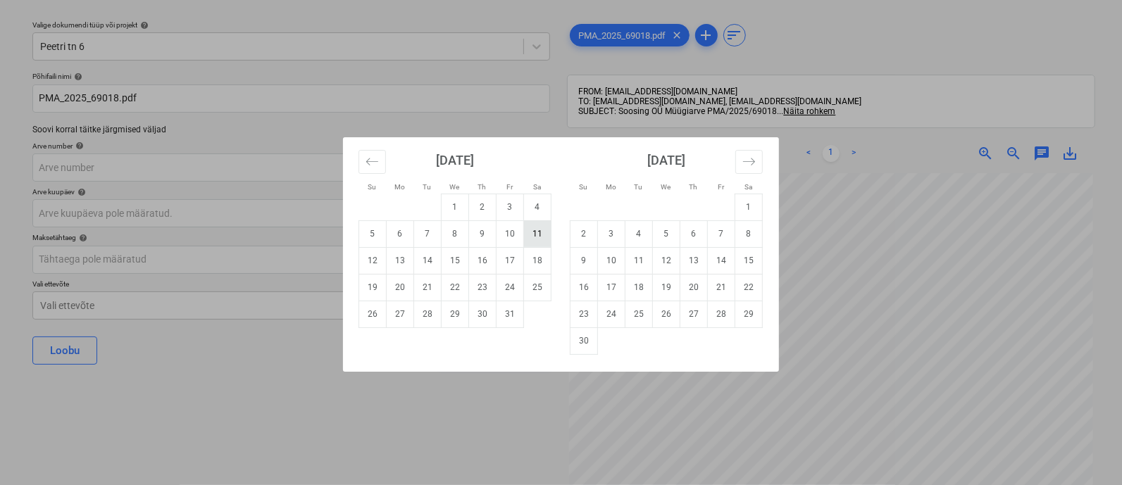
click at [539, 237] on td "11" at bounding box center [537, 233] width 27 height 27
type input "[DATE]"
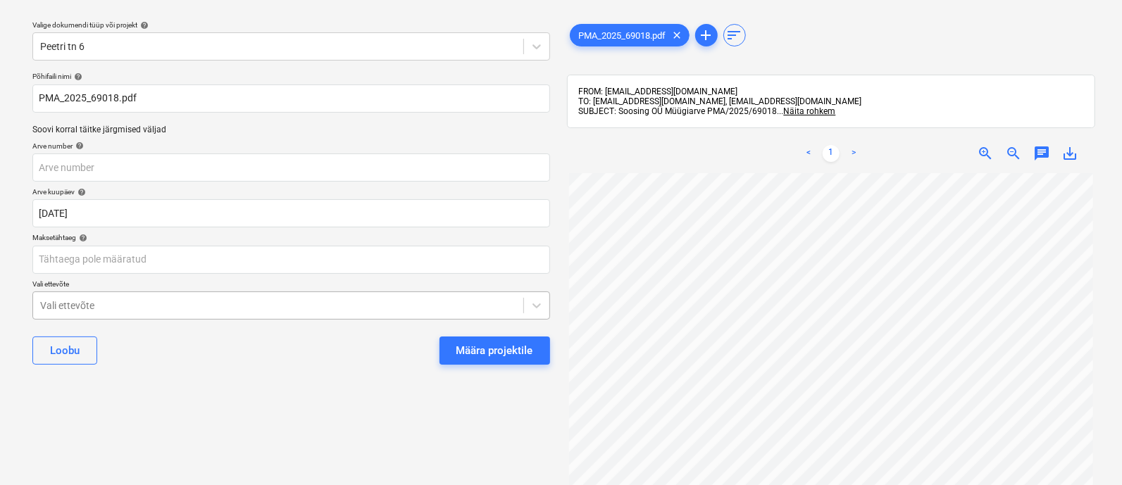
click at [275, 305] on body "Müük 3 Projektid Kontaktid Ettevõte Koondarved 1 Postkast 9+ Kinnitusring Ressu…" at bounding box center [561, 204] width 1122 height 485
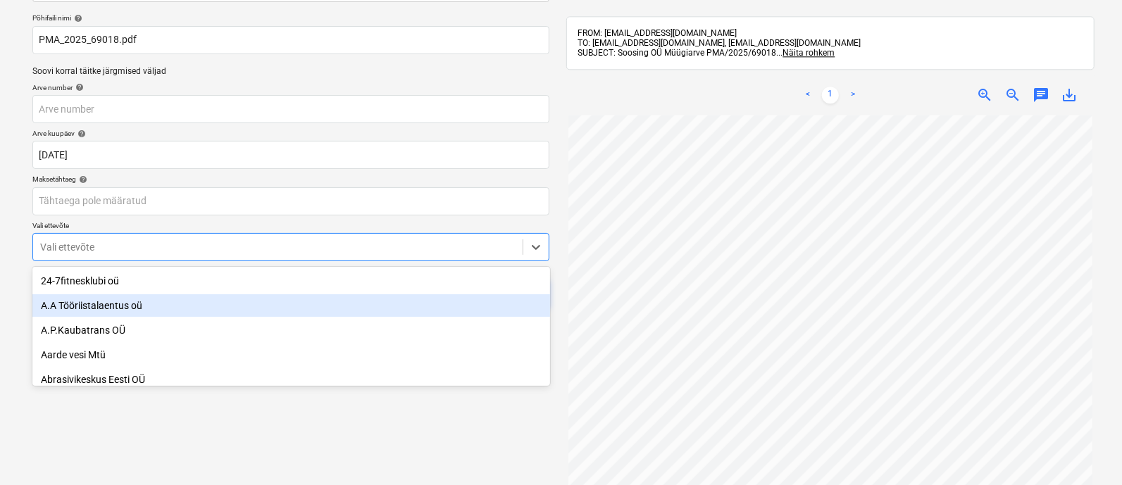
scroll to position [97, 0]
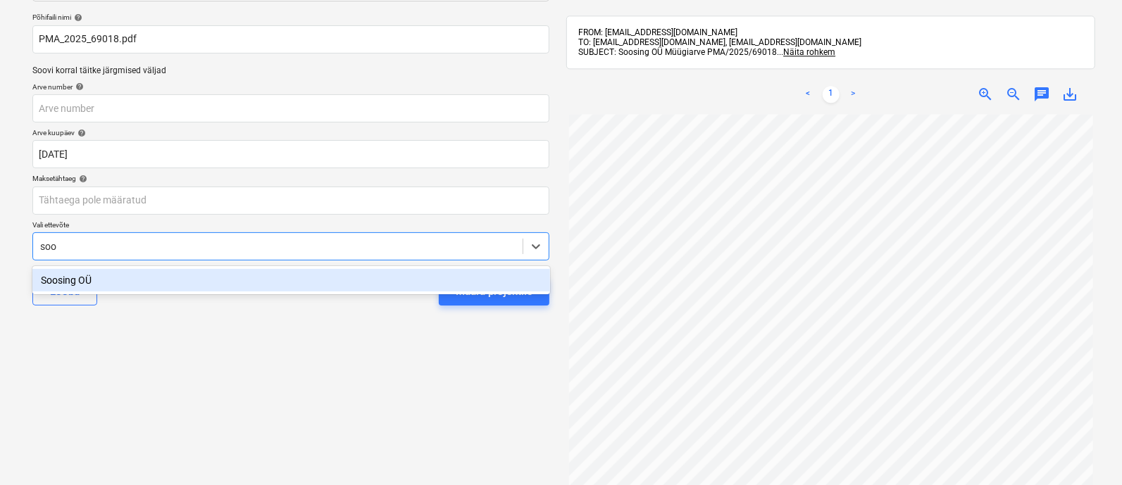
type input "[PERSON_NAME]"
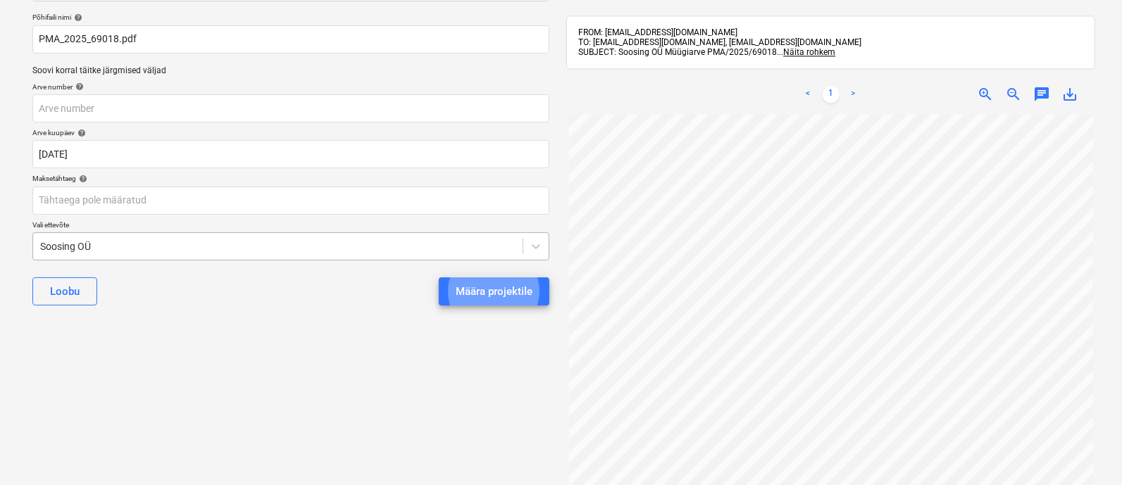
click at [439, 277] on button "Määra projektile" at bounding box center [494, 291] width 111 height 28
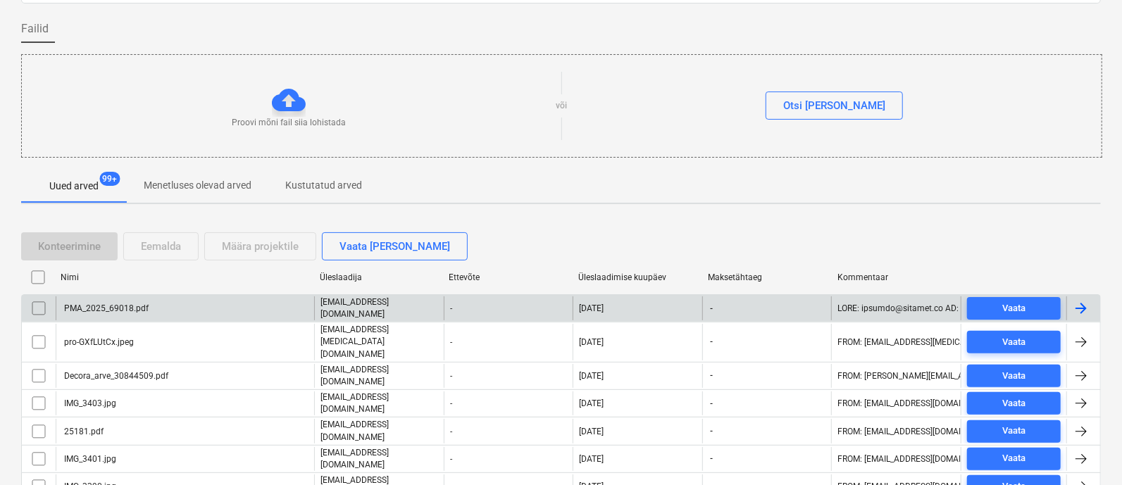
click at [229, 311] on div "PMA_2025_69018.pdf" at bounding box center [185, 308] width 258 height 24
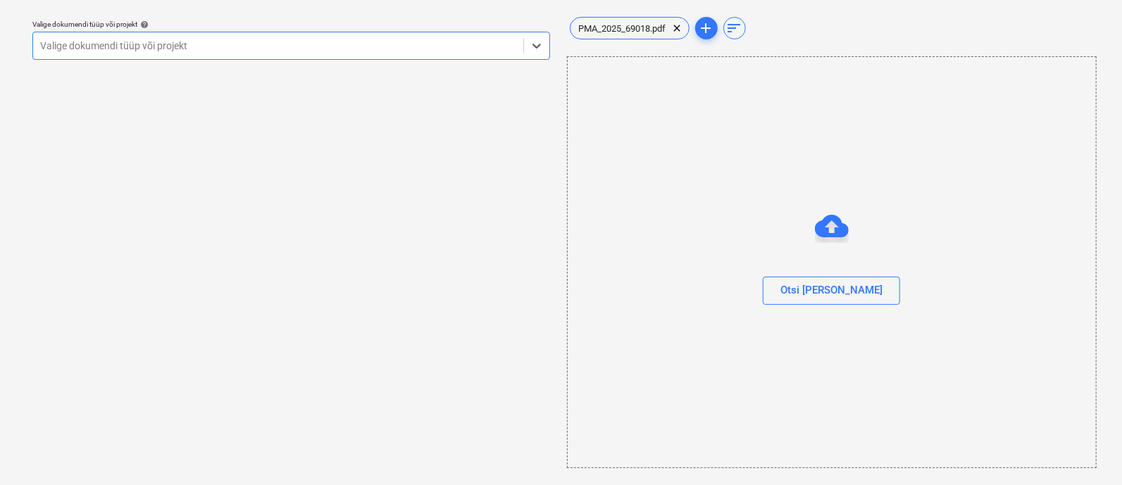
scroll to position [38, 0]
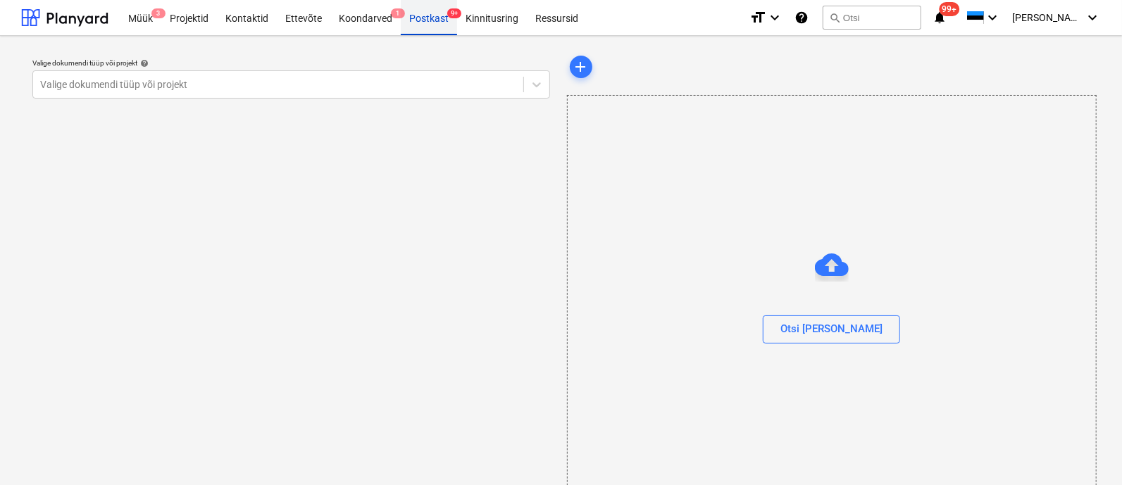
click at [429, 15] on div "Postkast 9+" at bounding box center [429, 17] width 56 height 36
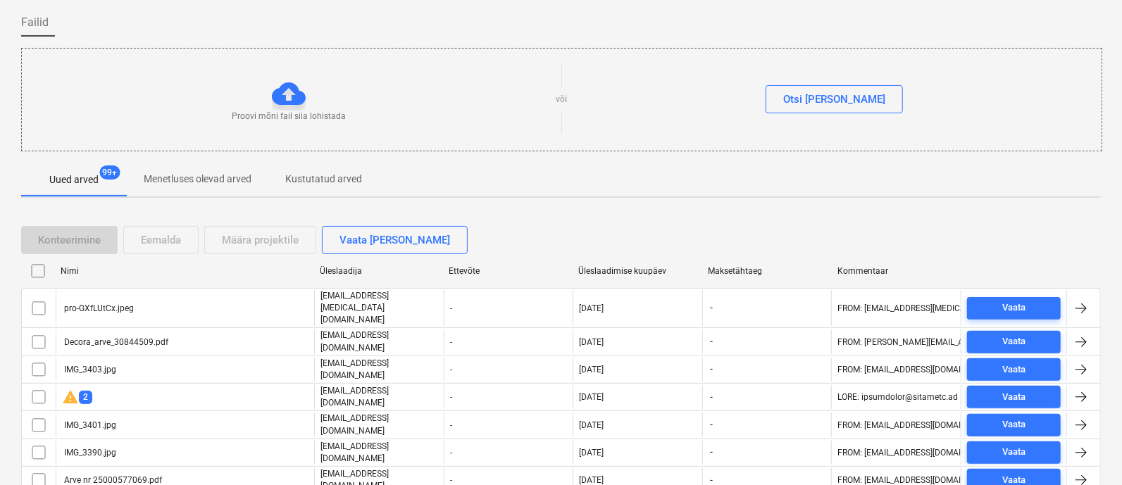
scroll to position [151, 0]
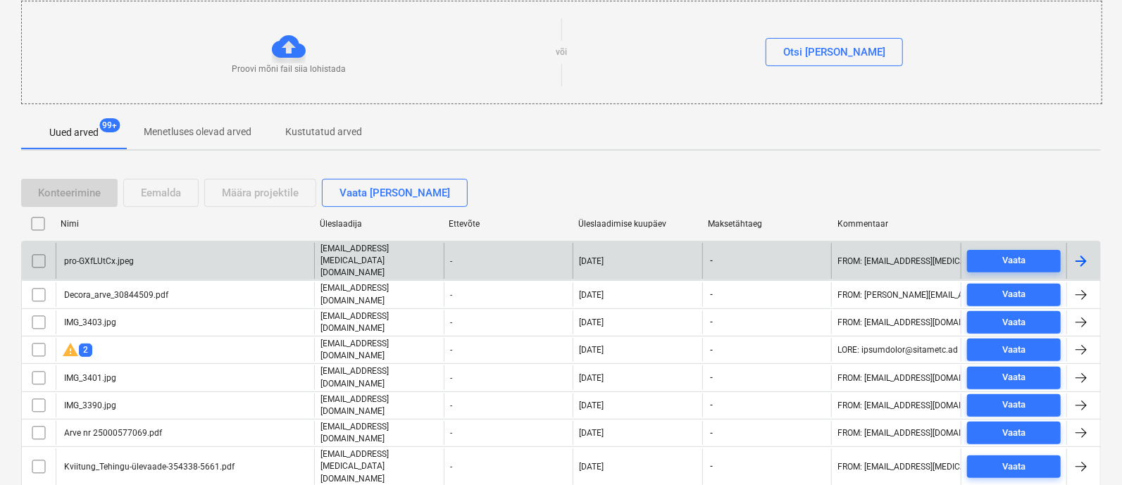
click at [127, 256] on div "pro-GXfLUtCx.jpeg" at bounding box center [98, 261] width 72 height 10
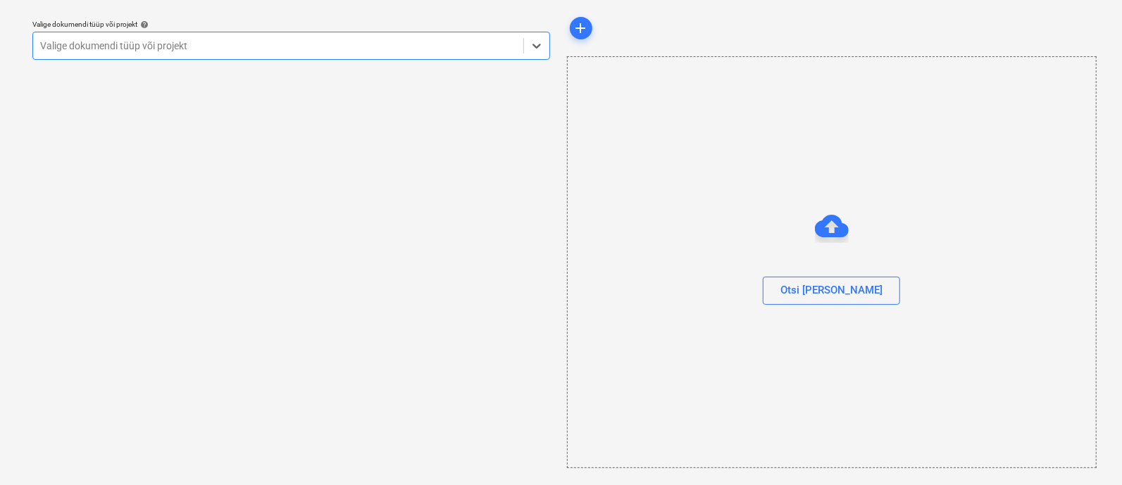
scroll to position [38, 0]
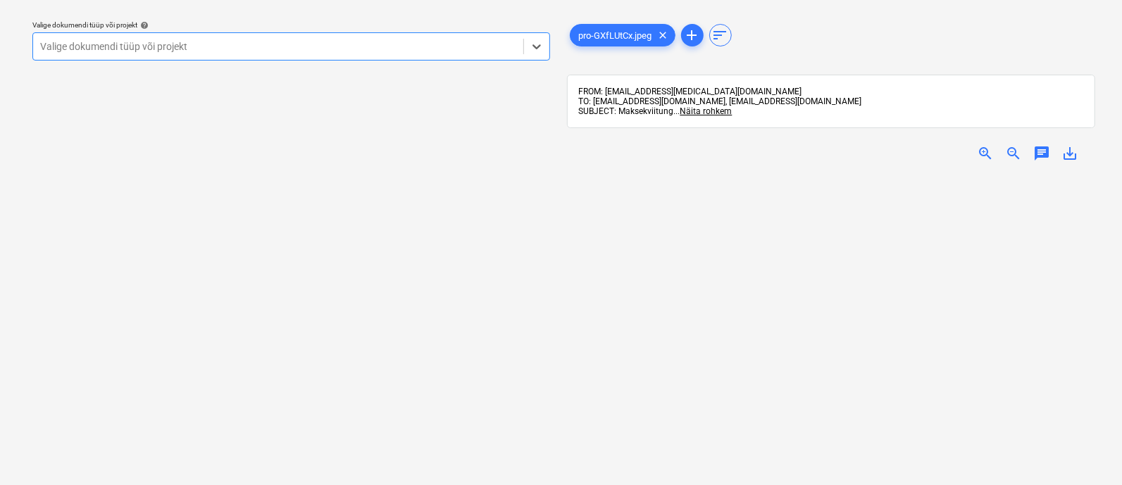
click at [292, 52] on div at bounding box center [278, 46] width 476 height 14
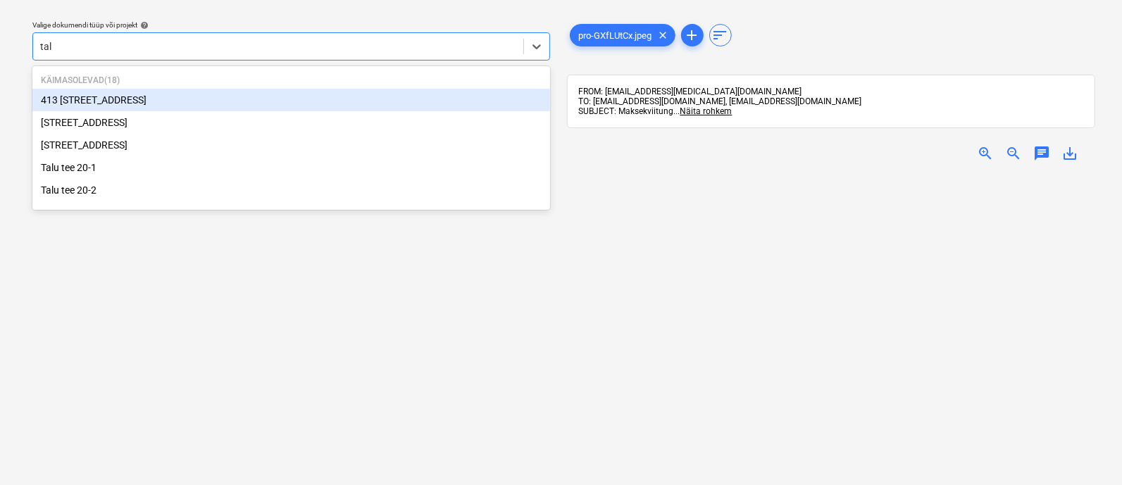
type input "talu"
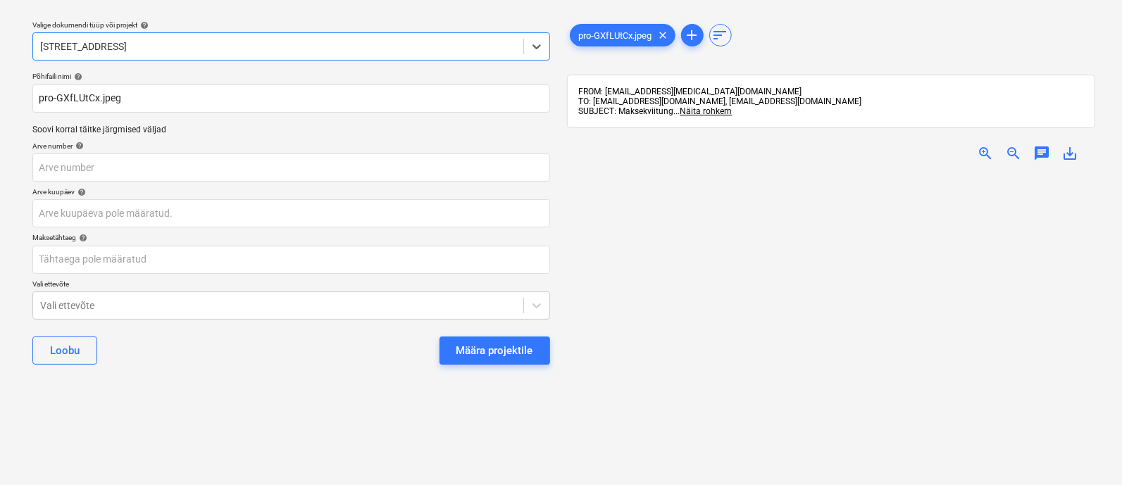
scroll to position [261, 0]
click at [167, 47] on div at bounding box center [278, 46] width 476 height 14
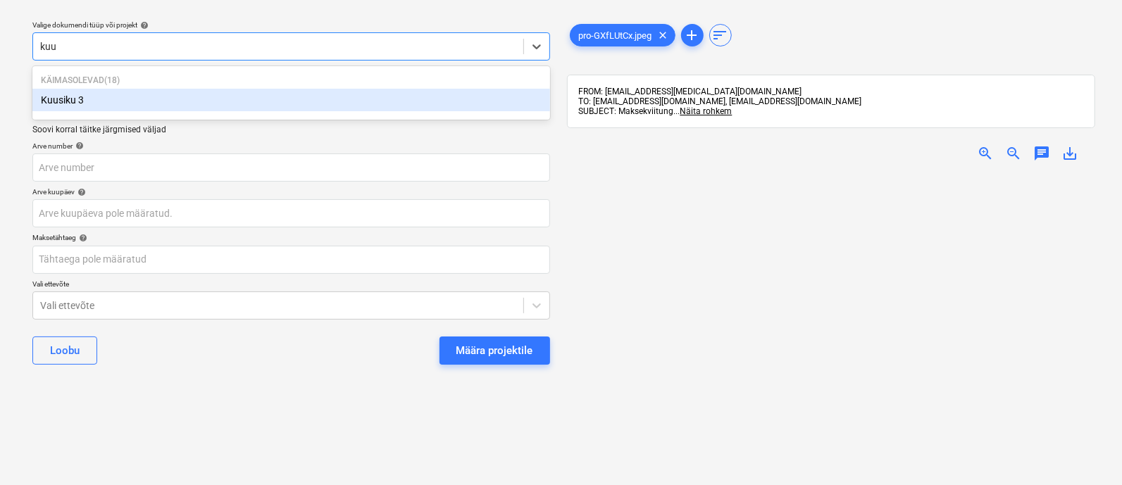
type input "kuus"
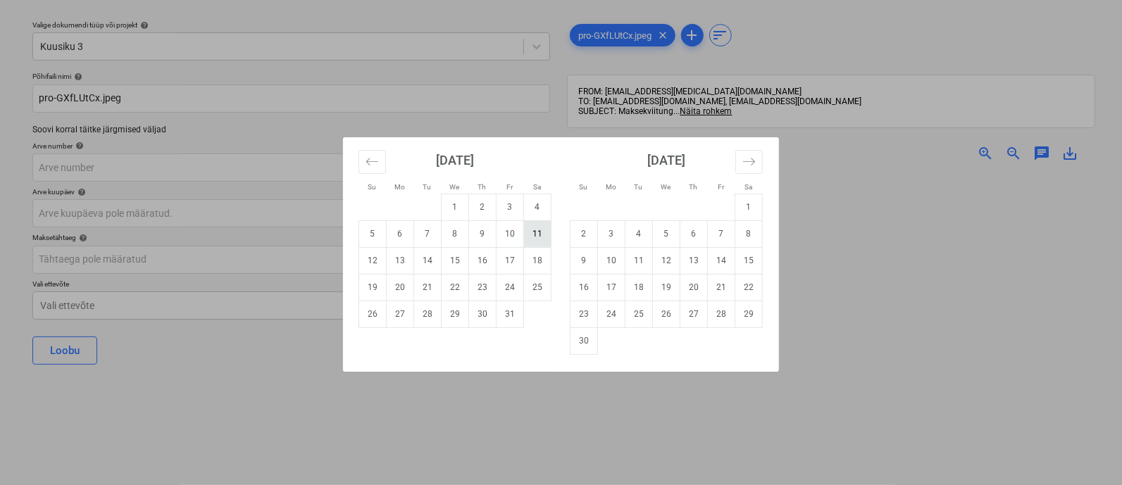
click at [537, 232] on td "11" at bounding box center [537, 233] width 27 height 27
type input "[DATE]"
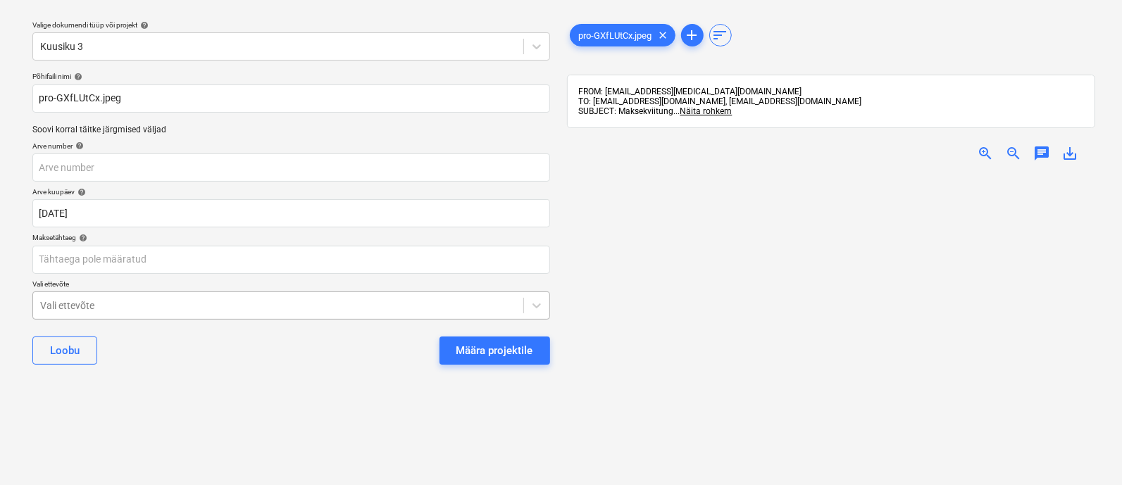
click at [208, 309] on body "Müük 3 Projektid Kontaktid Ettevõte Koondarved 1 Postkast 9+ Kinnitusring Ressu…" at bounding box center [561, 204] width 1122 height 485
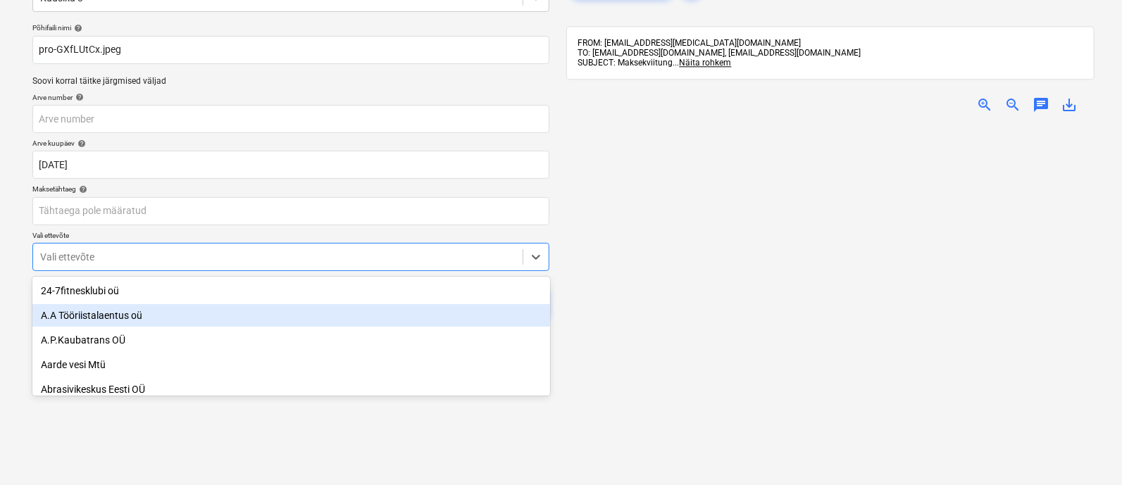
scroll to position [97, 0]
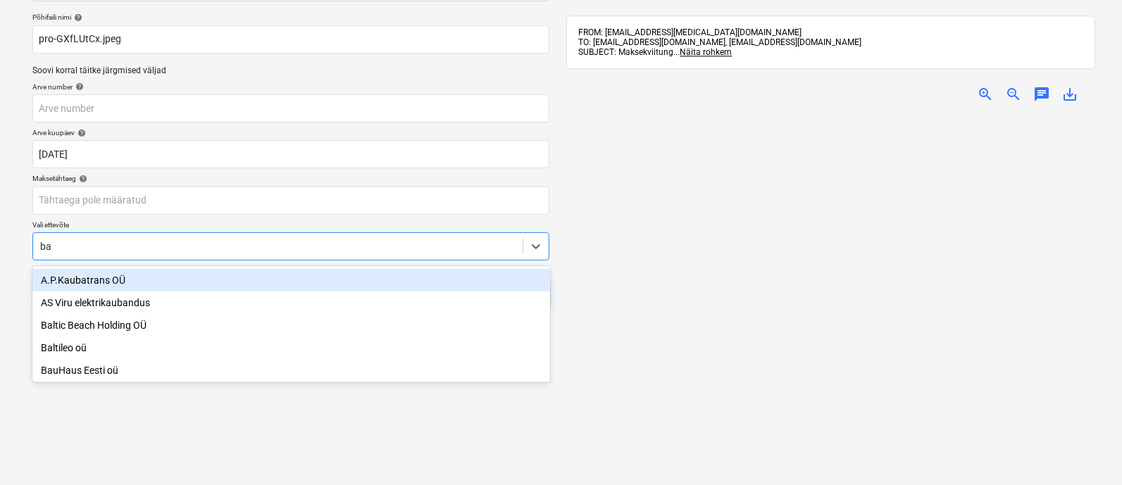
type input "bau"
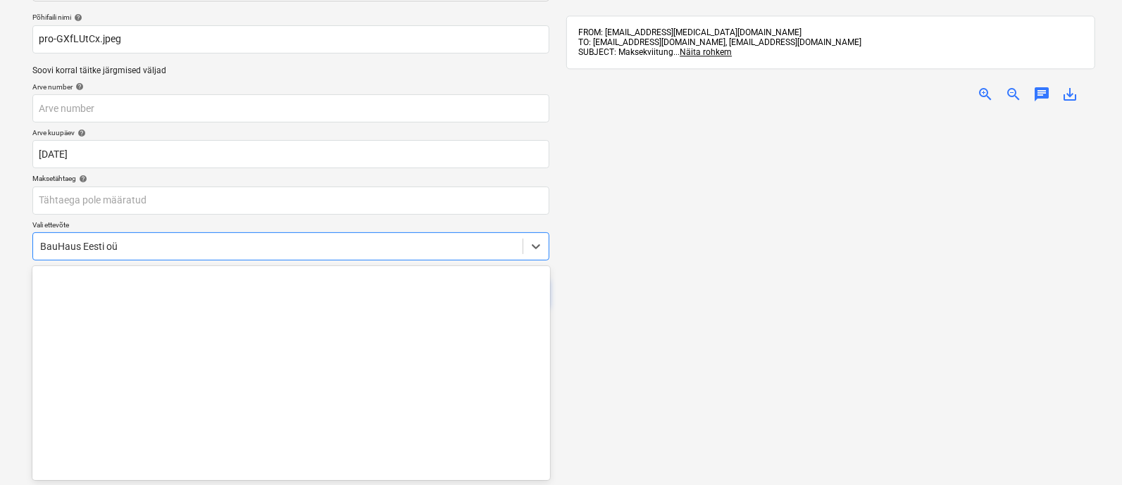
click at [227, 240] on div at bounding box center [277, 246] width 475 height 14
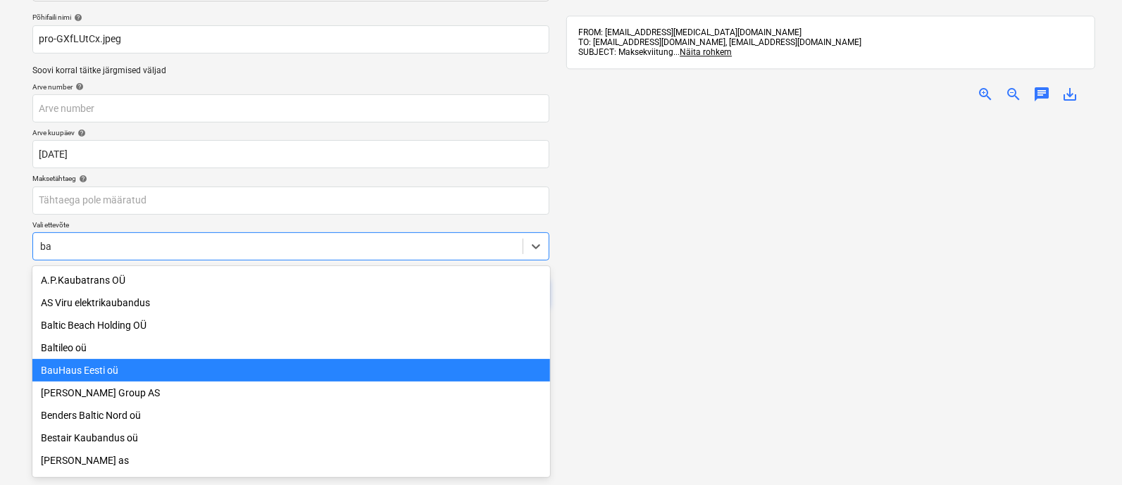
type input "bau"
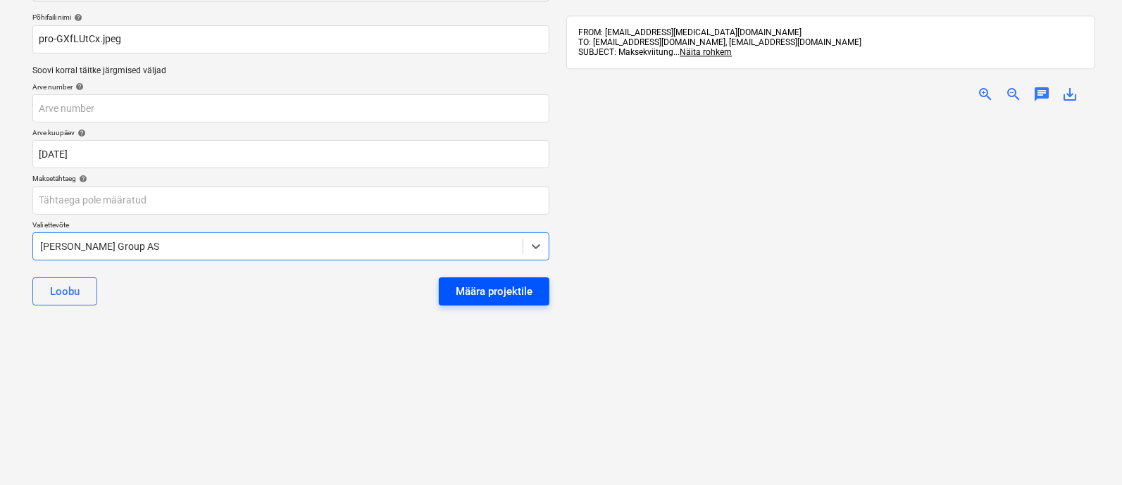
click at [488, 282] on div "Määra projektile" at bounding box center [494, 291] width 77 height 18
